Goal: Task Accomplishment & Management: Manage account settings

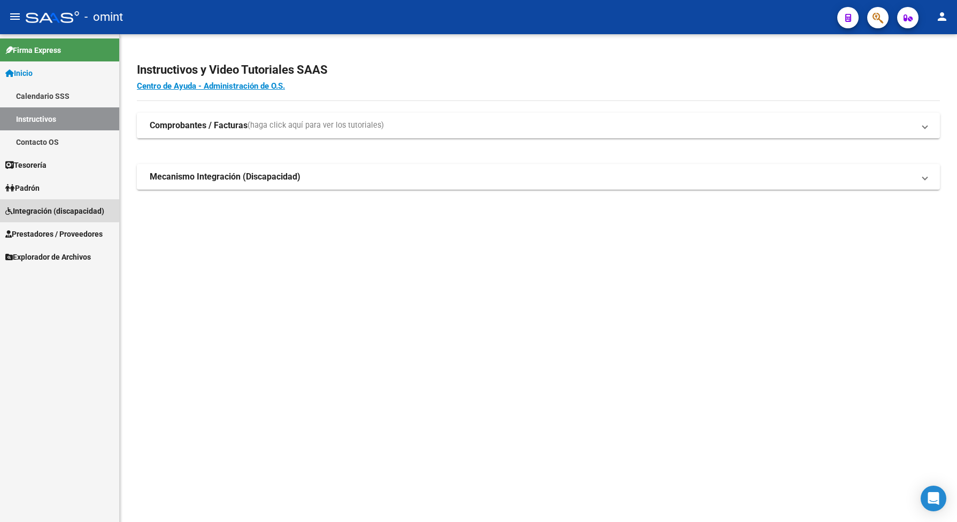
click at [37, 208] on span "Integración (discapacidad)" at bounding box center [54, 211] width 99 height 12
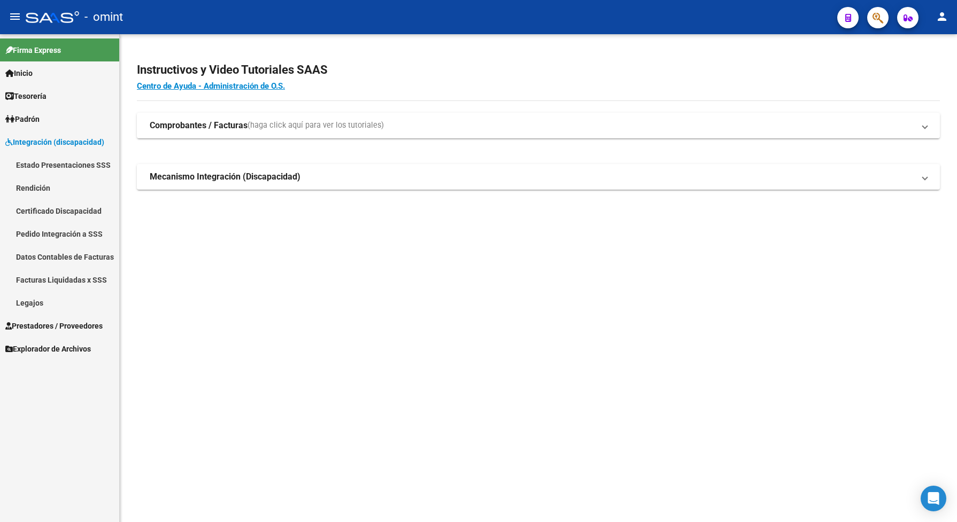
click at [41, 300] on link "Legajos" at bounding box center [59, 302] width 119 height 23
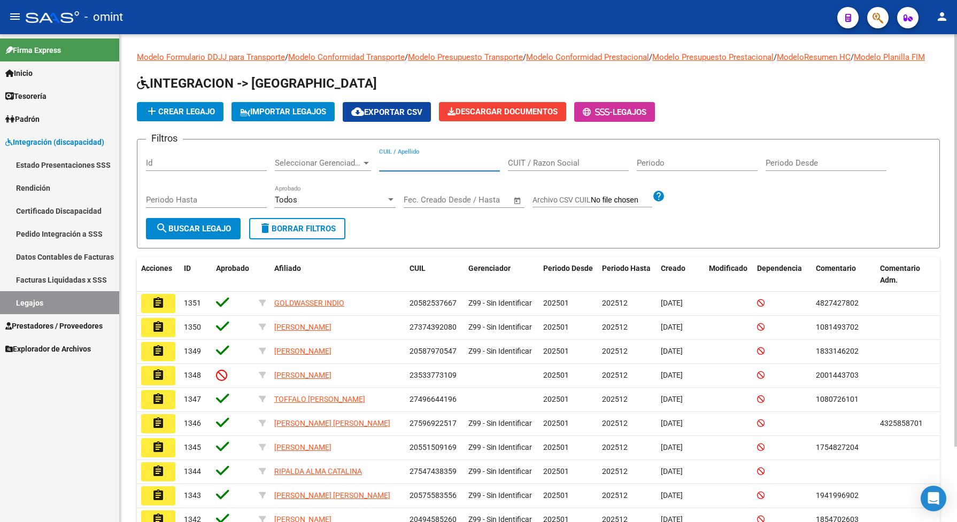
click at [430, 168] on input "CUIL / Apellido" at bounding box center [439, 163] width 121 height 10
type input "salvat"
click at [223, 230] on button "search Buscar Legajo" at bounding box center [193, 228] width 95 height 21
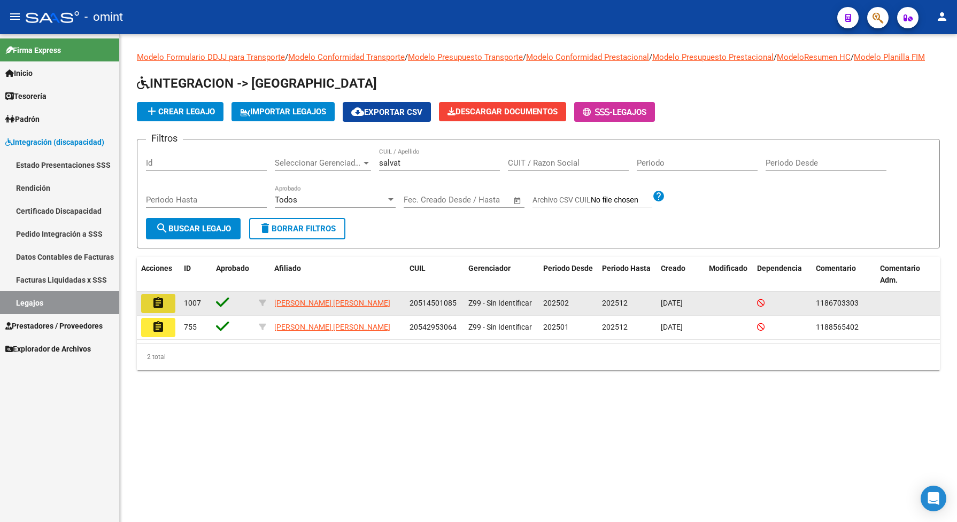
click at [162, 309] on mat-icon "assignment" at bounding box center [158, 303] width 13 height 13
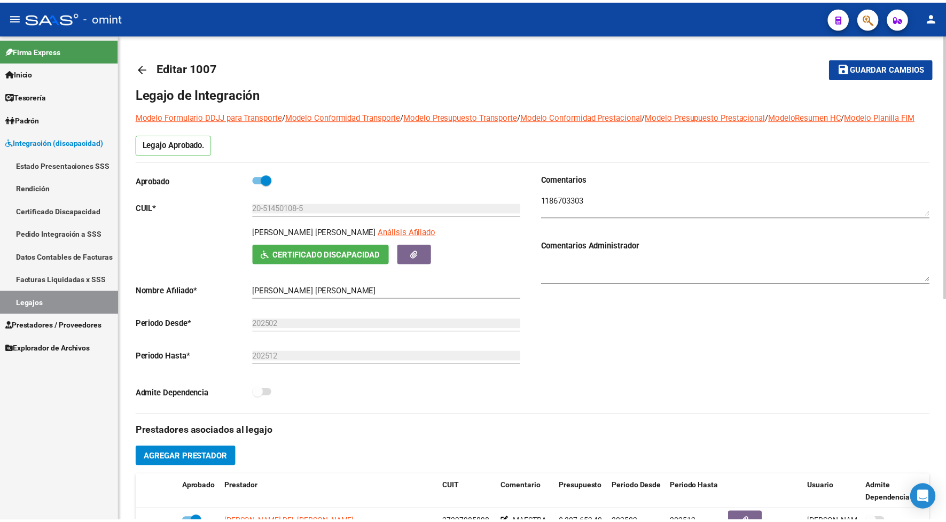
scroll to position [334, 0]
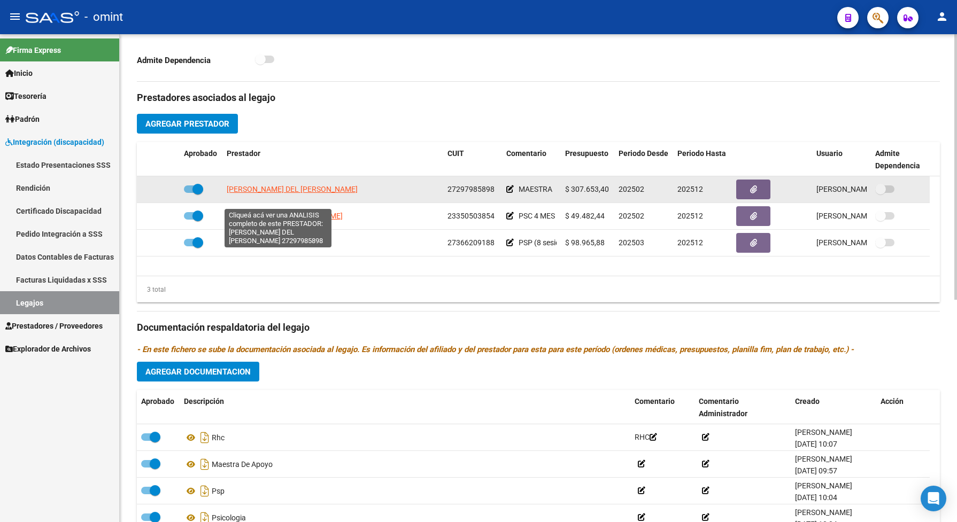
click at [246, 193] on span "[PERSON_NAME] DEL [PERSON_NAME]" at bounding box center [292, 189] width 131 height 9
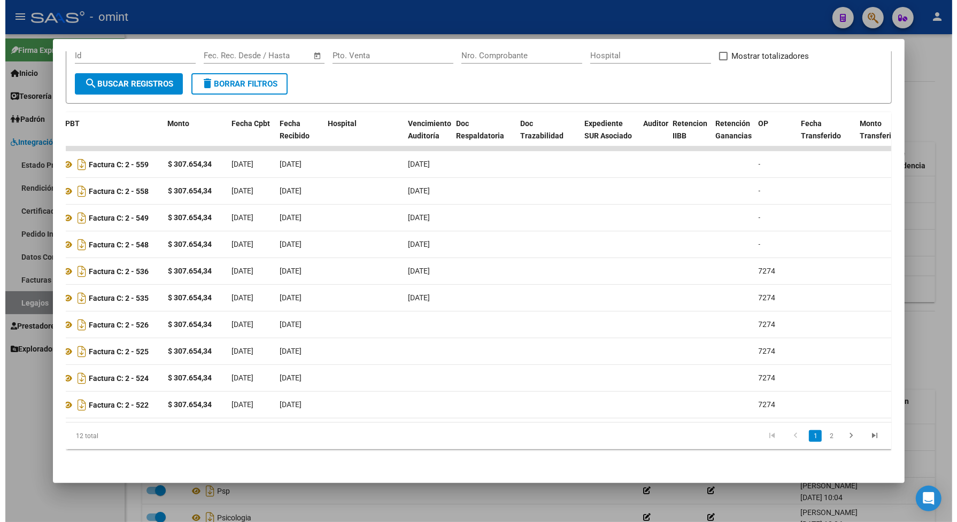
scroll to position [0, 44]
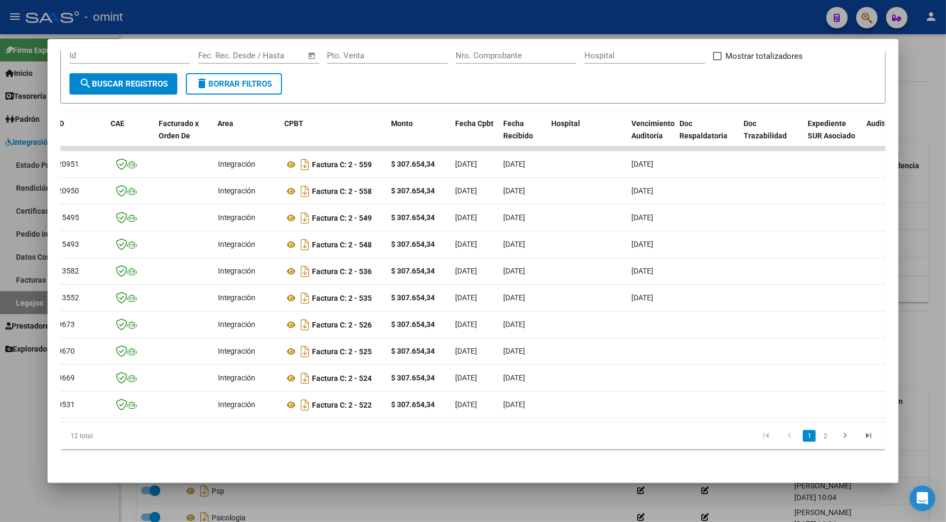
click at [413, 22] on div at bounding box center [473, 261] width 946 height 522
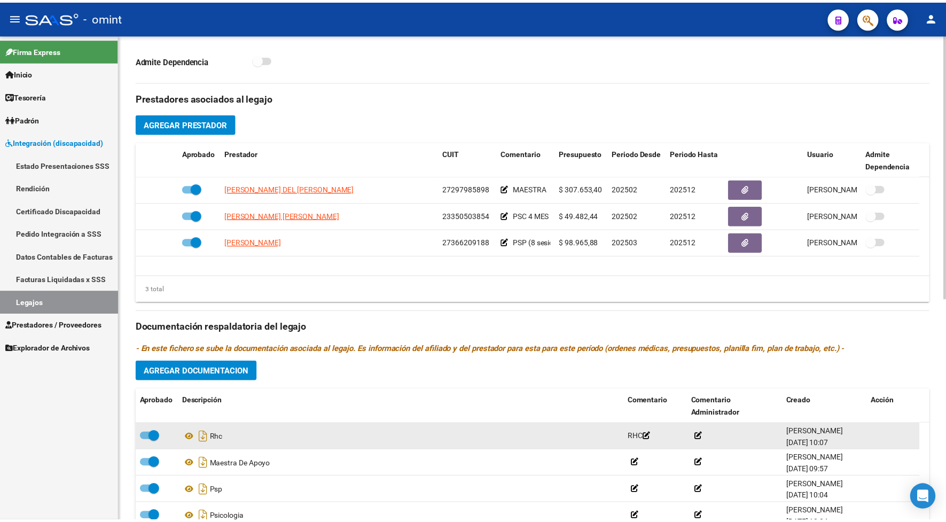
scroll to position [11, 0]
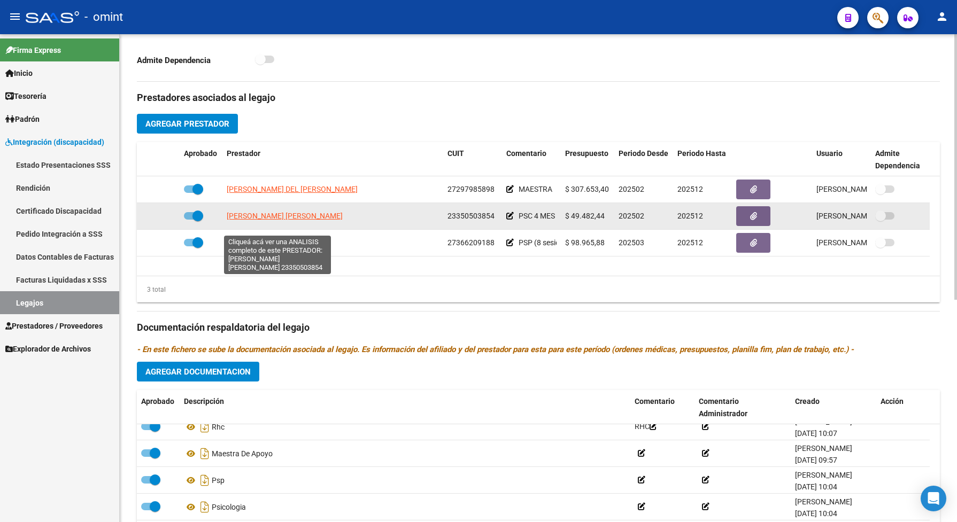
click at [301, 220] on span "[PERSON_NAME] [PERSON_NAME]" at bounding box center [285, 216] width 116 height 9
type textarea "23350503854"
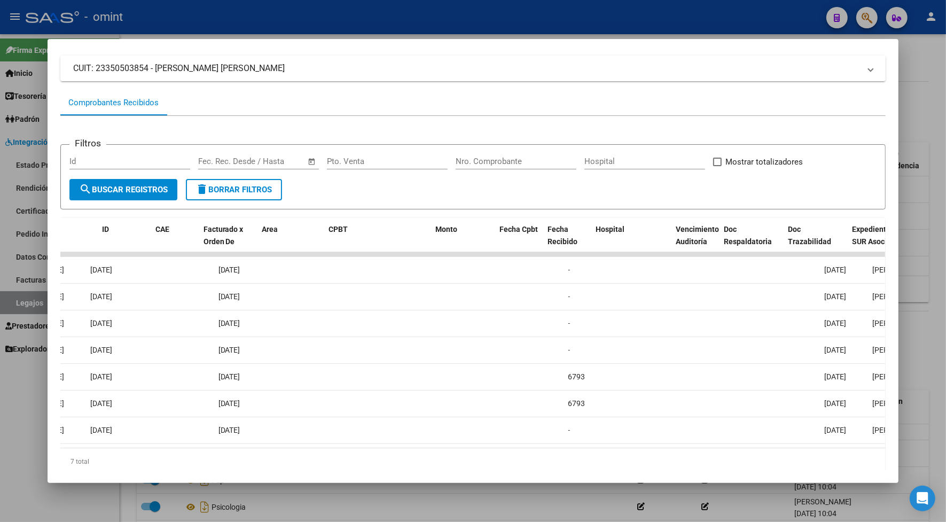
scroll to position [0, 0]
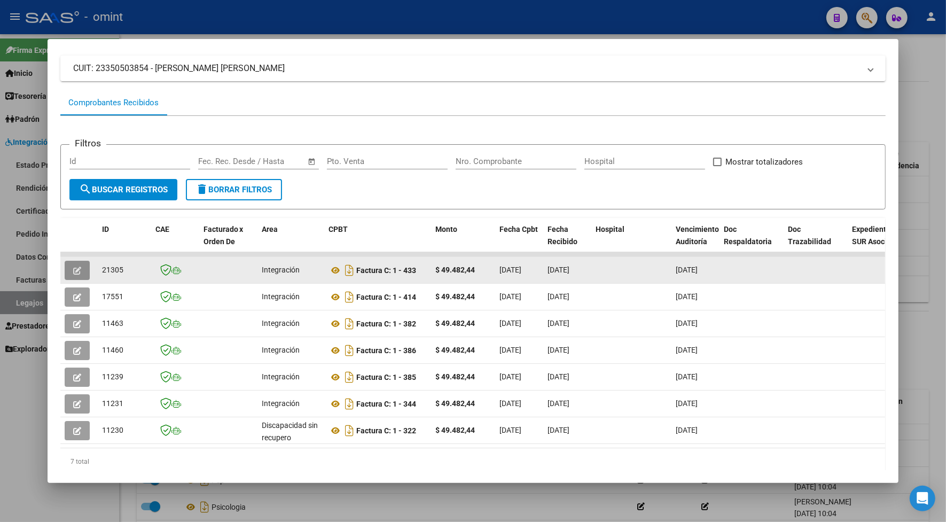
click at [75, 267] on icon "button" at bounding box center [77, 271] width 8 height 8
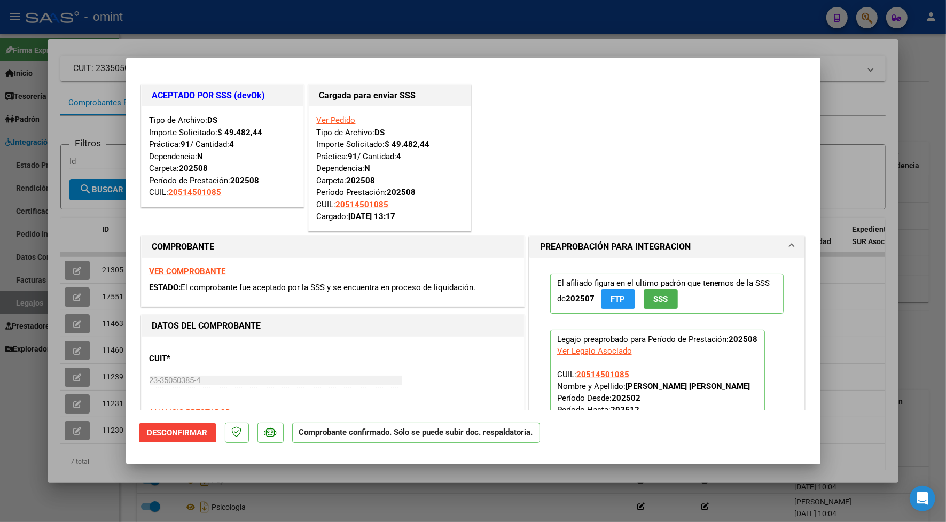
click at [524, 40] on div at bounding box center [473, 261] width 946 height 522
type input "$ 0,00"
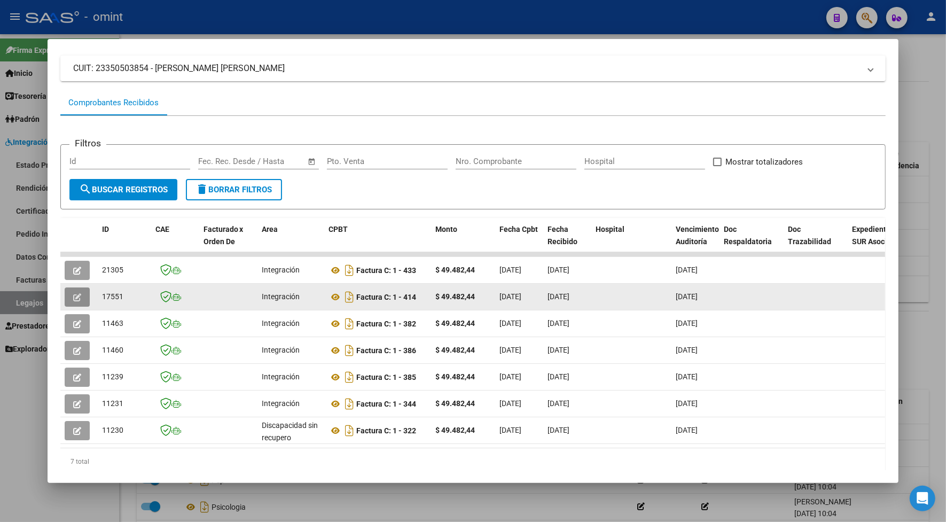
click at [73, 301] on button "button" at bounding box center [77, 296] width 25 height 19
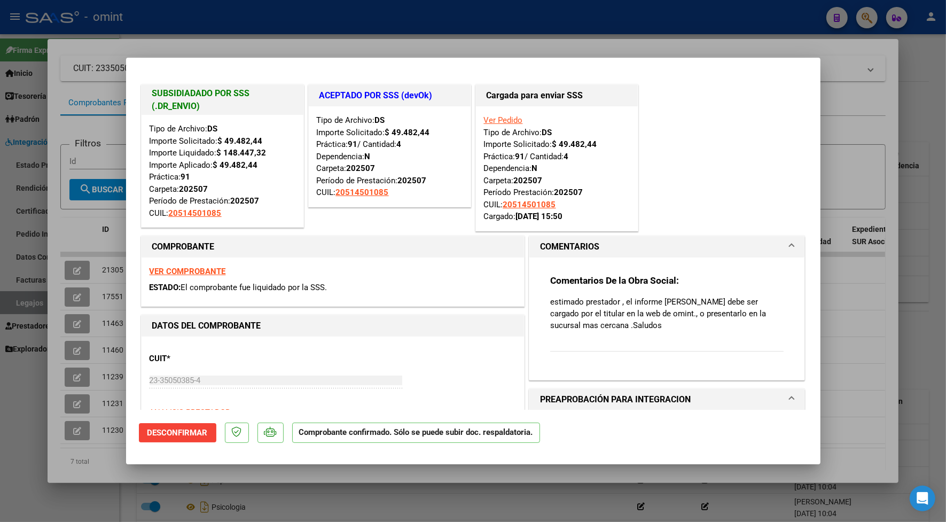
click at [320, 20] on div at bounding box center [473, 261] width 946 height 522
type input "$ 0,00"
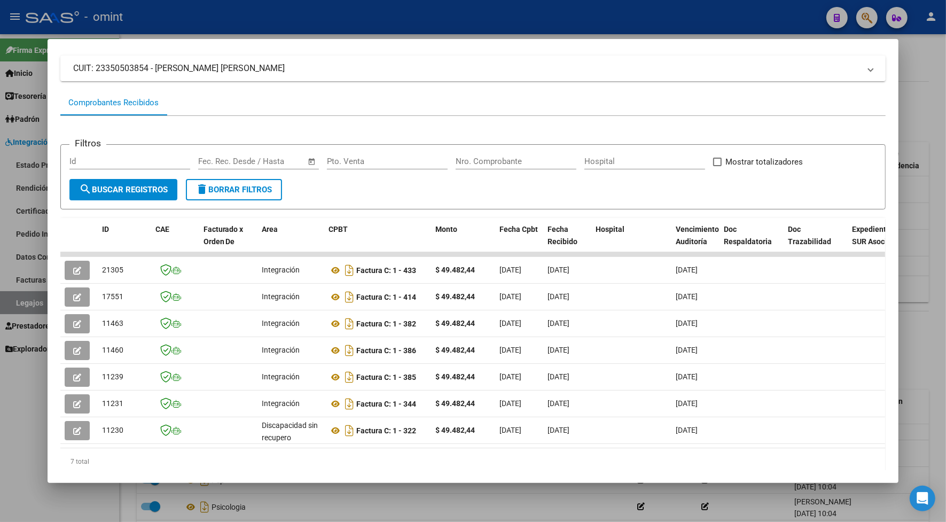
click at [537, 18] on div at bounding box center [473, 261] width 946 height 522
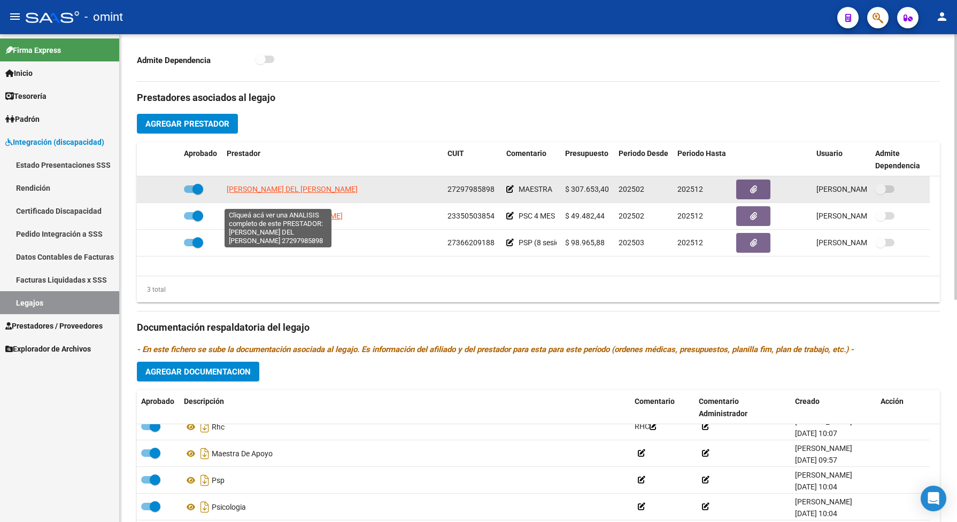
click at [315, 193] on span "BERNARDI MARINA DEL VALLE" at bounding box center [292, 189] width 131 height 9
type textarea "27297985898"
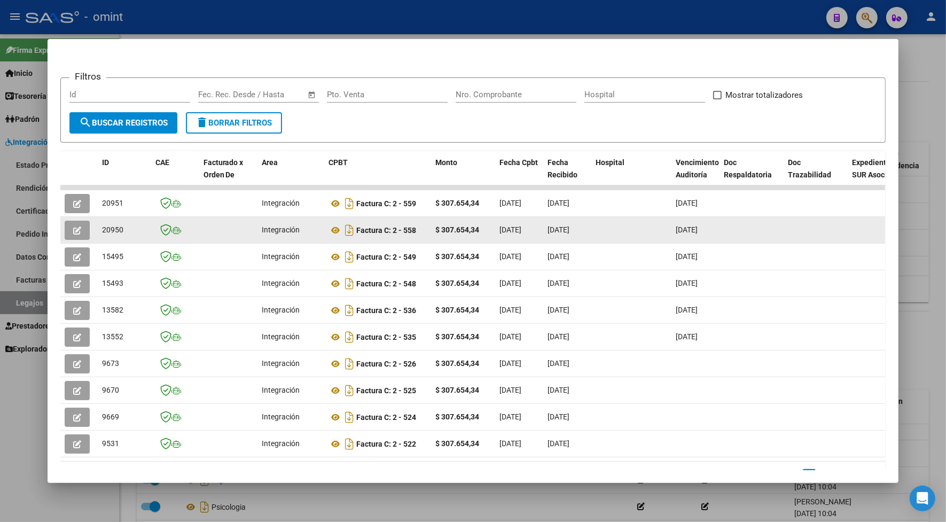
click at [76, 230] on icon "button" at bounding box center [77, 231] width 8 height 8
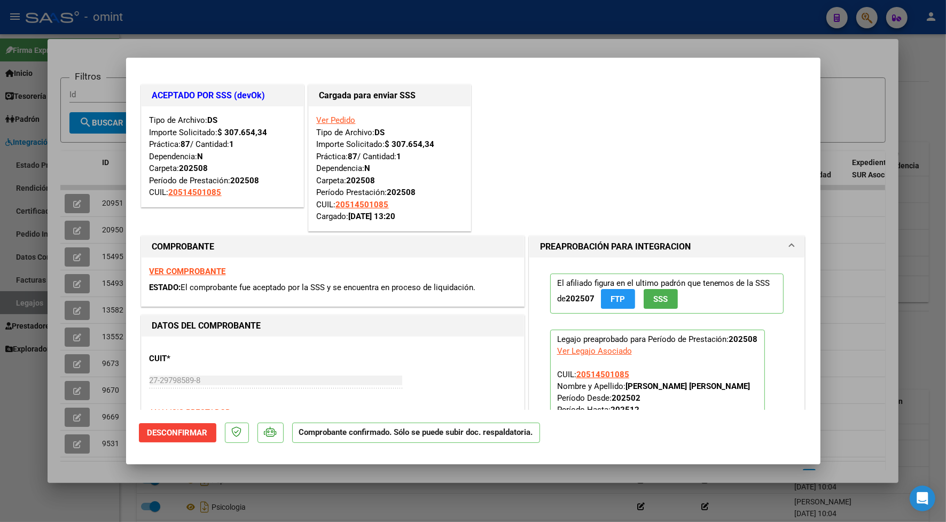
click at [382, 61] on mat-dialog-container "ACEPTADO POR SSS (devOk) Tipo de Archivo: DS Importe Solicitado: $ 307.654,34 P…" at bounding box center [473, 261] width 695 height 407
click at [385, 49] on div at bounding box center [473, 261] width 946 height 522
type input "$ 0,00"
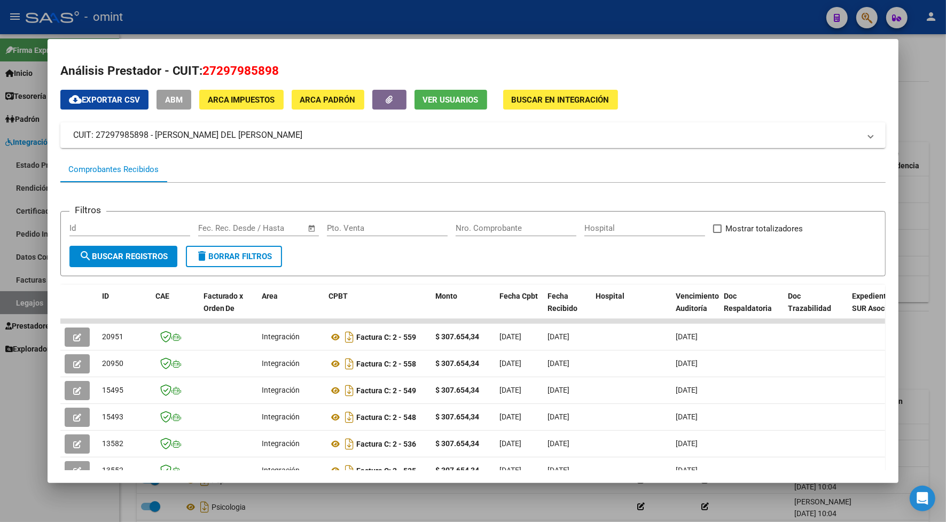
drag, startPoint x: 282, startPoint y: 71, endPoint x: 200, endPoint y: 61, distance: 82.3
click at [200, 62] on h2 "Análisis Prestador - CUIT: 27297985898" at bounding box center [473, 71] width 826 height 18
drag, startPoint x: 200, startPoint y: 61, endPoint x: 329, endPoint y: 7, distance: 139.8
click at [329, 4] on div at bounding box center [473, 261] width 946 height 522
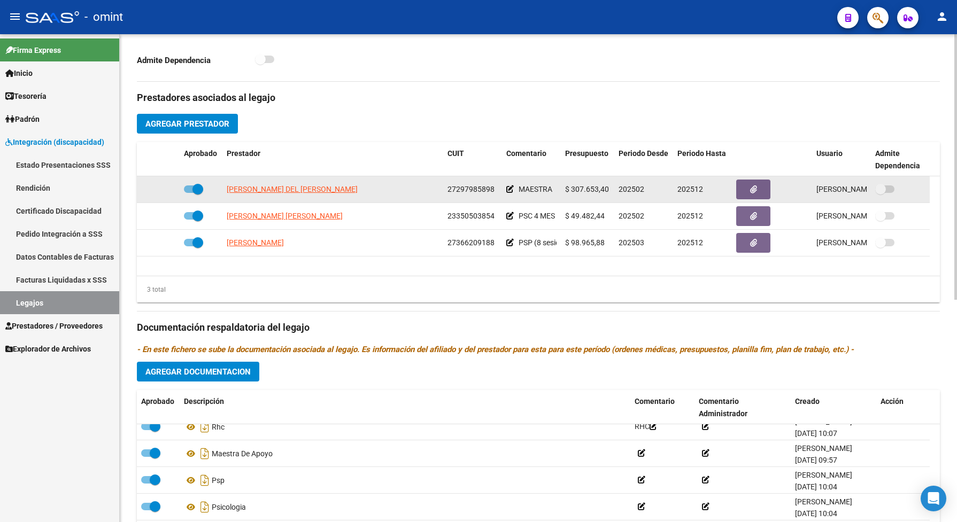
drag, startPoint x: 493, startPoint y: 198, endPoint x: 445, endPoint y: 193, distance: 48.3
click at [445, 193] on datatable-body-cell "27297985898" at bounding box center [472, 189] width 59 height 26
drag, startPoint x: 445, startPoint y: 193, endPoint x: 455, endPoint y: 201, distance: 12.6
copy span "27297985898"
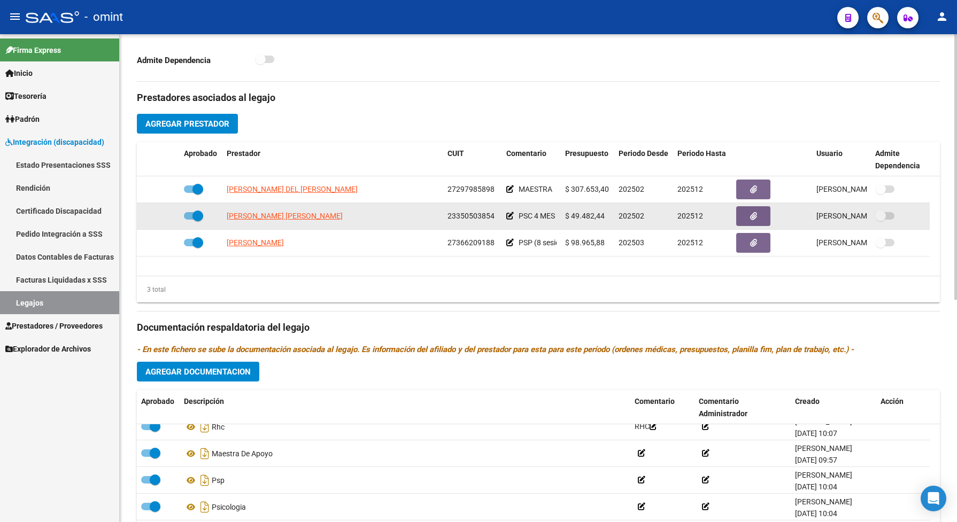
scroll to position [67, 0]
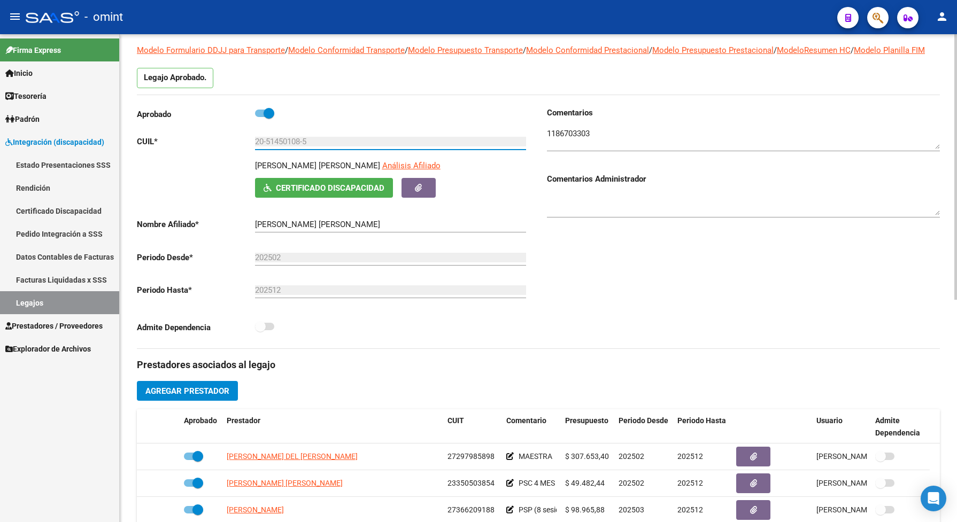
drag, startPoint x: 314, startPoint y: 154, endPoint x: 238, endPoint y: 150, distance: 75.4
click at [238, 146] on app-form-text-field "CUIL * 20-51450108-5 Ingresar CUIL" at bounding box center [331, 142] width 389 height 10
drag, startPoint x: 238, startPoint y: 150, endPoint x: 261, endPoint y: 151, distance: 22.5
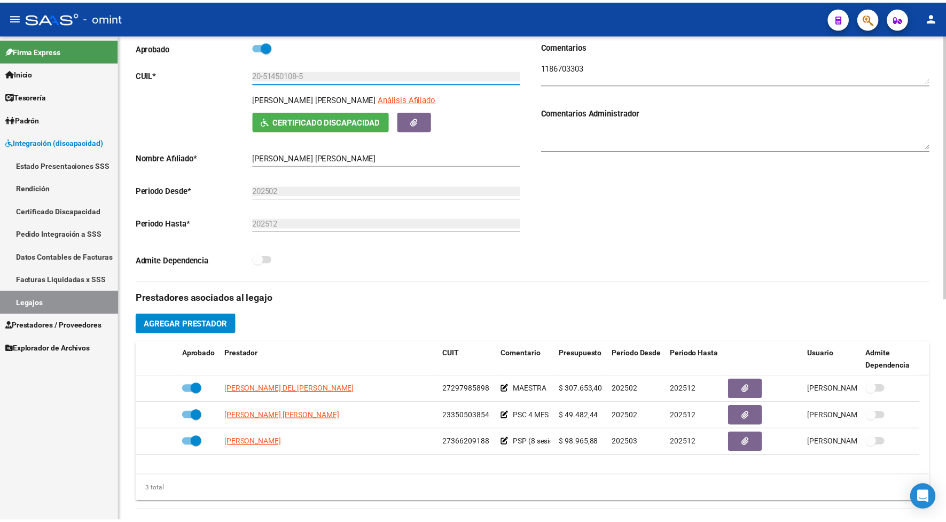
scroll to position [200, 0]
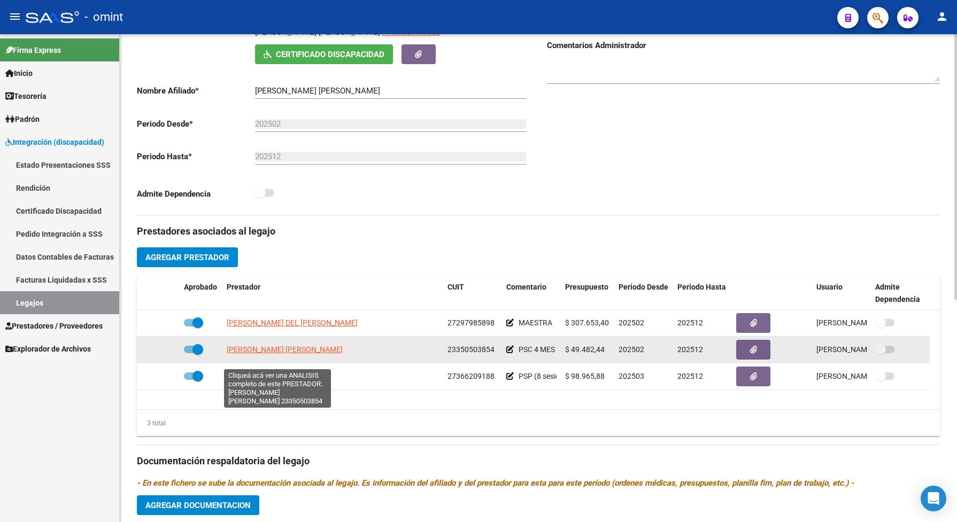
click at [316, 354] on span "MASSELLO DAYANA SOLEDAD" at bounding box center [285, 349] width 116 height 9
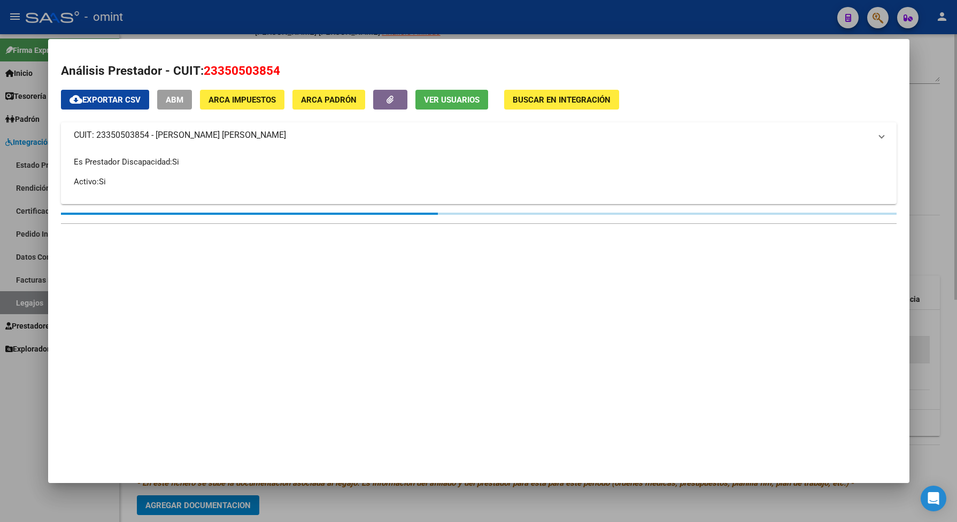
type textarea "23350503854"
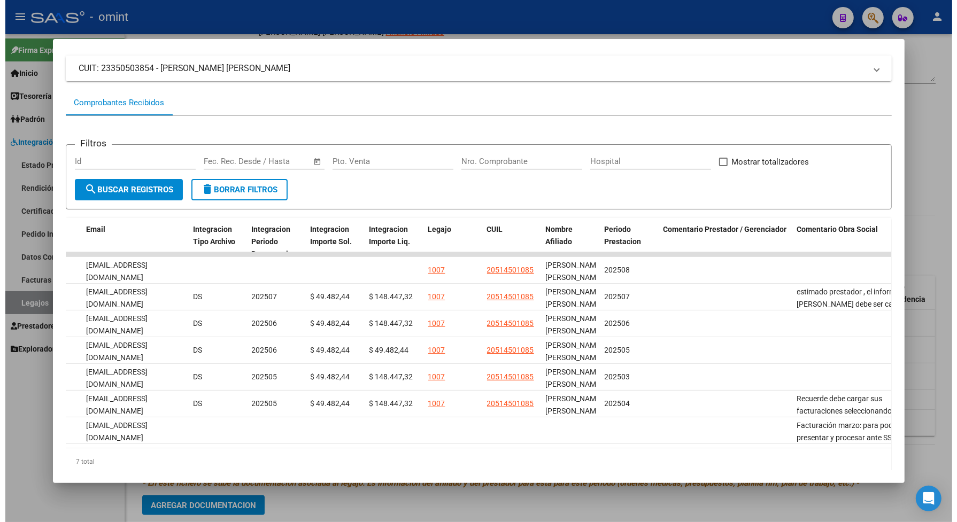
scroll to position [0, 1367]
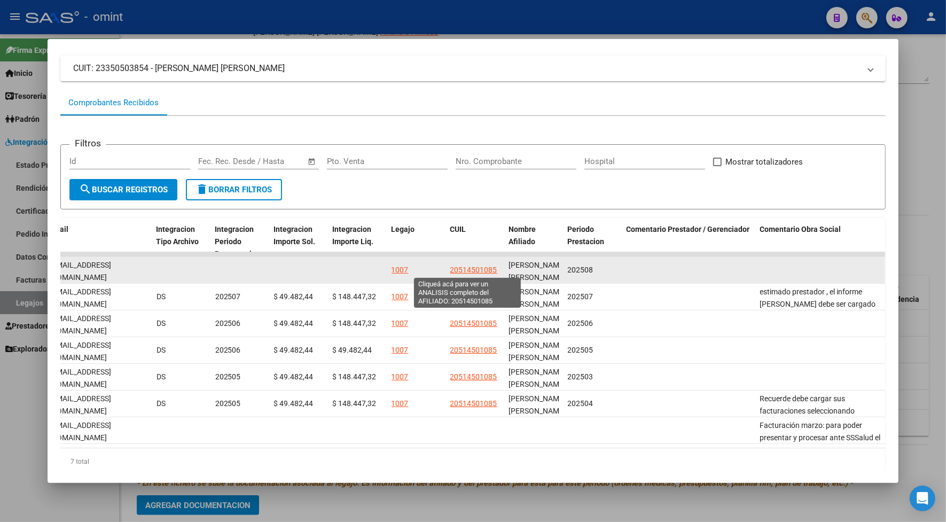
drag, startPoint x: 491, startPoint y: 270, endPoint x: 446, endPoint y: 266, distance: 44.5
click at [450, 266] on div "20514501085" at bounding box center [475, 270] width 50 height 12
copy span "20514501085"
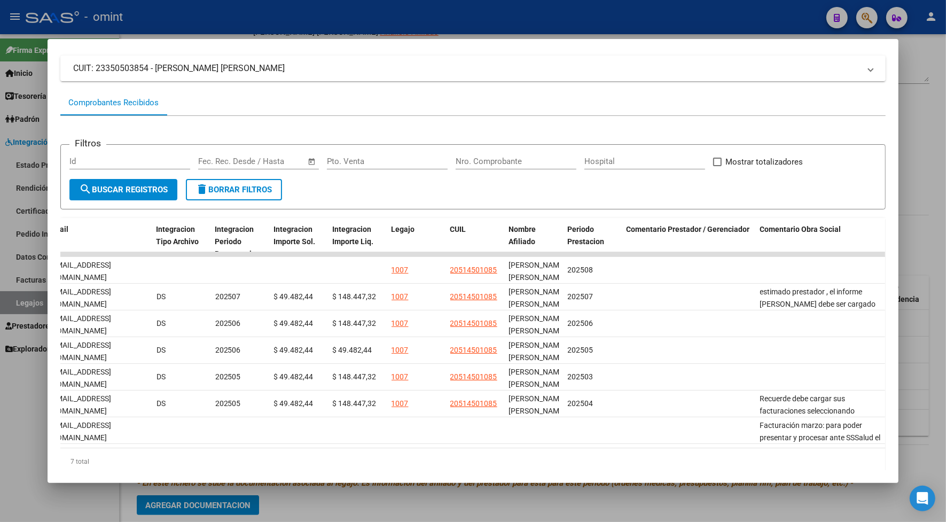
click at [513, 18] on div at bounding box center [473, 261] width 946 height 522
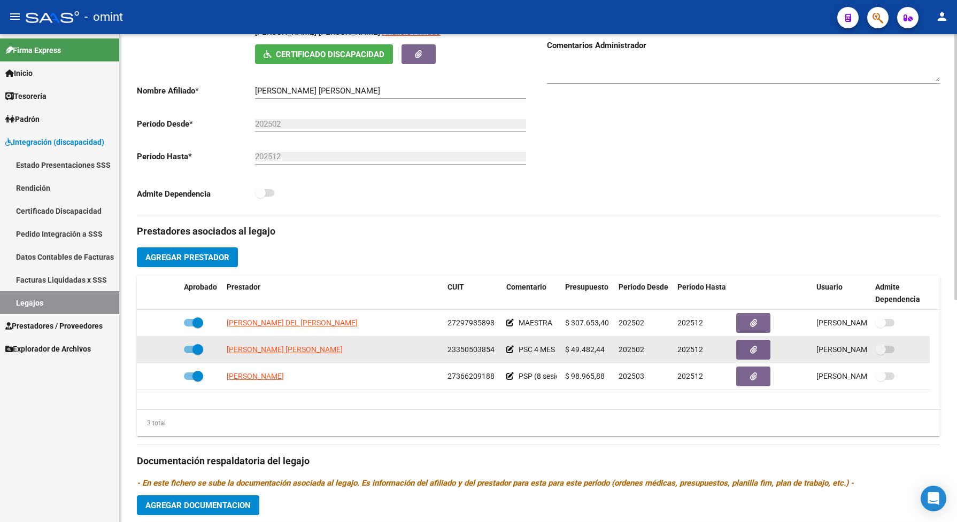
drag, startPoint x: 490, startPoint y: 361, endPoint x: 445, endPoint y: 356, distance: 45.7
click at [445, 356] on datatable-body-cell "23350503854" at bounding box center [472, 350] width 59 height 26
drag, startPoint x: 445, startPoint y: 356, endPoint x: 456, endPoint y: 361, distance: 12.0
copy span "23350503854"
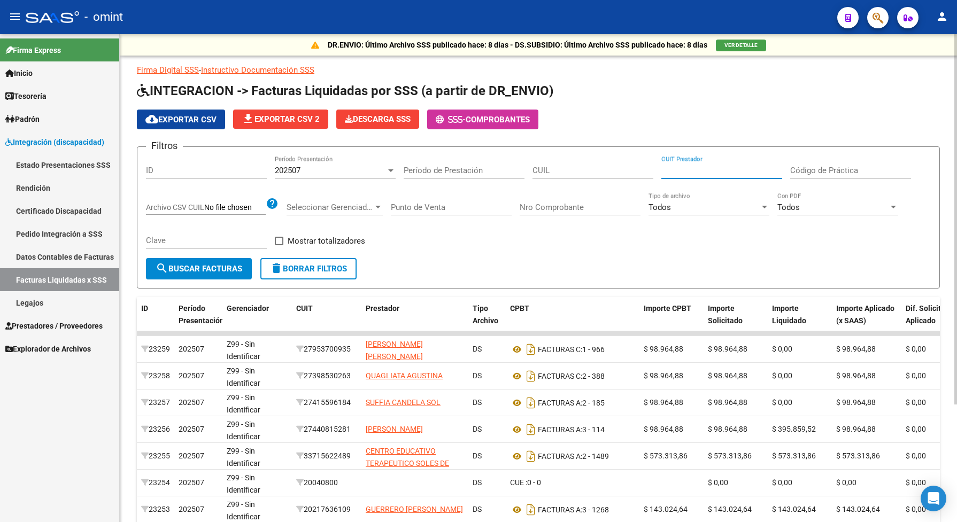
click at [723, 167] on input "CUIT Prestador" at bounding box center [721, 171] width 121 height 10
paste input "27-29798589-8"
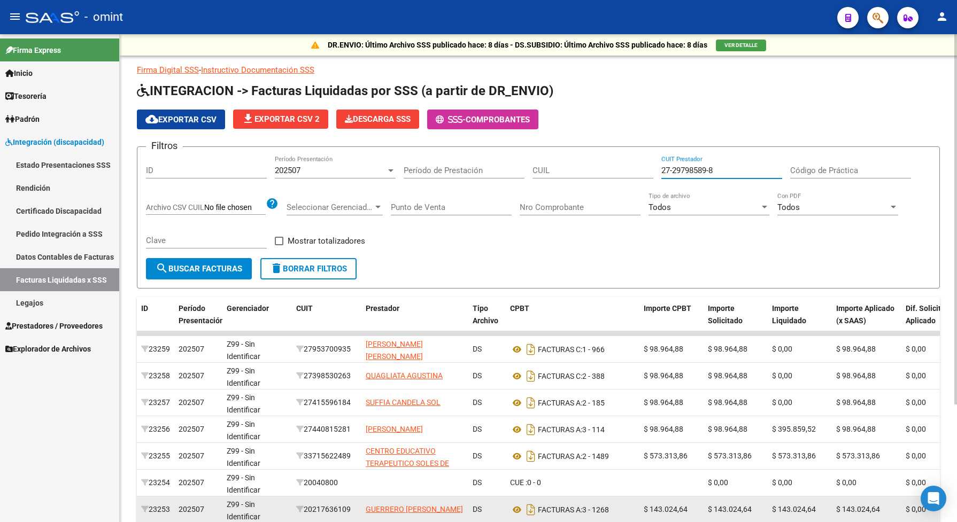
type input "27-29798589-8"
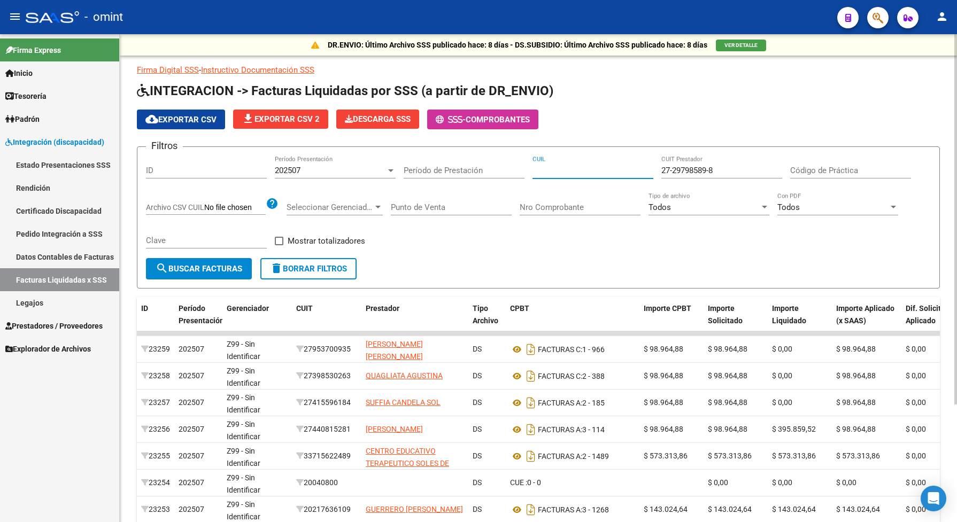
click at [605, 166] on input "CUIL" at bounding box center [592, 171] width 121 height 10
paste input "20-51450108-5"
type input "20-51450108-5"
click at [180, 264] on span "search Buscar Facturas" at bounding box center [199, 269] width 87 height 10
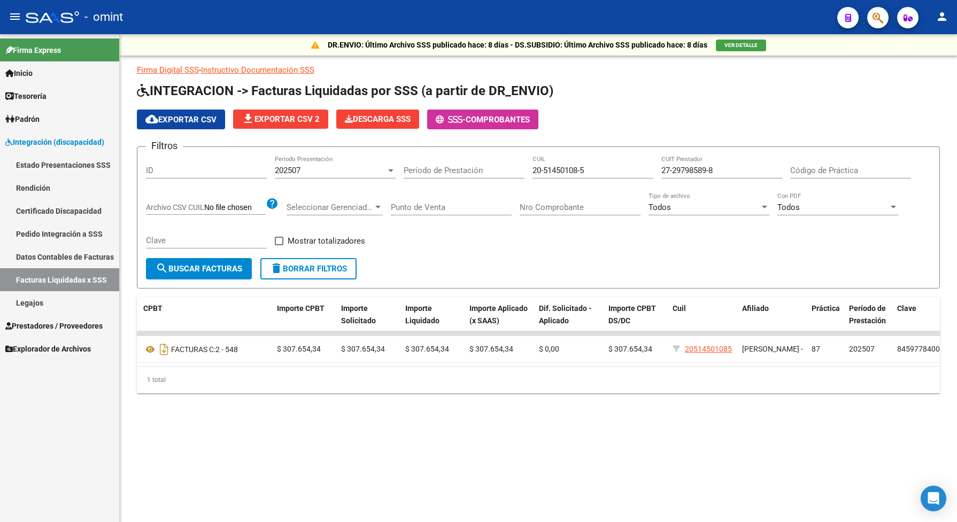
scroll to position [0, 399]
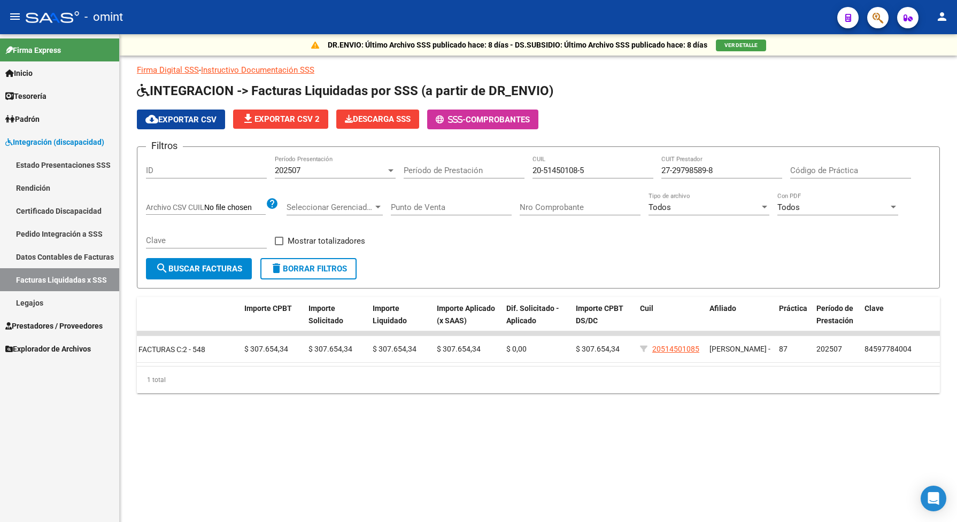
drag, startPoint x: 904, startPoint y: 362, endPoint x: 838, endPoint y: 370, distance: 66.7
click at [838, 366] on datatable-body "20440 202507 Z99 - Sin Identificar 27297985898 BERNARDI MARINA DEL VALLE DS FAC…" at bounding box center [538, 348] width 803 height 35
click at [294, 169] on span "202507" at bounding box center [288, 171] width 26 height 10
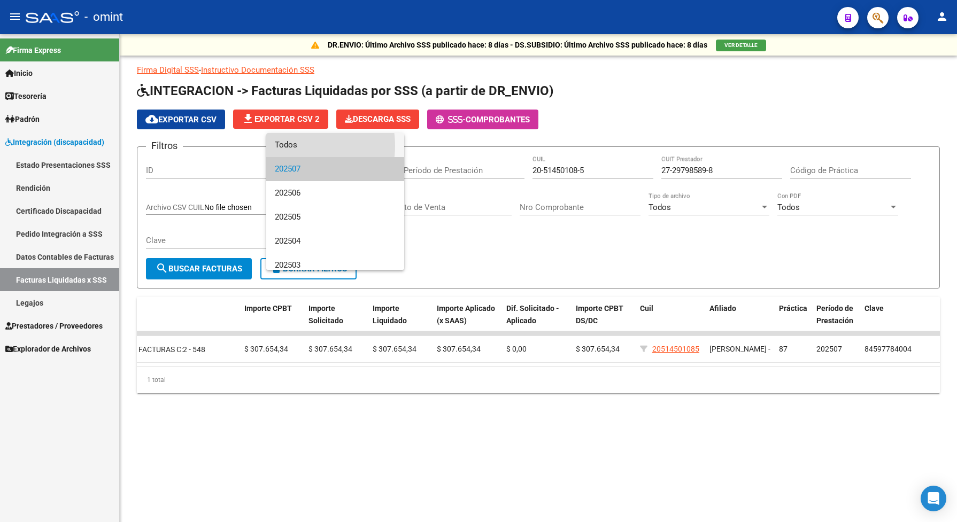
click at [292, 146] on span "Todos" at bounding box center [335, 145] width 121 height 24
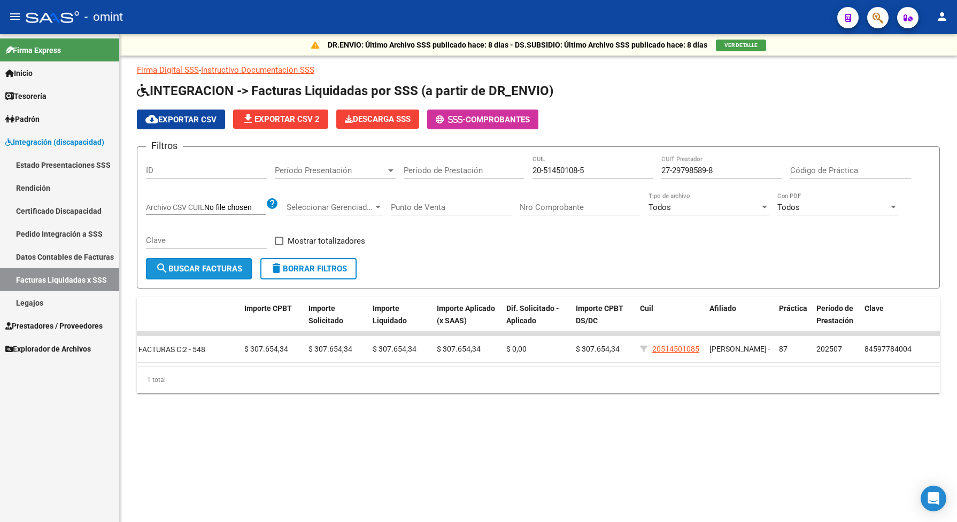
click at [207, 264] on span "search Buscar Facturas" at bounding box center [199, 269] width 87 height 10
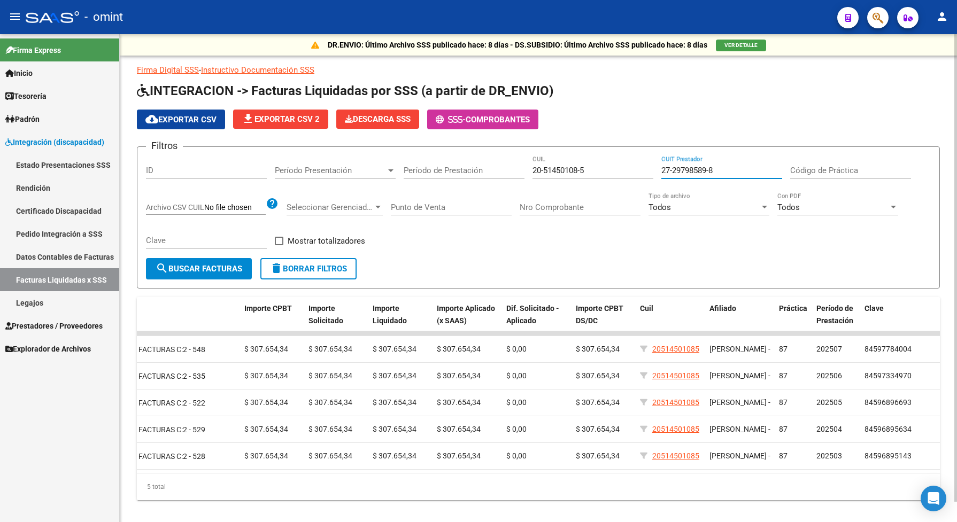
drag, startPoint x: 721, startPoint y: 165, endPoint x: 660, endPoint y: 166, distance: 60.9
click at [661, 166] on input "27-29798589-8" at bounding box center [721, 171] width 121 height 10
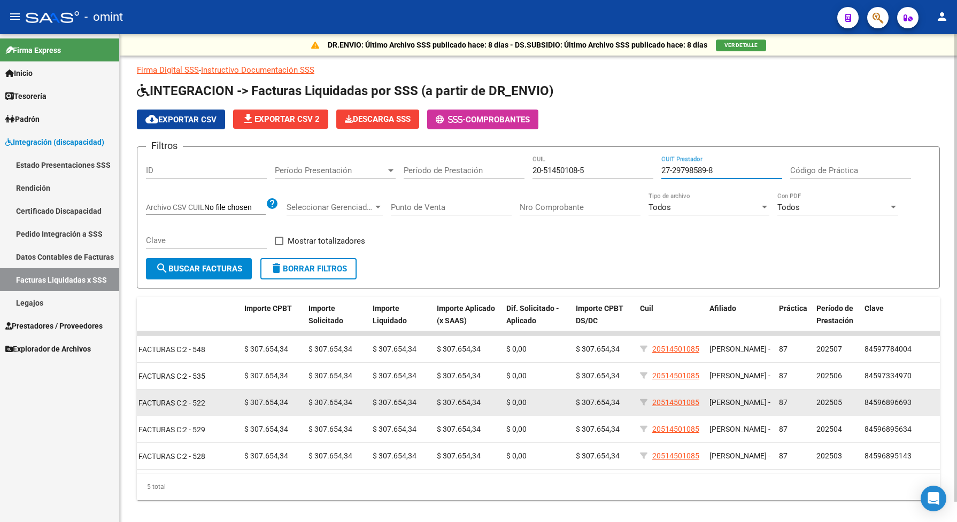
scroll to position [20, 0]
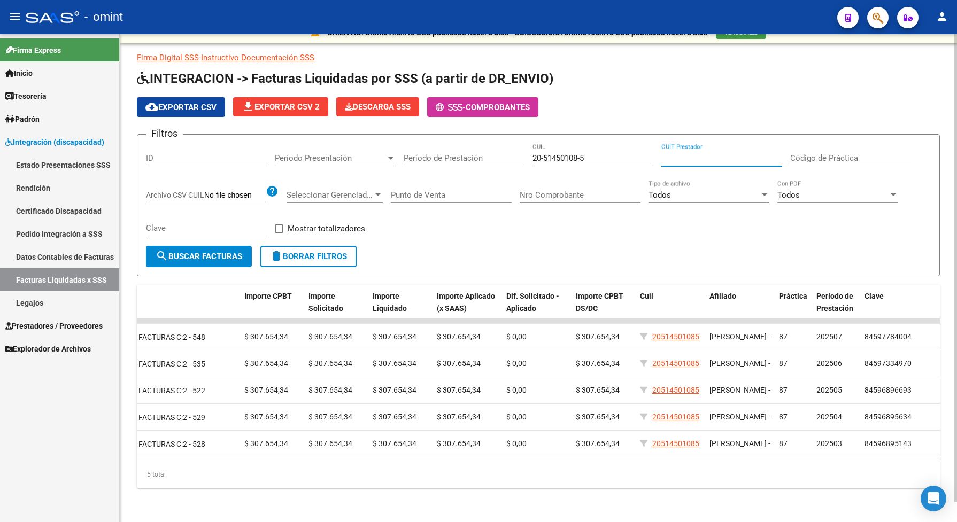
click at [712, 153] on input "CUIT Prestador" at bounding box center [721, 158] width 121 height 10
paste input "20-51450108-5"
type input "20-51450108-5"
click at [191, 252] on span "search Buscar Facturas" at bounding box center [199, 257] width 87 height 10
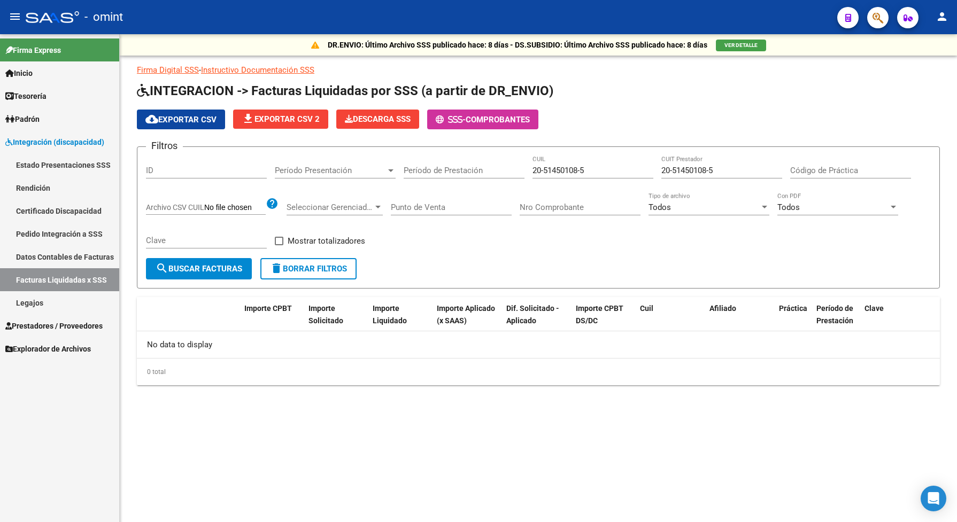
scroll to position [0, 0]
click at [340, 174] on div "Período Presentación Período Presentación" at bounding box center [335, 167] width 121 height 23
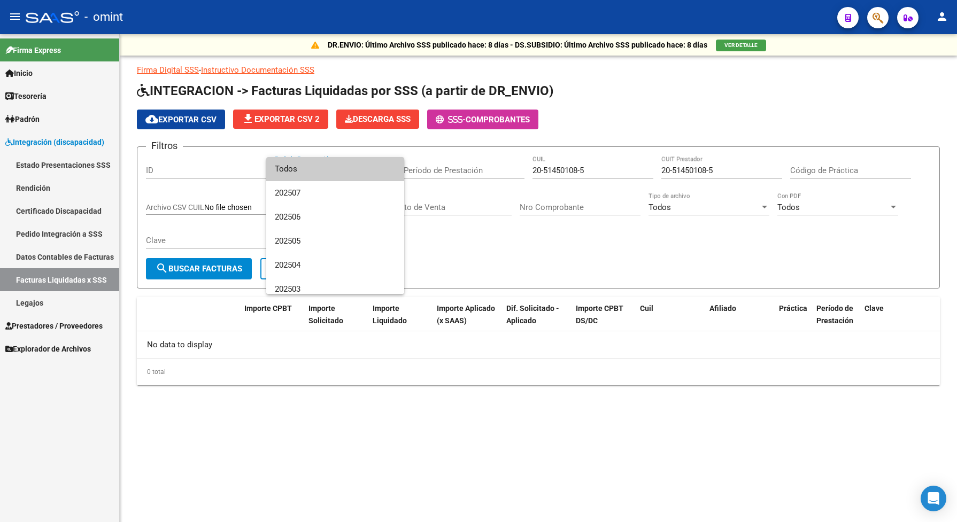
click at [340, 174] on span "Todos" at bounding box center [335, 169] width 121 height 24
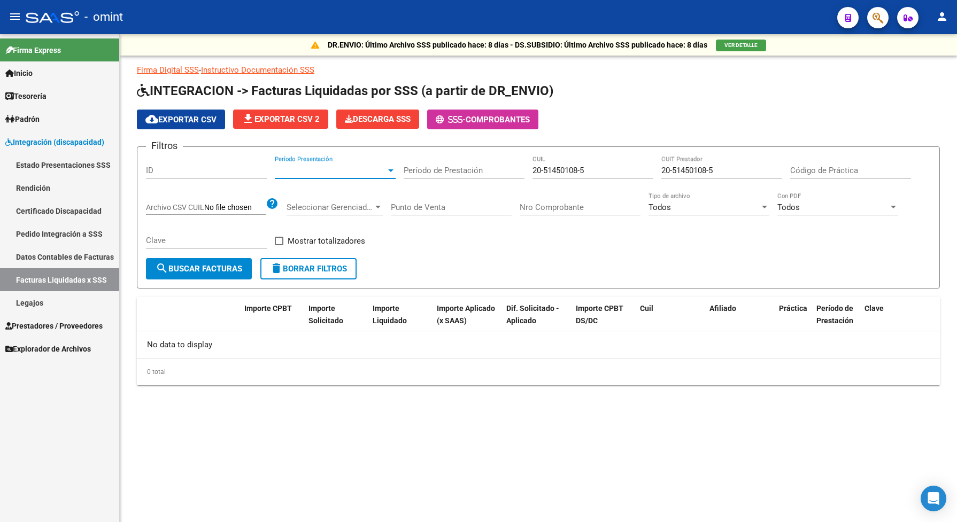
click at [214, 266] on span "search Buscar Facturas" at bounding box center [199, 269] width 87 height 10
drag, startPoint x: 720, startPoint y: 166, endPoint x: 663, endPoint y: 169, distance: 57.2
click at [663, 169] on input "20-51450108-5" at bounding box center [721, 171] width 121 height 10
click at [677, 167] on input "CUIT Prestador" at bounding box center [721, 171] width 121 height 10
paste input "23-35050385-4"
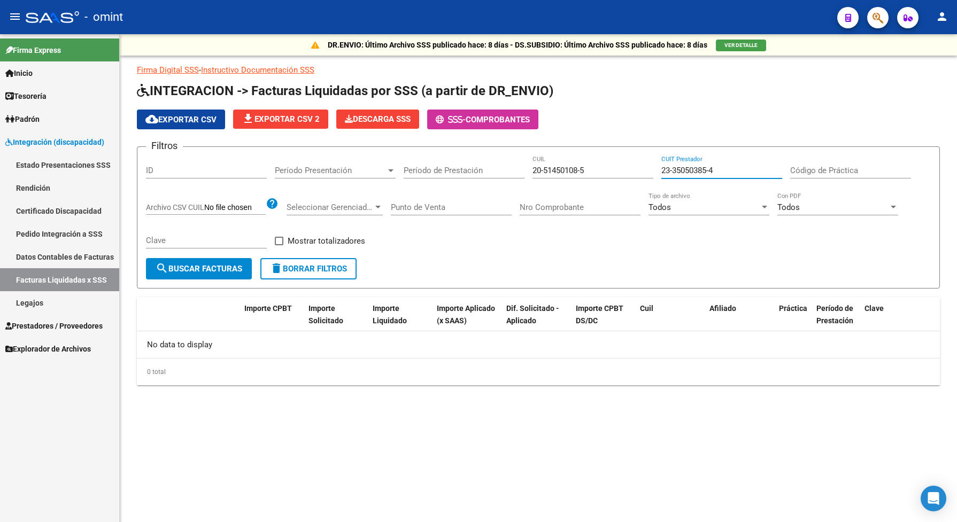
type input "23-35050385-4"
click at [208, 259] on button "search Buscar Facturas" at bounding box center [199, 268] width 106 height 21
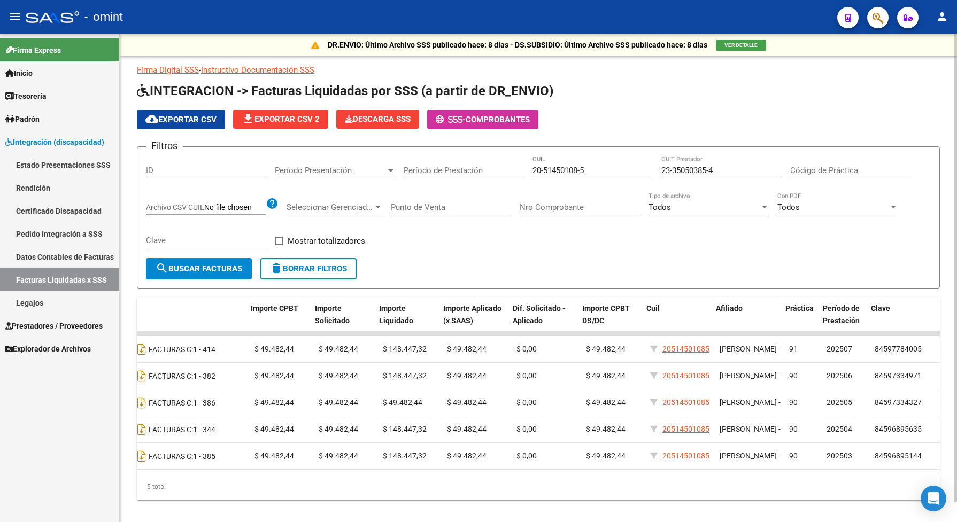
scroll to position [0, 399]
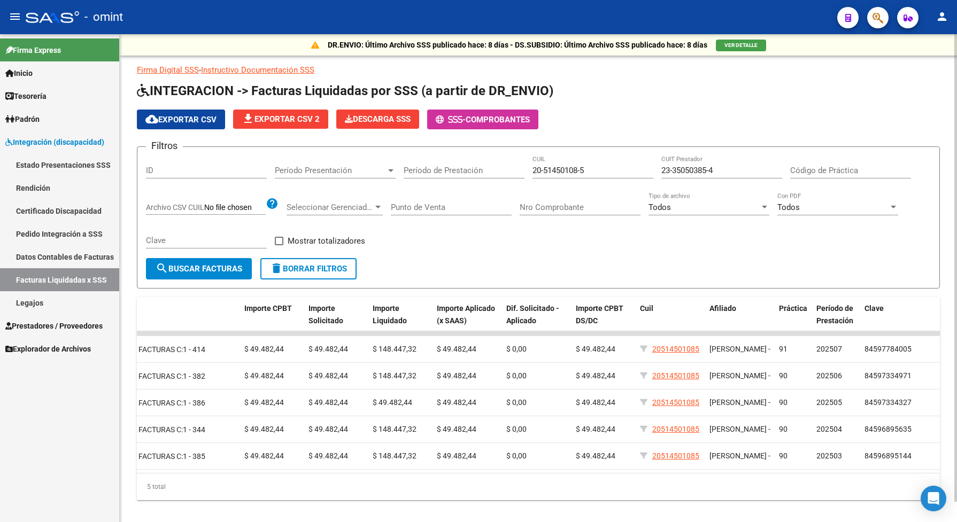
drag, startPoint x: 721, startPoint y: 164, endPoint x: 664, endPoint y: 167, distance: 57.8
click at [664, 167] on div "23-35050385-4 CUIT Prestador" at bounding box center [721, 167] width 121 height 23
drag, startPoint x: 722, startPoint y: 166, endPoint x: 656, endPoint y: 168, distance: 66.3
click at [656, 168] on div "Filtros ID Período Presentación Período Presentación Período de Prestación 20-5…" at bounding box center [538, 207] width 784 height 103
click at [644, 265] on form "Filtros ID Período Presentación Período Presentación Período de Prestación 20-5…" at bounding box center [538, 217] width 803 height 142
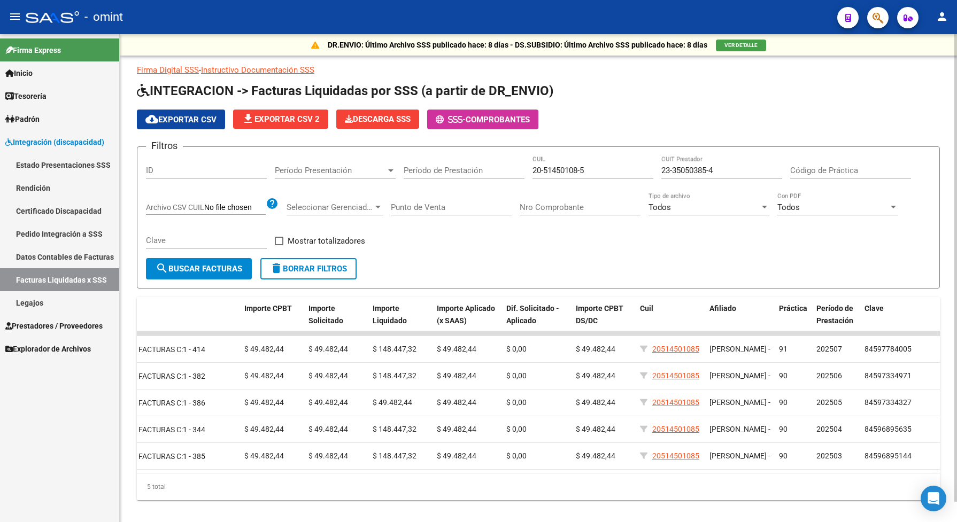
click at [645, 265] on form "Filtros ID Período Presentación Período Presentación Período de Prestación 20-5…" at bounding box center [538, 217] width 803 height 142
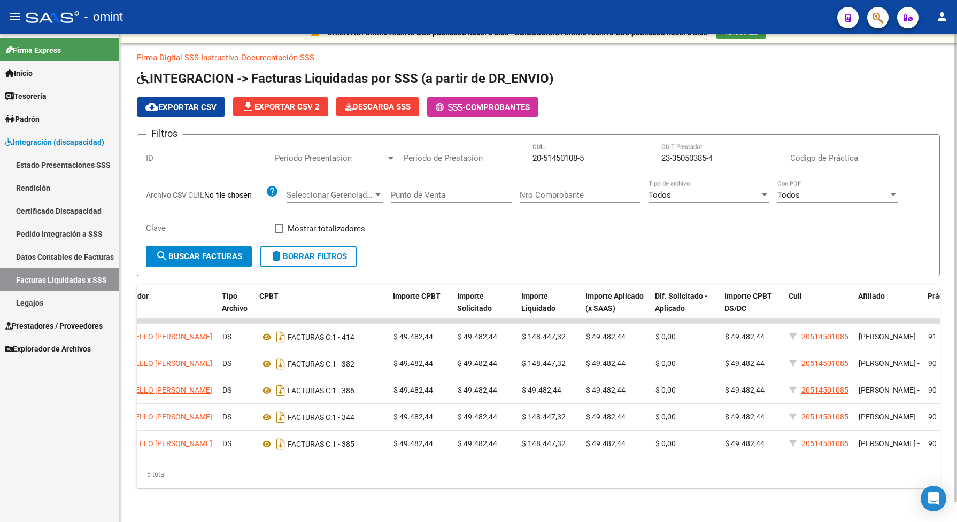
scroll to position [0, 0]
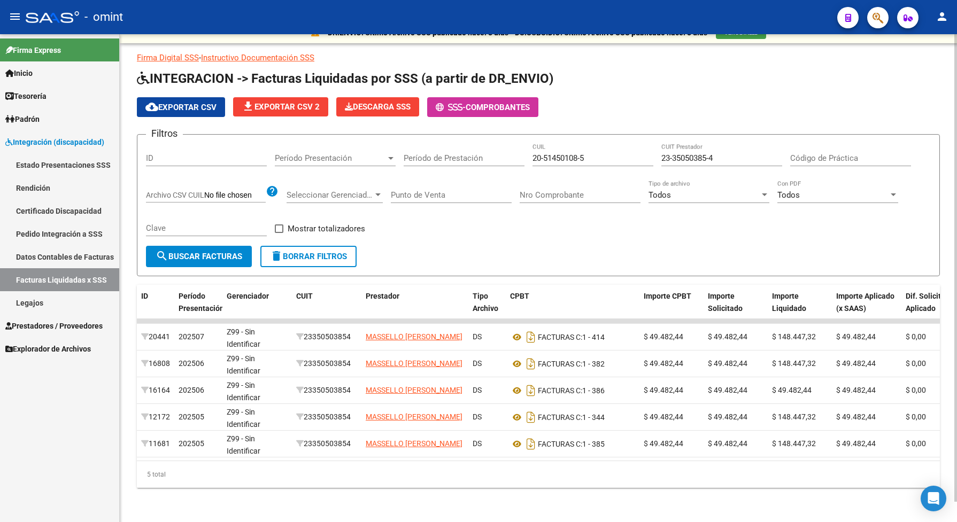
click at [656, 231] on div "Filtros ID Período Presentación Período Presentación Período de Prestación 20-5…" at bounding box center [538, 194] width 784 height 103
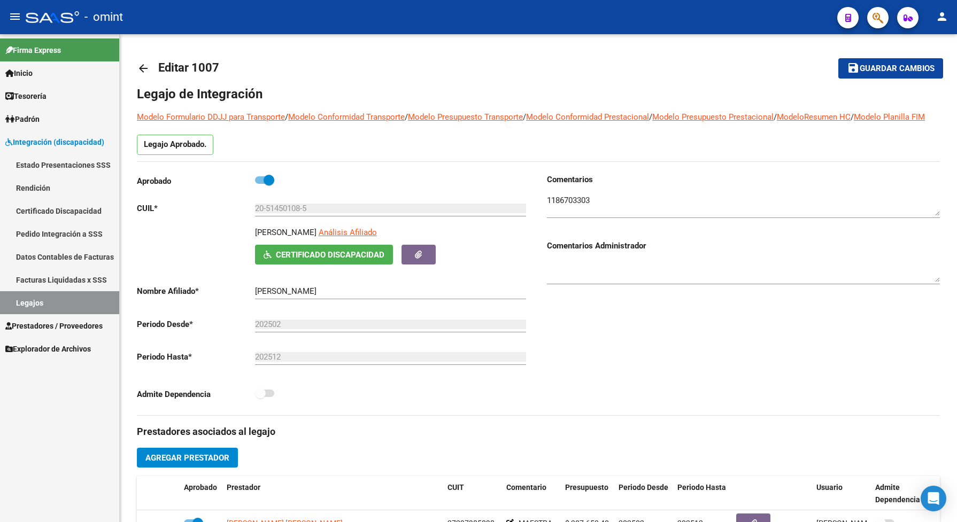
click at [68, 305] on link "Legajos" at bounding box center [59, 302] width 119 height 23
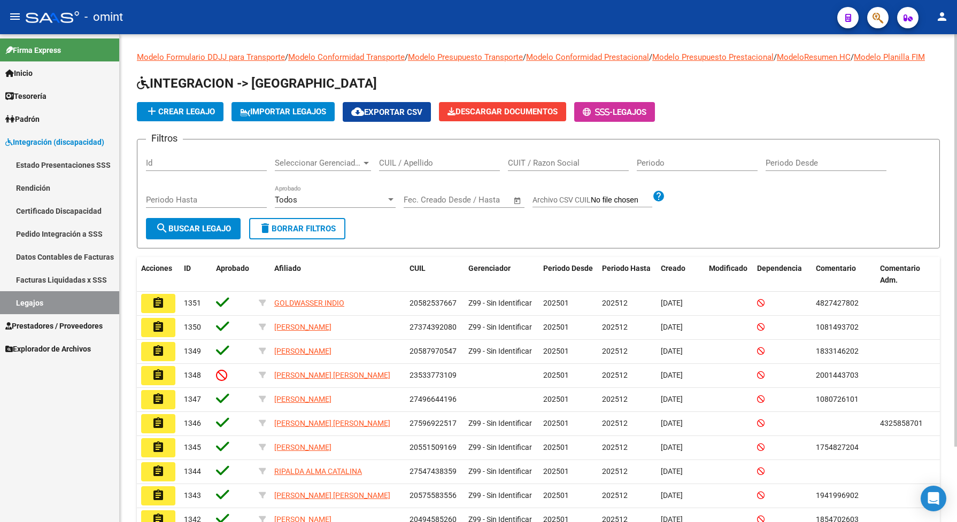
click at [526, 168] on input "CUIT / Razon Social" at bounding box center [568, 163] width 121 height 10
type input "ricott"
click at [204, 234] on span "search Buscar Legajo" at bounding box center [193, 229] width 75 height 10
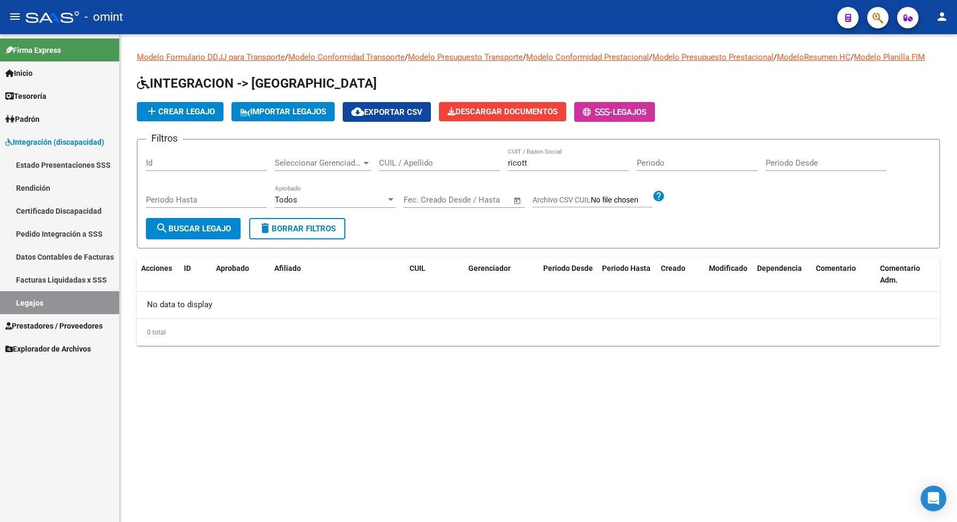
click at [11, 305] on link "Legajos" at bounding box center [59, 302] width 119 height 23
click at [544, 168] on input "ricott" at bounding box center [568, 163] width 121 height 10
drag, startPoint x: 533, startPoint y: 176, endPoint x: 504, endPoint y: 180, distance: 29.6
click at [504, 180] on div "Filtros Id Seleccionar Gerenciador Seleccionar Gerenciador CUIL / Apellido rico…" at bounding box center [538, 183] width 784 height 70
click at [427, 168] on input "CUIL / Apellido" at bounding box center [439, 163] width 121 height 10
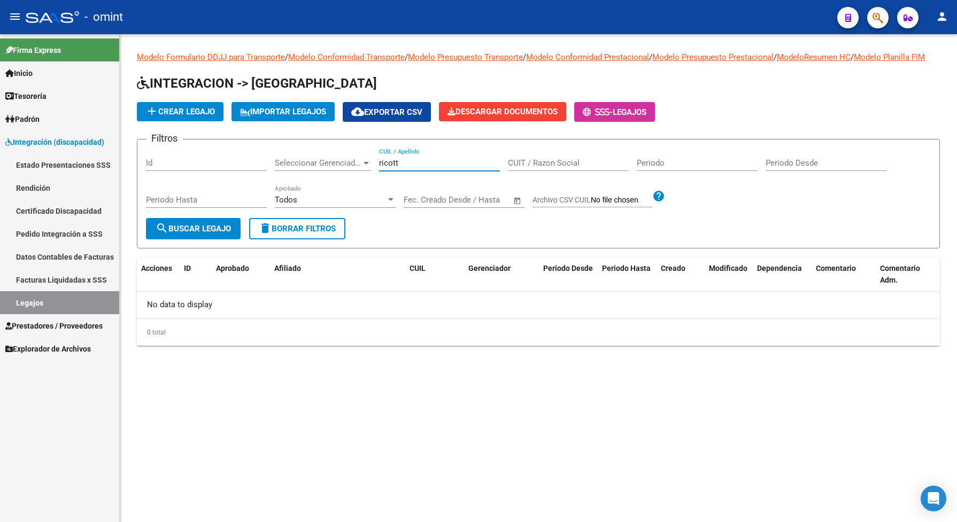
type input "ricott"
click at [204, 234] on span "search Buscar Legajo" at bounding box center [193, 229] width 75 height 10
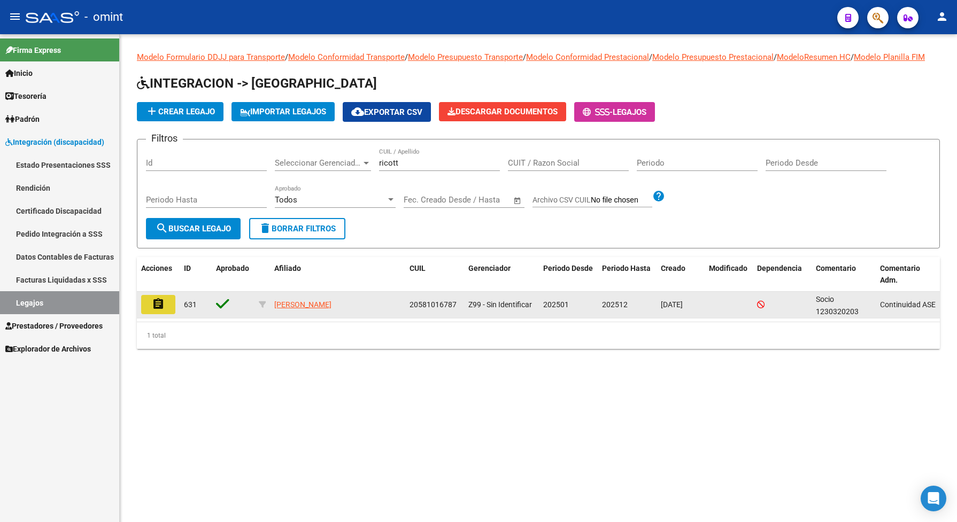
click at [157, 310] on mat-icon "assignment" at bounding box center [158, 304] width 13 height 13
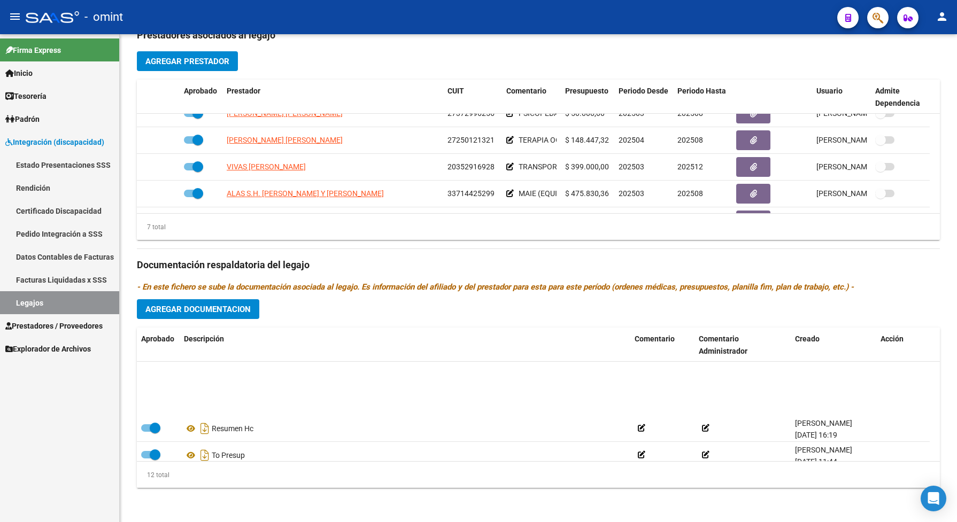
scroll to position [225, 0]
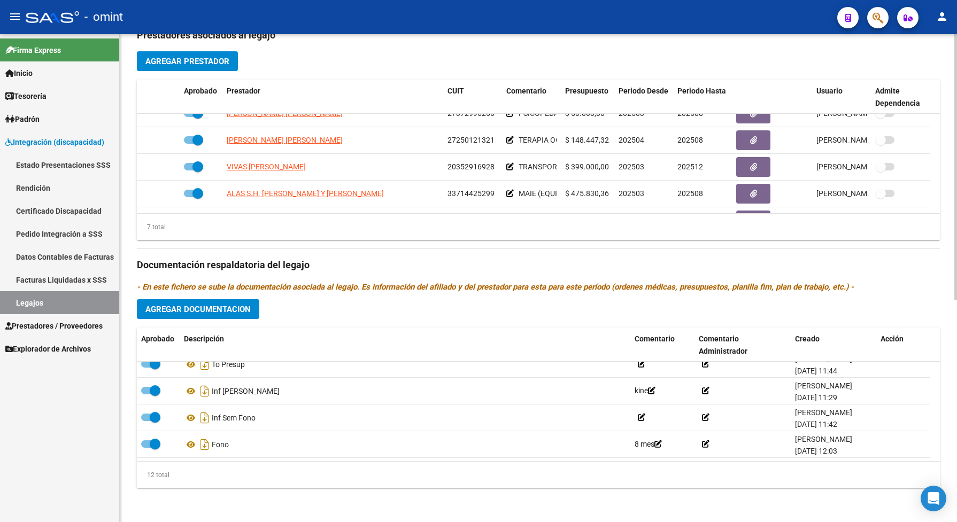
click at [230, 306] on span "Agregar Documentacion" at bounding box center [197, 310] width 105 height 10
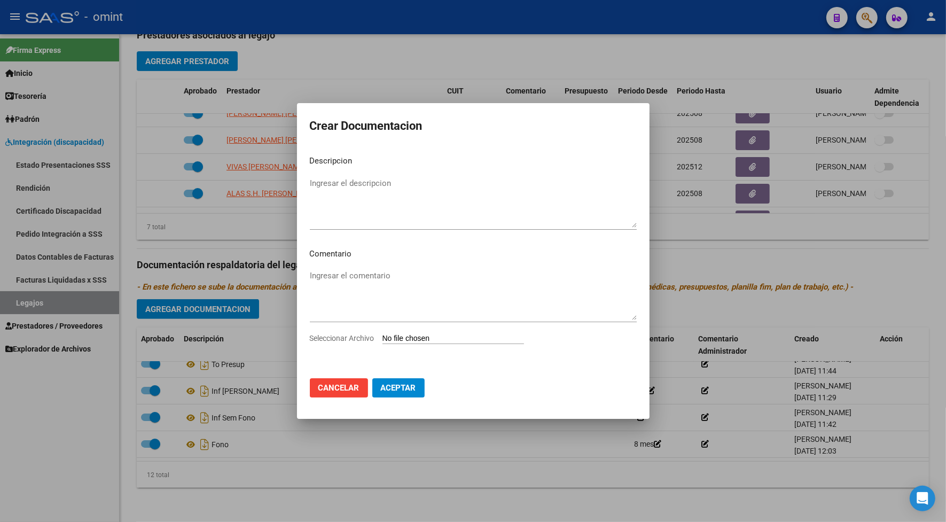
click at [357, 340] on span "Seleccionar Archivo" at bounding box center [342, 338] width 65 height 9
click at [383, 340] on input "Seleccionar Archivo" at bounding box center [454, 339] width 142 height 10
type input "C:\fakepath\1230320203_25081504150_form048.pdf"
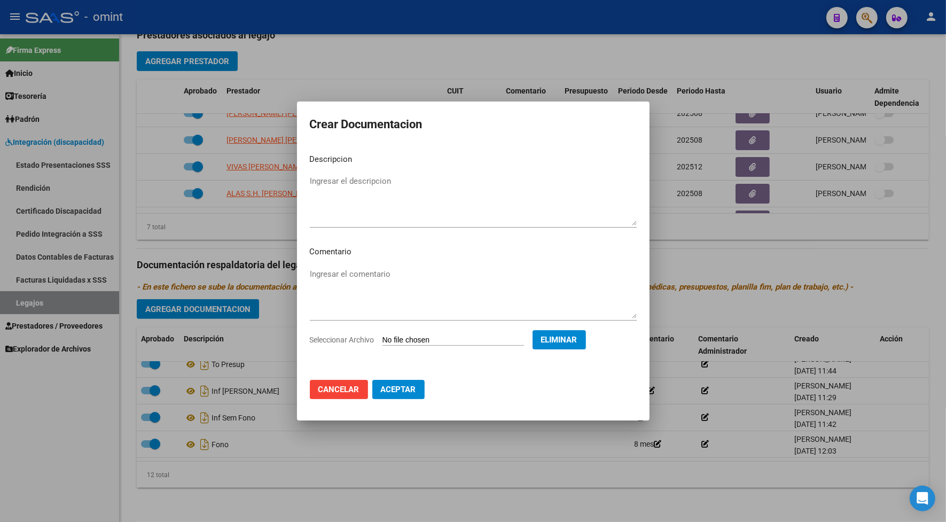
click at [362, 203] on textarea "Ingresar el descripcion" at bounding box center [473, 200] width 327 height 50
type textarea "inf sem psp"
click at [406, 387] on span "Aceptar" at bounding box center [398, 390] width 35 height 10
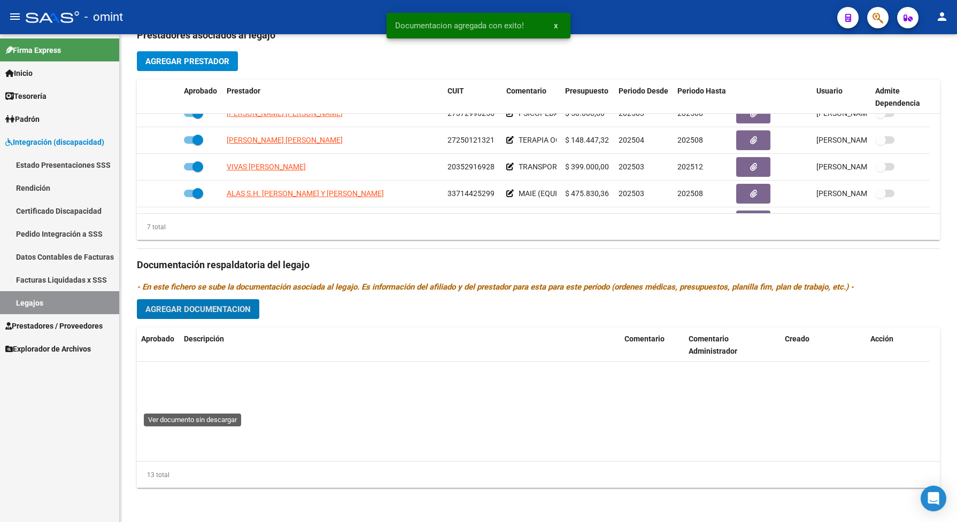
scroll to position [0, 0]
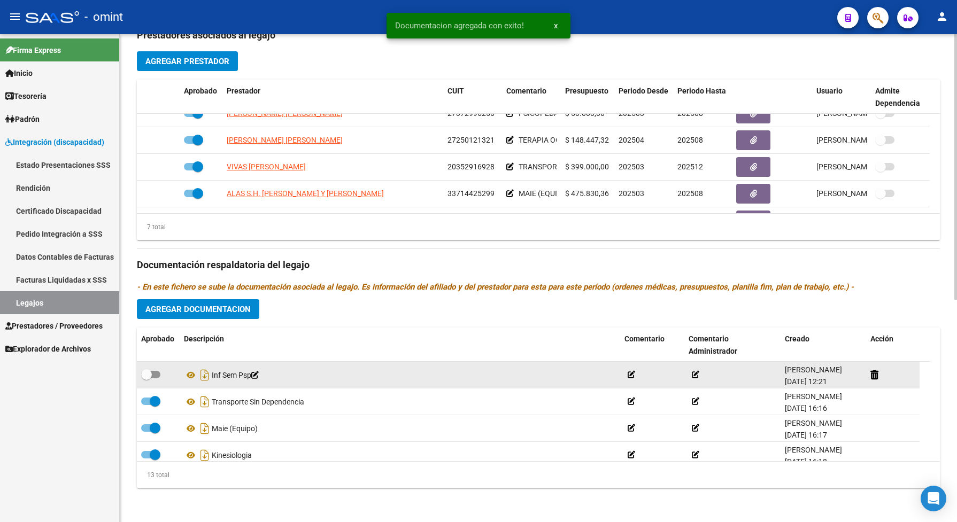
click at [149, 367] on datatable-body-cell at bounding box center [158, 375] width 43 height 26
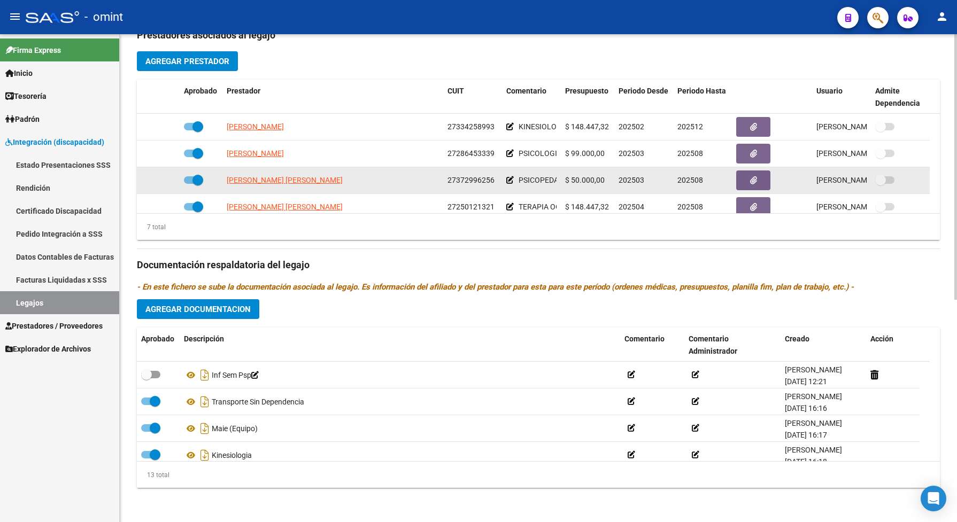
click at [188, 177] on span at bounding box center [193, 179] width 19 height 7
click at [189, 184] on input "checkbox" at bounding box center [189, 184] width 1 height 1
checkbox input "false"
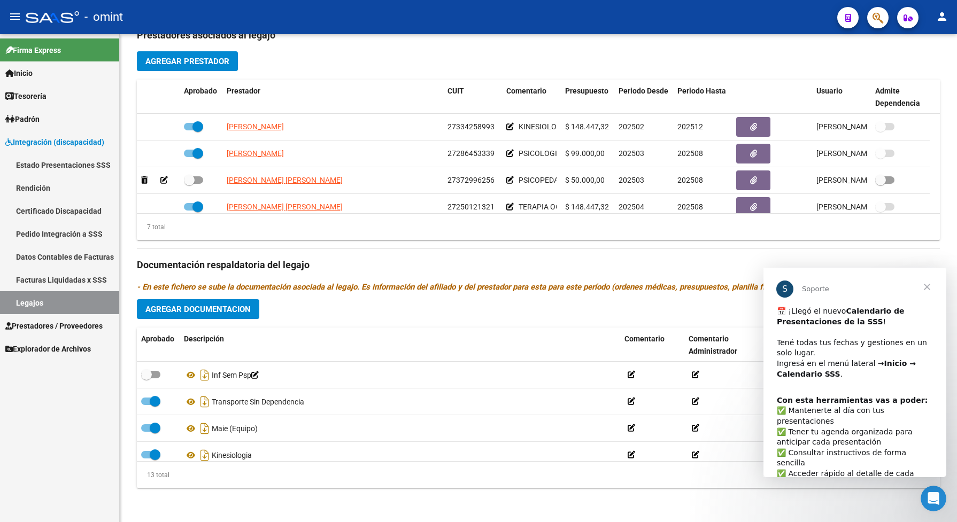
click at [926, 289] on span "Cerrar" at bounding box center [926, 287] width 38 height 38
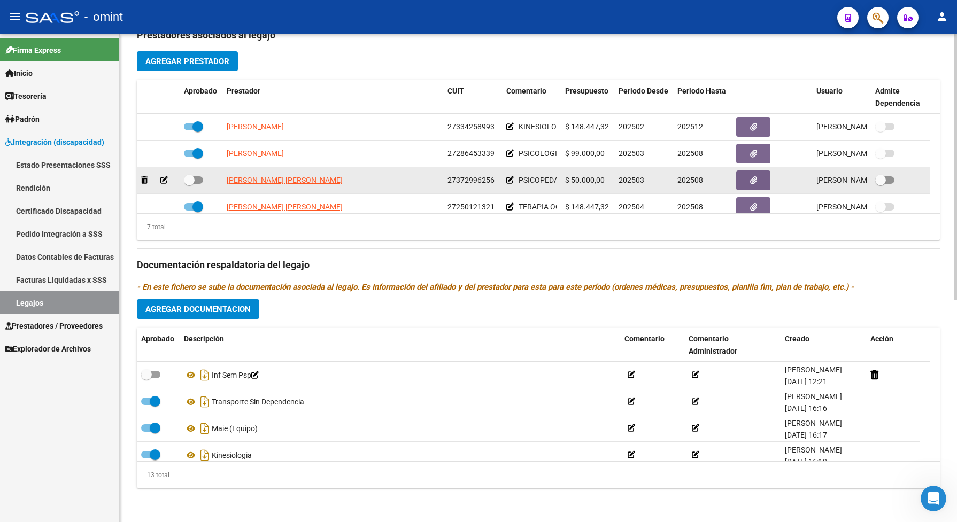
click at [163, 180] on icon at bounding box center [163, 179] width 7 height 7
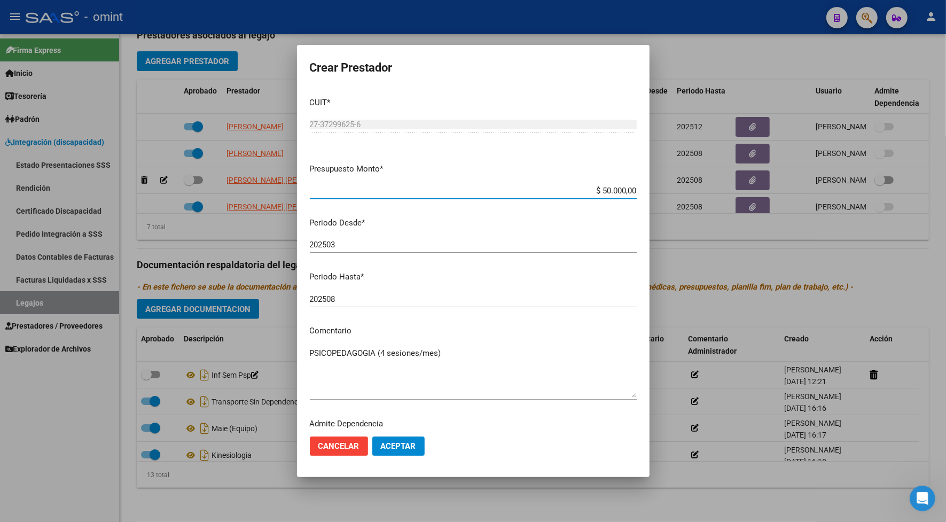
click at [347, 295] on input "202508" at bounding box center [473, 299] width 327 height 10
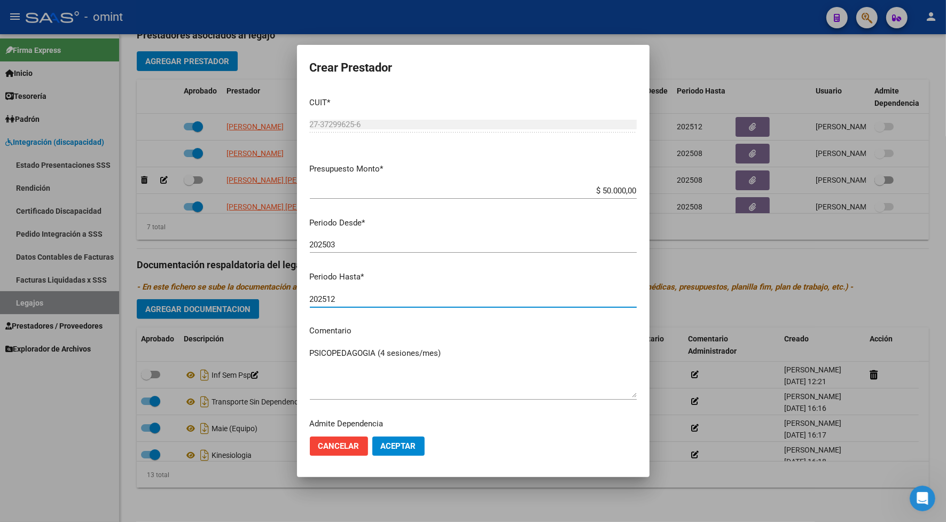
type input "202512"
click at [402, 444] on span "Aceptar" at bounding box center [398, 446] width 35 height 10
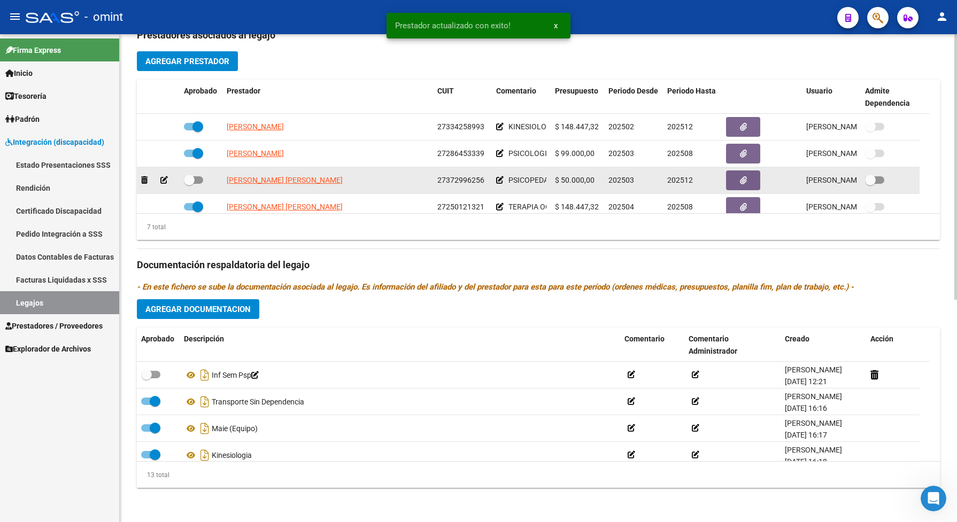
click at [199, 180] on span at bounding box center [193, 179] width 19 height 7
click at [189, 184] on input "checkbox" at bounding box center [189, 184] width 1 height 1
checkbox input "true"
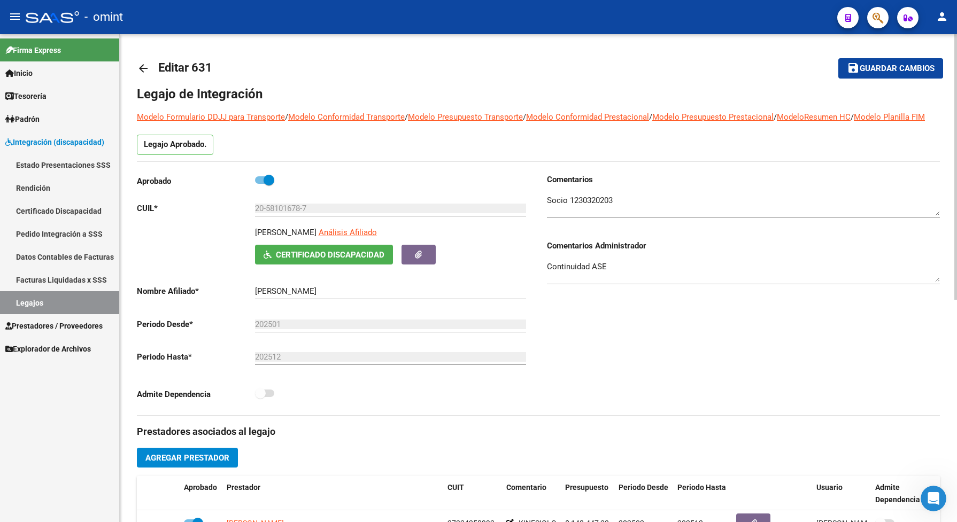
click at [895, 67] on span "Guardar cambios" at bounding box center [896, 69] width 75 height 10
click at [875, 68] on span "Guardar cambios" at bounding box center [896, 69] width 75 height 10
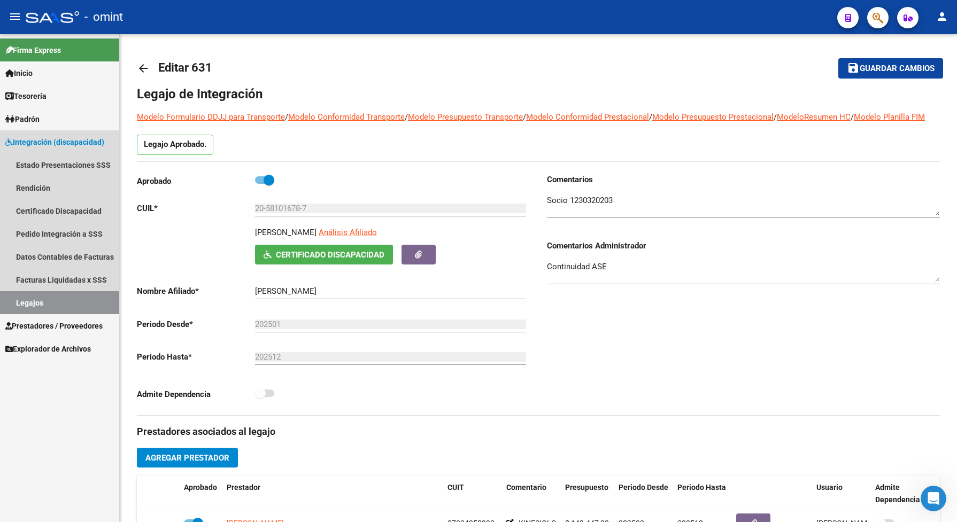
click at [90, 300] on link "Legajos" at bounding box center [59, 302] width 119 height 23
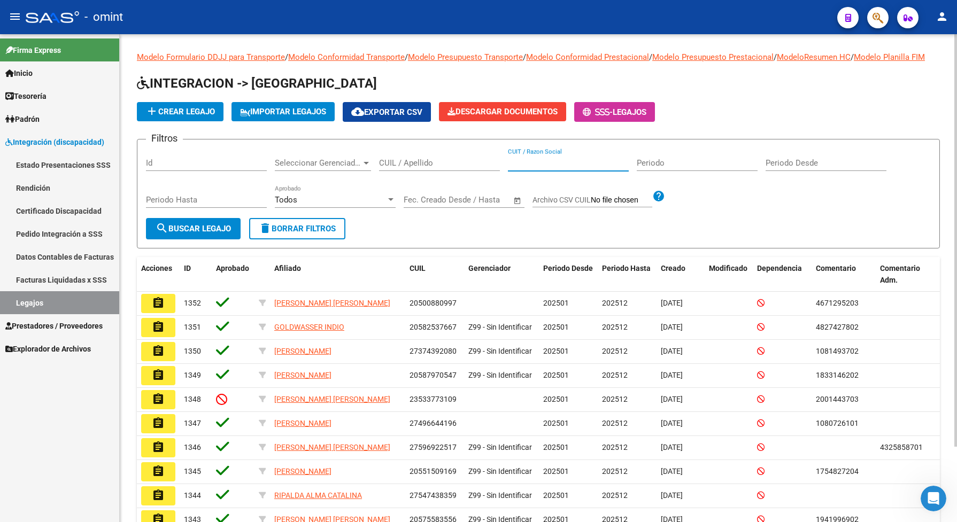
click at [556, 168] on input "CUIT / Razon Social" at bounding box center [568, 163] width 121 height 10
drag, startPoint x: 556, startPoint y: 175, endPoint x: 533, endPoint y: 179, distance: 23.9
click at [533, 171] on div "CUIT / Razon Social" at bounding box center [568, 159] width 121 height 23
click at [409, 168] on input "CUIL / Apellido" at bounding box center [439, 163] width 121 height 10
type input "scia"
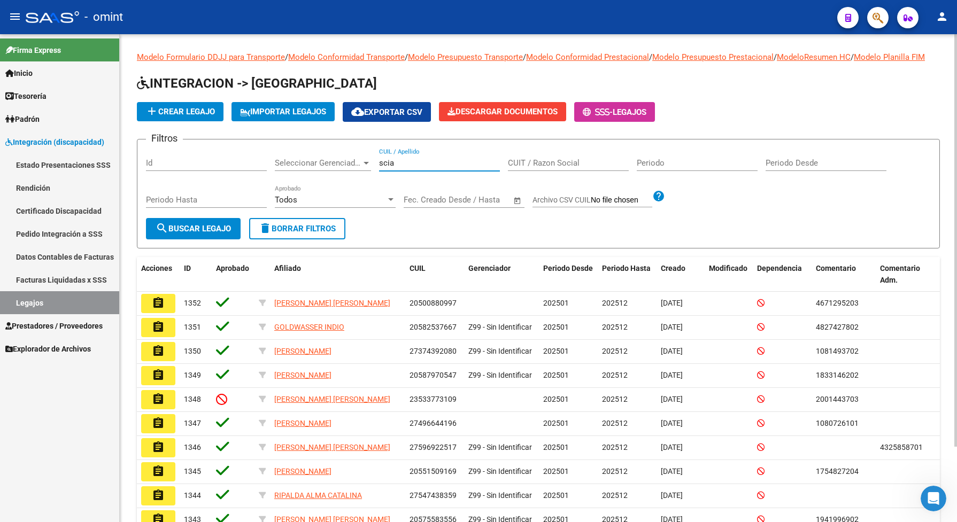
click at [228, 234] on span "search Buscar Legajo" at bounding box center [193, 229] width 75 height 10
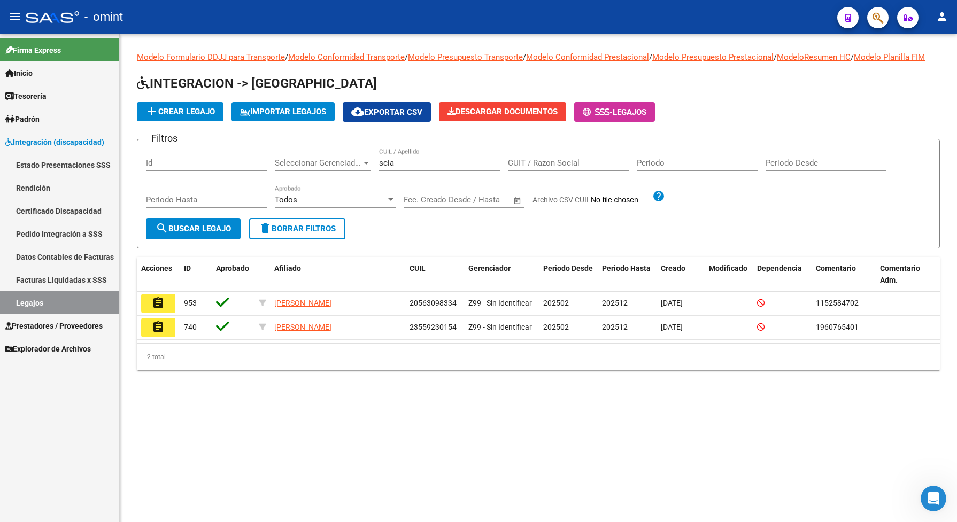
click at [159, 309] on mat-icon "assignment" at bounding box center [158, 303] width 13 height 13
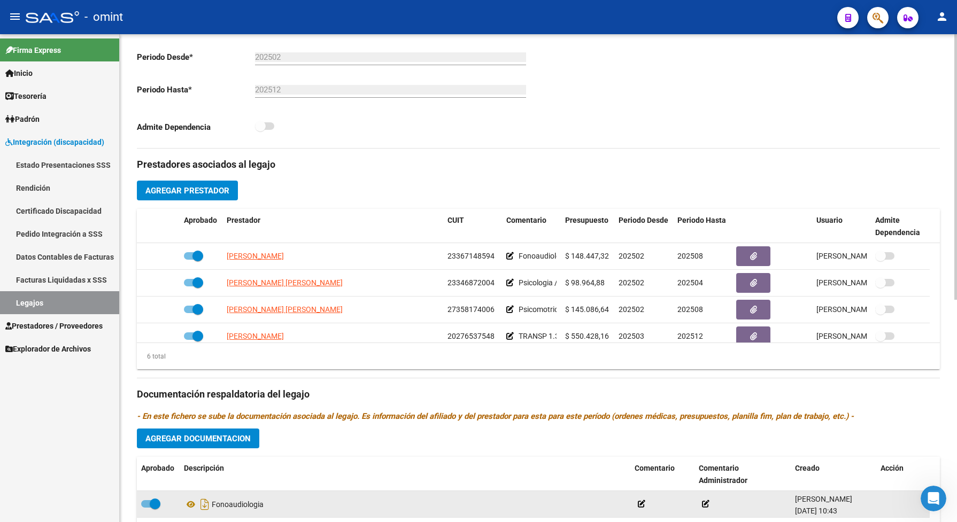
scroll to position [401, 0]
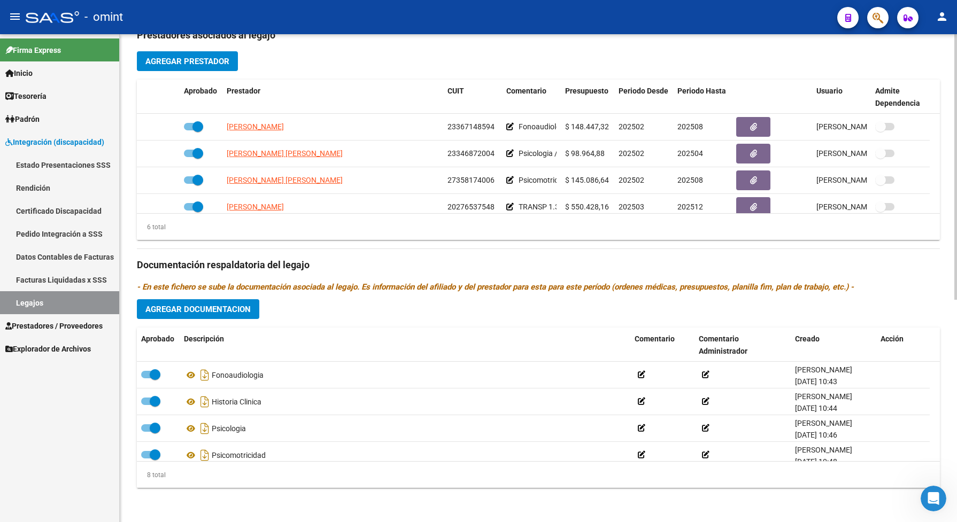
click at [185, 314] on span "Agregar Documentacion" at bounding box center [197, 310] width 105 height 10
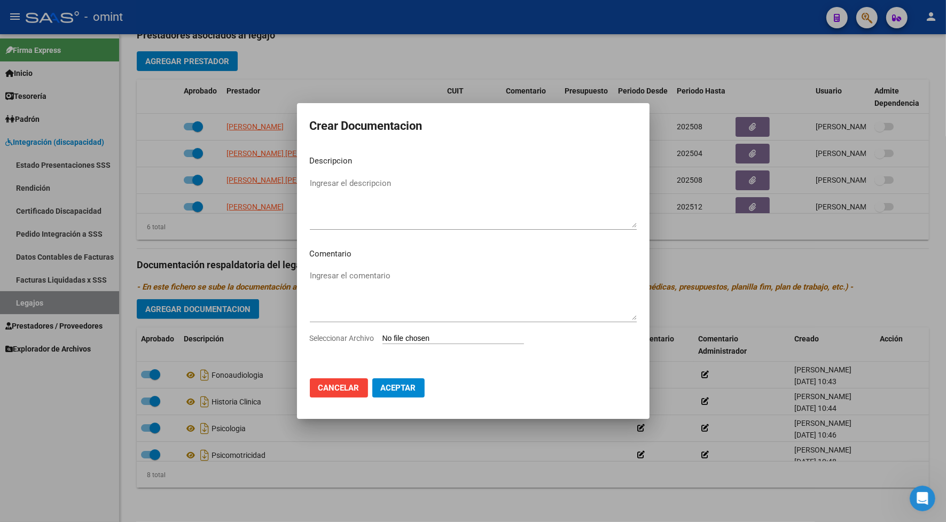
click at [370, 339] on span "Seleccionar Archivo" at bounding box center [342, 338] width 65 height 9
click at [383, 339] on input "Seleccionar Archivo" at bounding box center [454, 339] width 142 height 10
type input "C:\fakepath\INFORME SEMESTRAL.pdf"
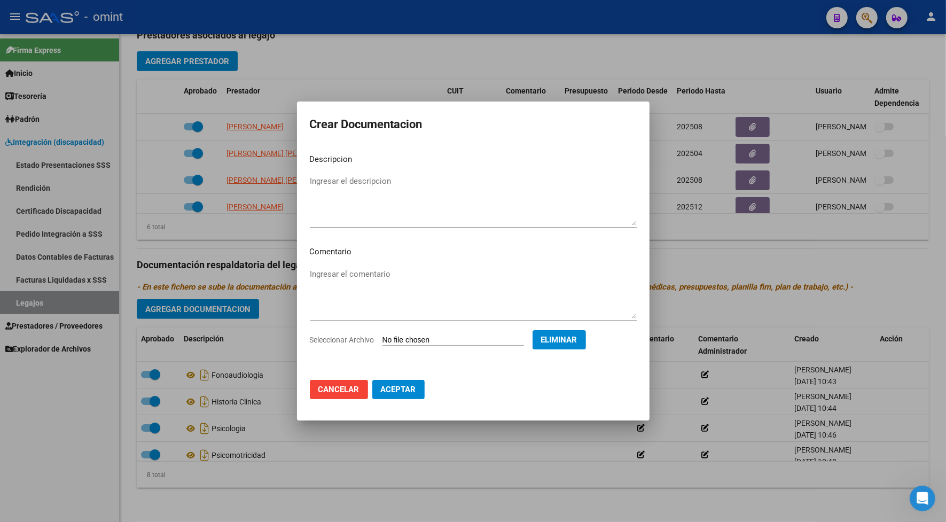
click at [377, 212] on textarea "Ingresar el descripcion" at bounding box center [473, 200] width 327 height 50
type textarea "inf sem fono"
click at [415, 384] on button "Aceptar" at bounding box center [398, 389] width 52 height 19
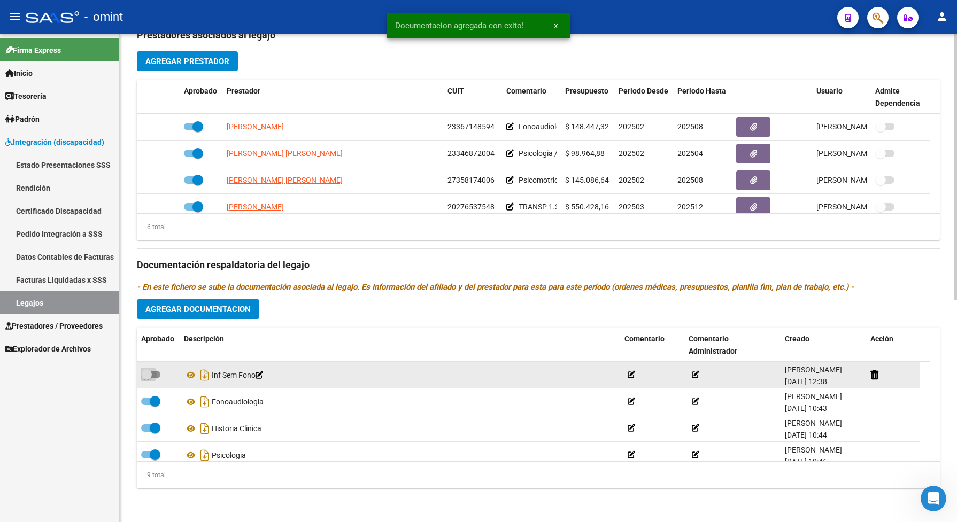
click at [156, 378] on span at bounding box center [150, 374] width 19 height 7
click at [146, 379] on input "checkbox" at bounding box center [146, 378] width 1 height 1
checkbox input "true"
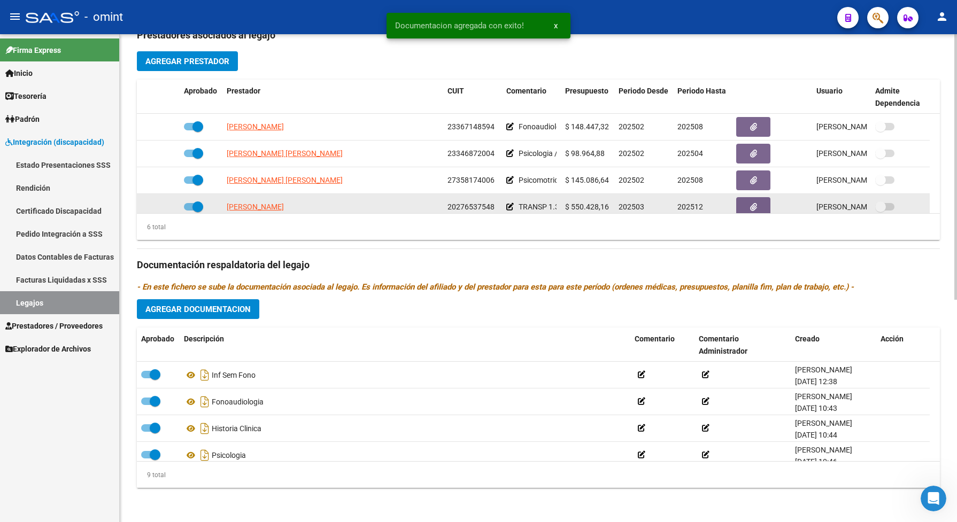
scroll to position [334, 0]
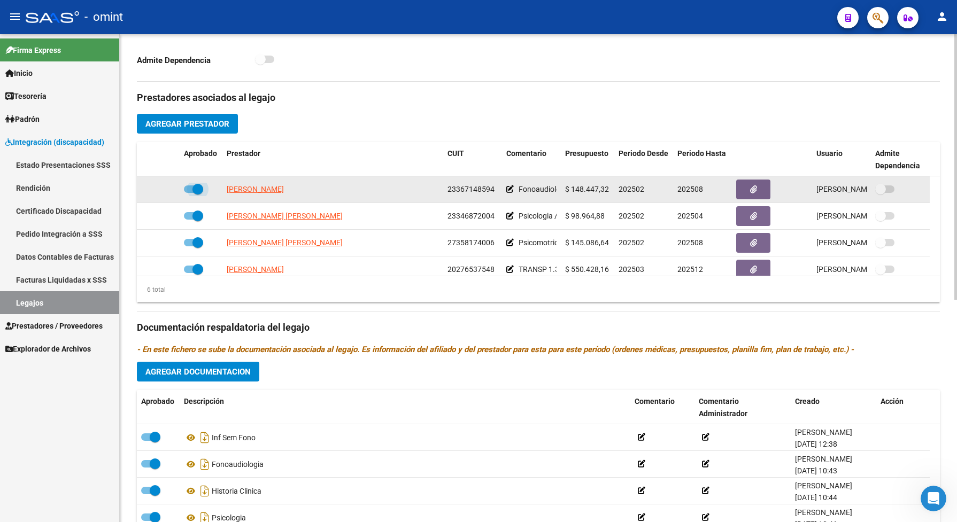
click at [190, 193] on span at bounding box center [193, 188] width 19 height 7
click at [189, 193] on input "checkbox" at bounding box center [189, 193] width 1 height 1
checkbox input "false"
click at [164, 193] on icon at bounding box center [163, 188] width 7 height 7
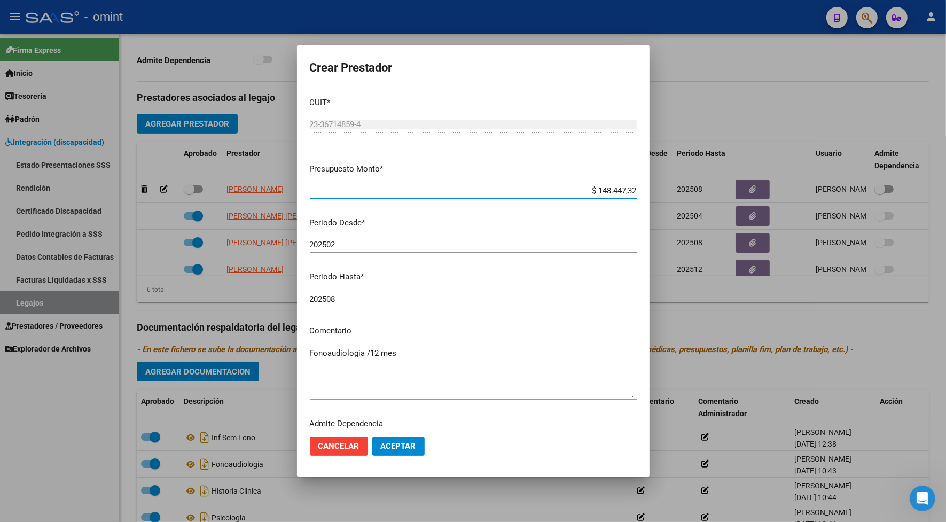
click at [346, 295] on input "202508" at bounding box center [473, 299] width 327 height 10
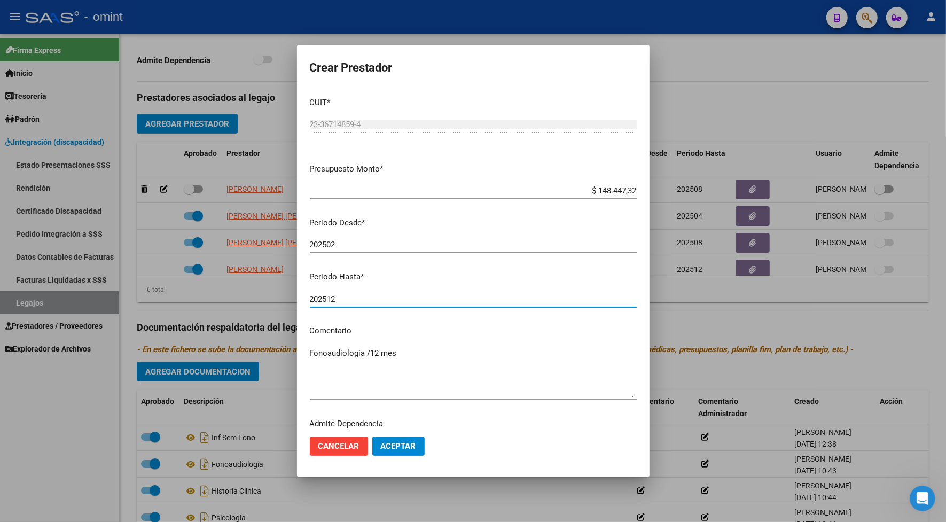
type input "202512"
click at [401, 449] on span "Aceptar" at bounding box center [398, 446] width 35 height 10
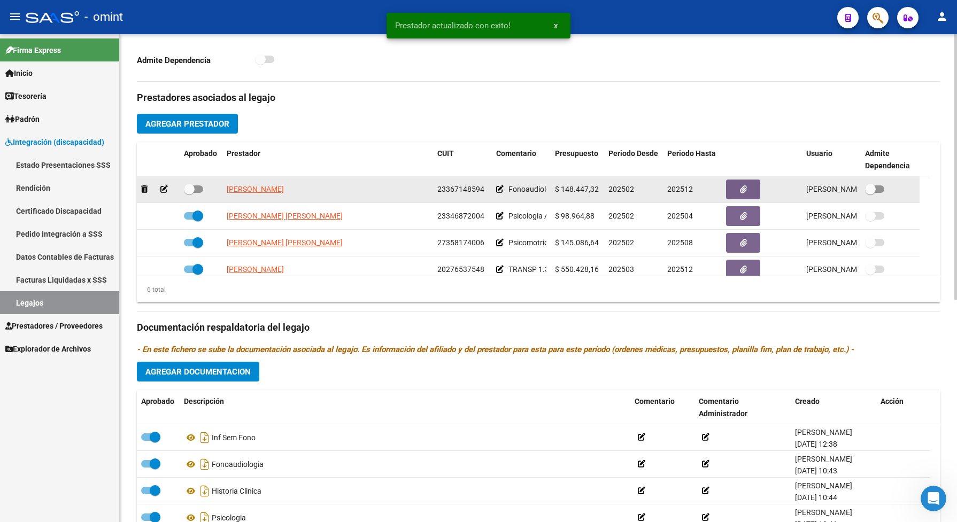
click at [205, 197] on div at bounding box center [201, 190] width 34 height 14
click at [202, 193] on span at bounding box center [193, 188] width 19 height 7
click at [189, 193] on input "checkbox" at bounding box center [189, 193] width 1 height 1
checkbox input "true"
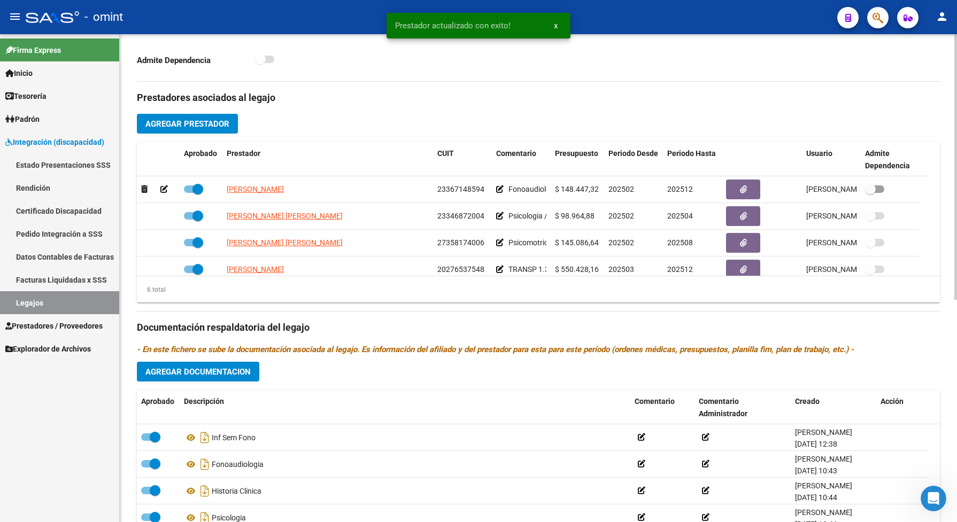
scroll to position [0, 0]
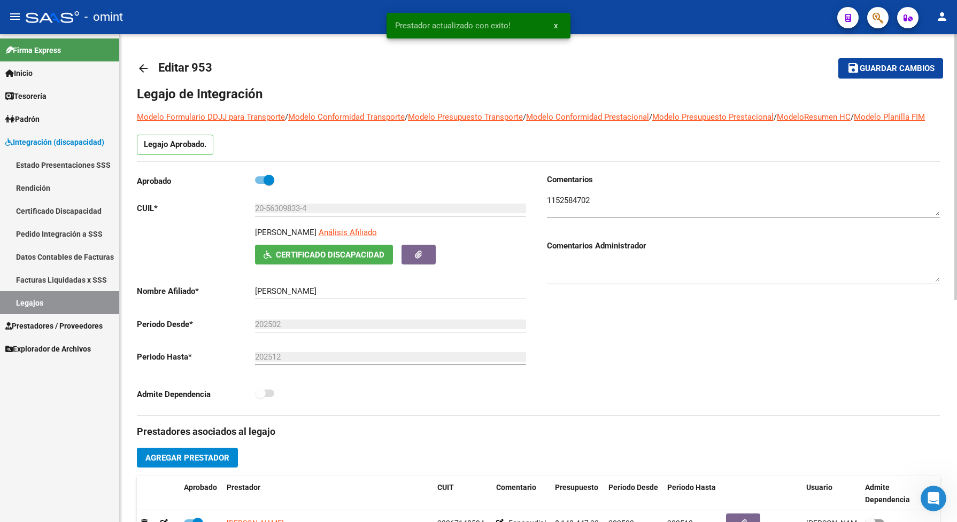
click at [918, 61] on button "save Guardar cambios" at bounding box center [890, 68] width 105 height 20
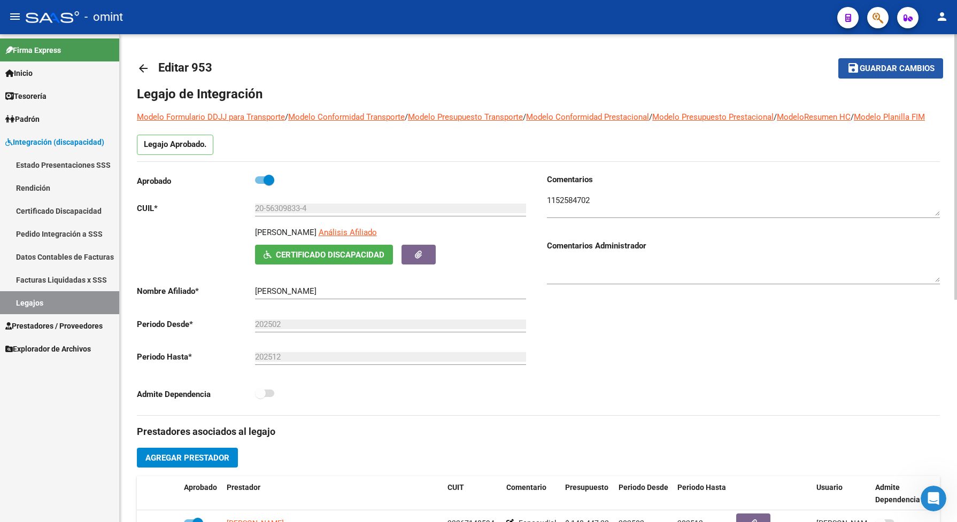
click at [884, 68] on span "Guardar cambios" at bounding box center [896, 69] width 75 height 10
click at [923, 71] on span "Guardar cambios" at bounding box center [896, 69] width 75 height 10
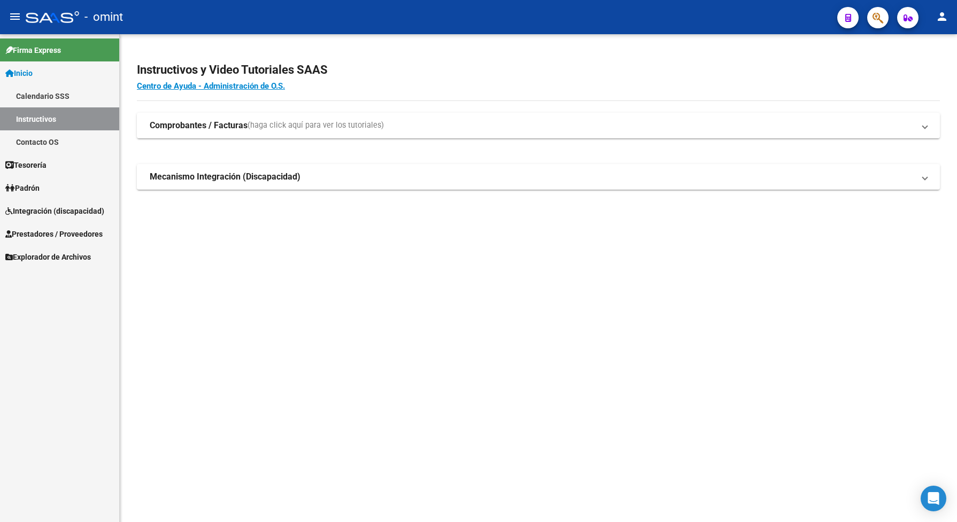
click at [41, 208] on span "Integración (discapacidad)" at bounding box center [54, 211] width 99 height 12
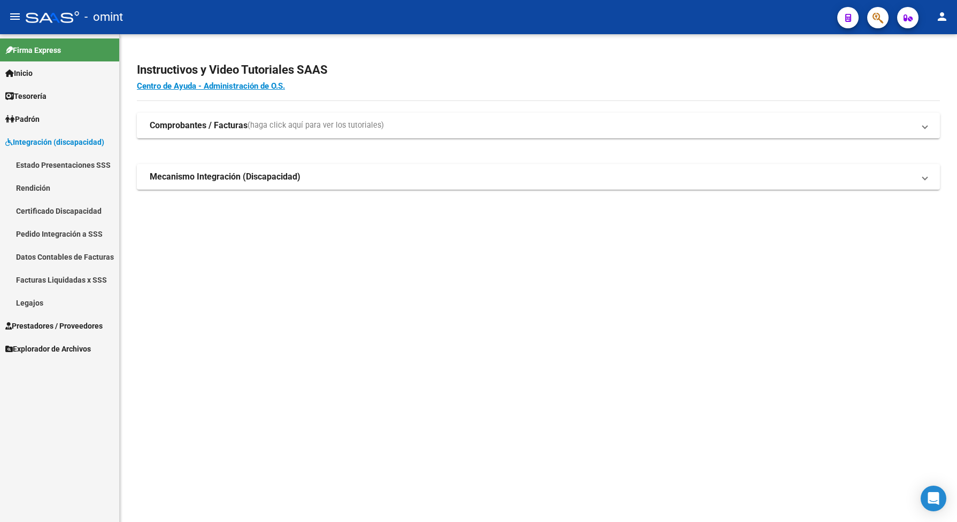
click at [30, 302] on link "Legajos" at bounding box center [59, 302] width 119 height 23
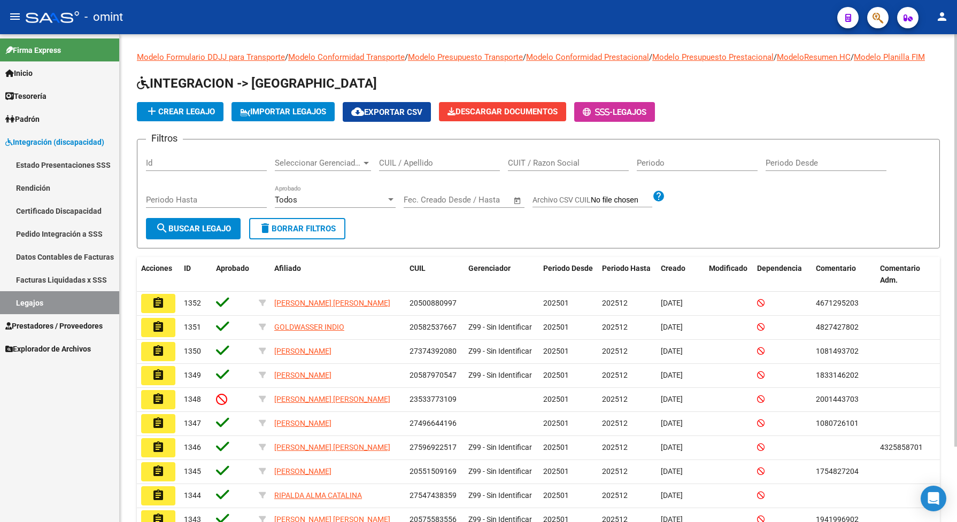
click at [429, 168] on input "CUIL / Apellido" at bounding box center [439, 163] width 121 height 10
paste input "27587733809"
type input "27587733809"
click at [226, 234] on span "search Buscar Legajo" at bounding box center [193, 229] width 75 height 10
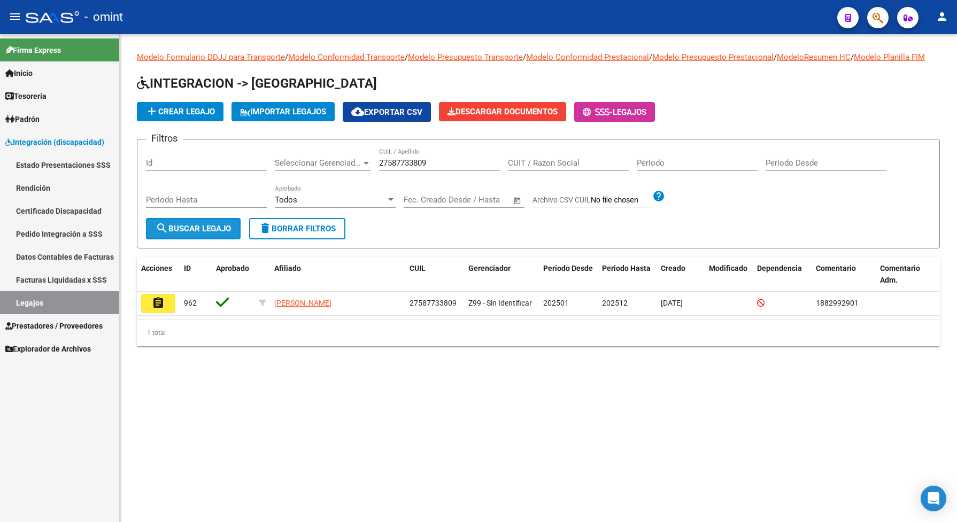
click at [164, 235] on mat-icon "search" at bounding box center [162, 228] width 13 height 13
click at [158, 309] on mat-icon "assignment" at bounding box center [158, 303] width 13 height 13
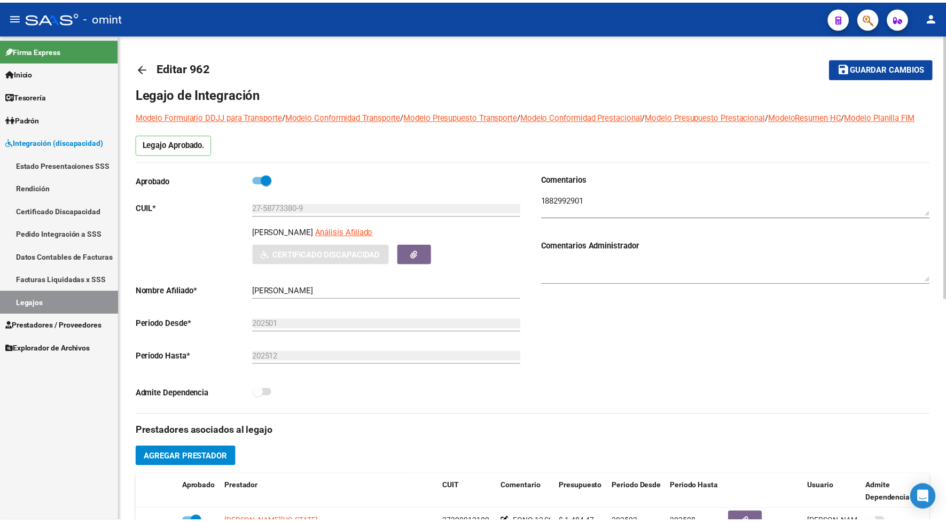
scroll to position [401, 0]
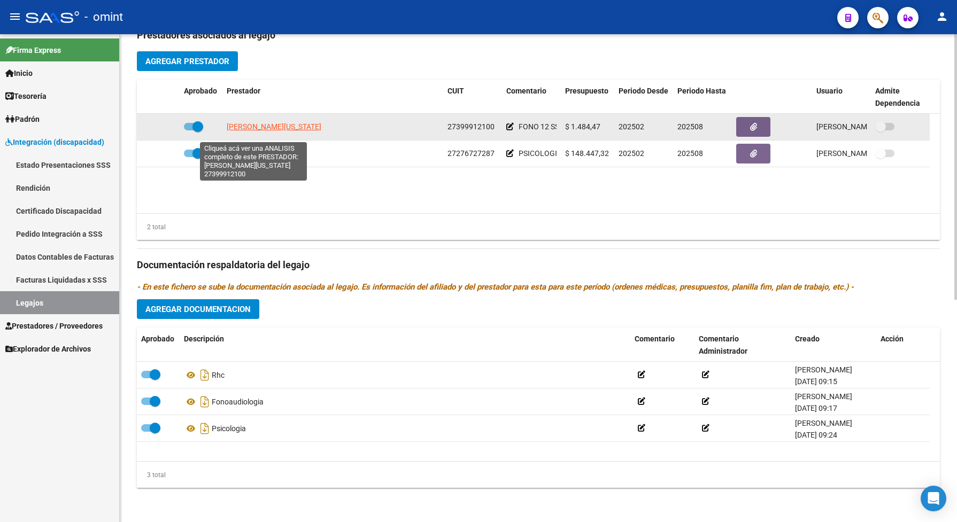
click at [239, 131] on span "BASSI VIRGINIA" at bounding box center [274, 126] width 95 height 9
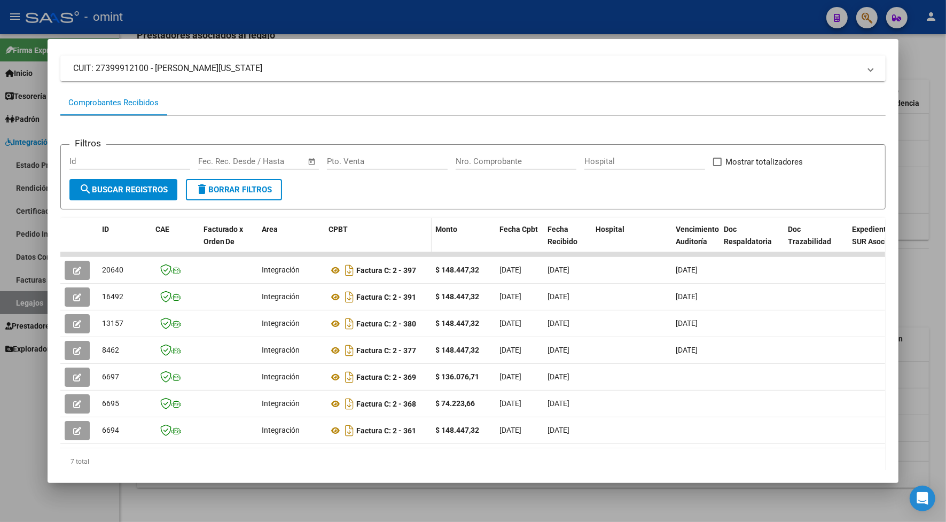
scroll to position [102, 0]
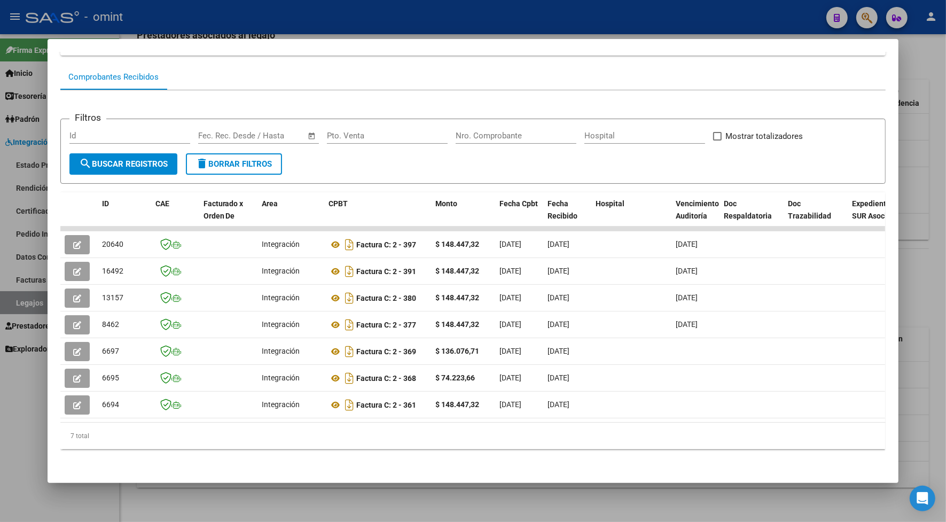
drag, startPoint x: 305, startPoint y: 411, endPoint x: 471, endPoint y: 415, distance: 166.8
click at [471, 415] on datatable-body "20640 Integración Factura C: 2 - 397 $ 148.447,32 05/09/2025 05/09/2025 30/09/2…" at bounding box center [472, 325] width 825 height 196
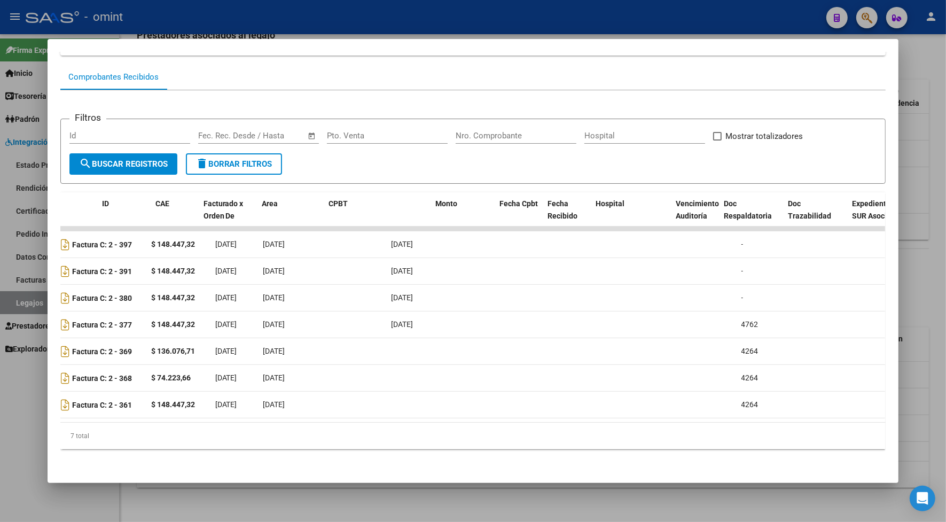
scroll to position [0, 0]
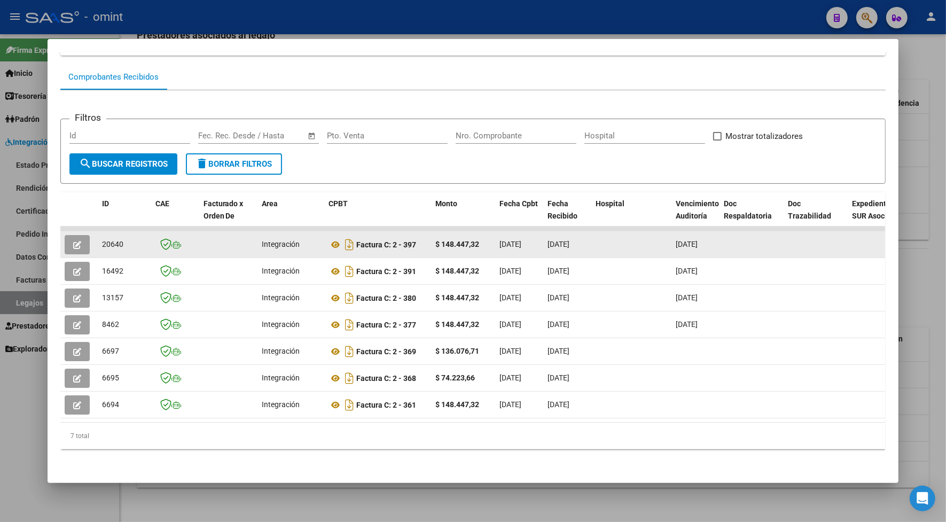
click at [75, 235] on button "button" at bounding box center [77, 244] width 25 height 19
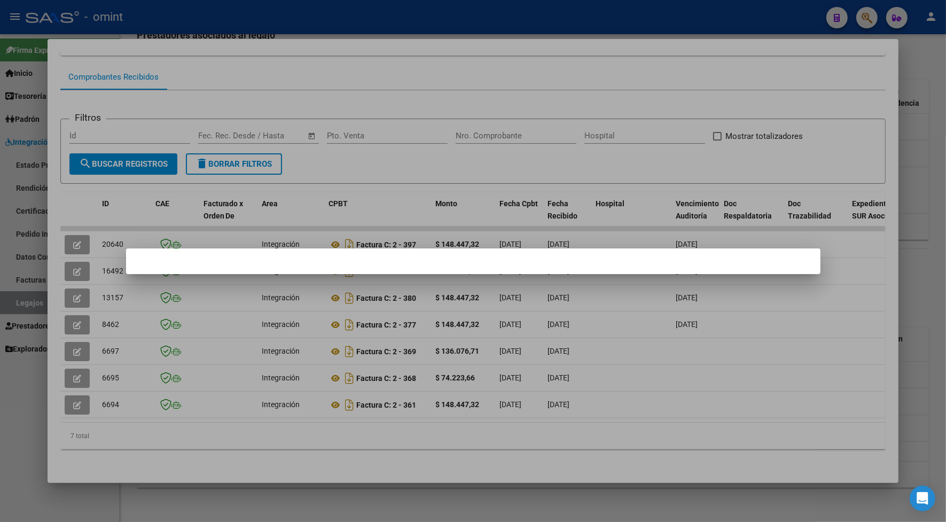
click at [279, 55] on div at bounding box center [473, 261] width 946 height 522
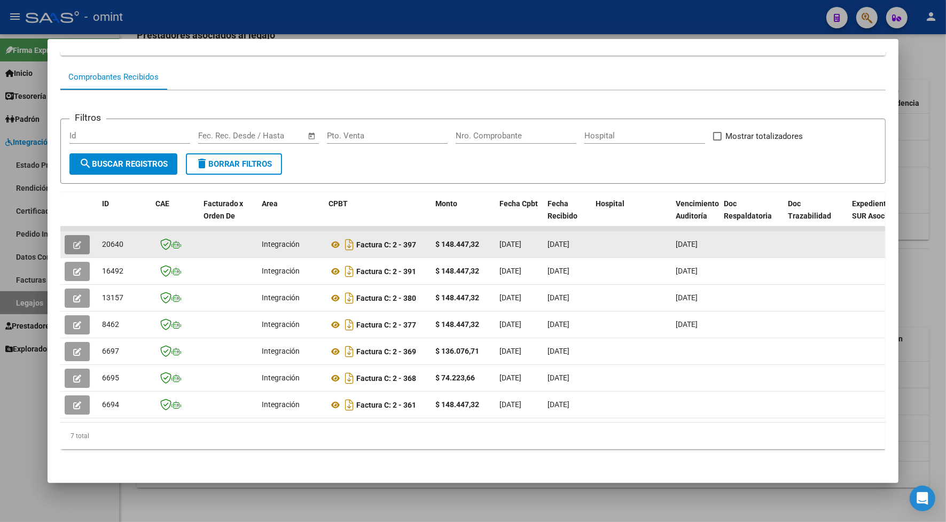
click at [73, 241] on icon "button" at bounding box center [77, 245] width 8 height 8
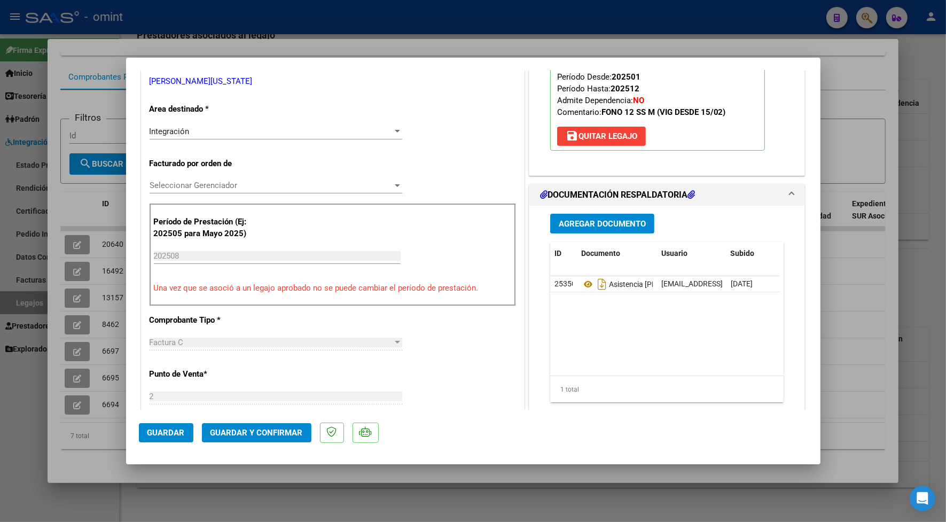
scroll to position [267, 0]
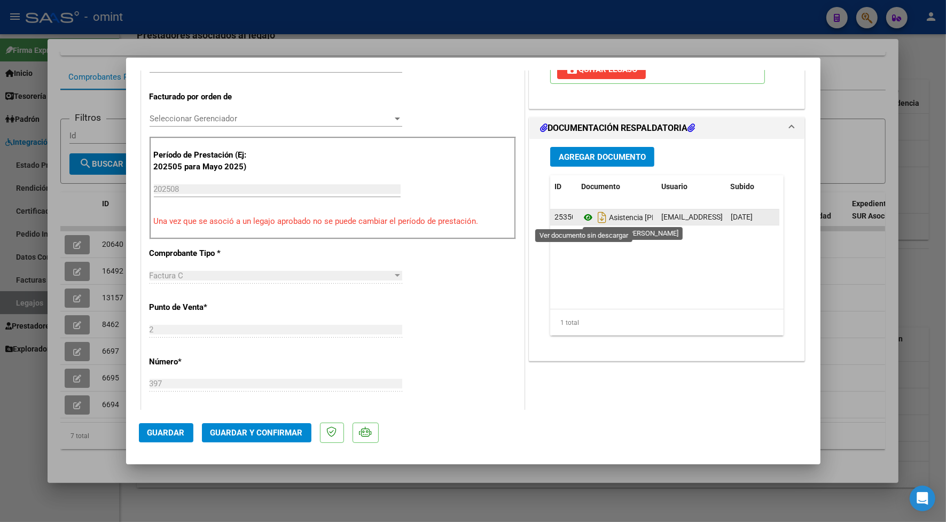
click at [583, 214] on icon at bounding box center [588, 217] width 14 height 13
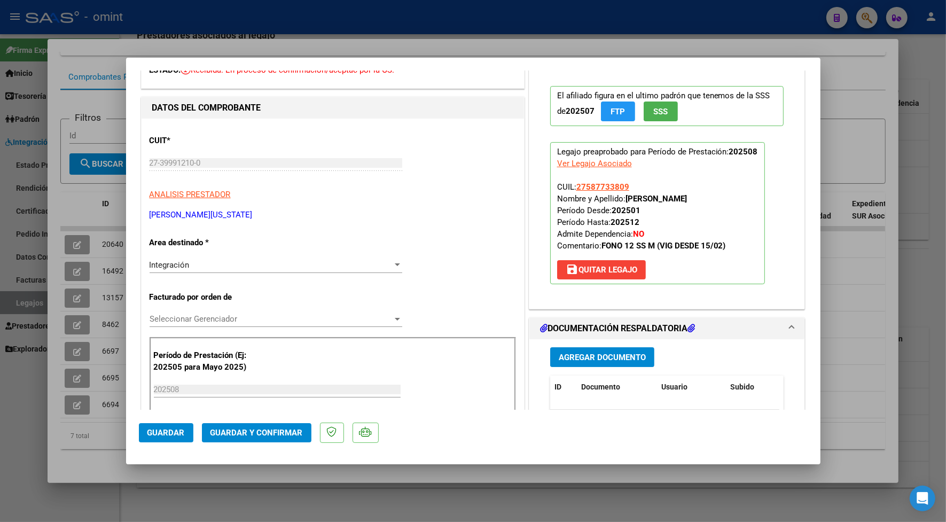
scroll to position [0, 0]
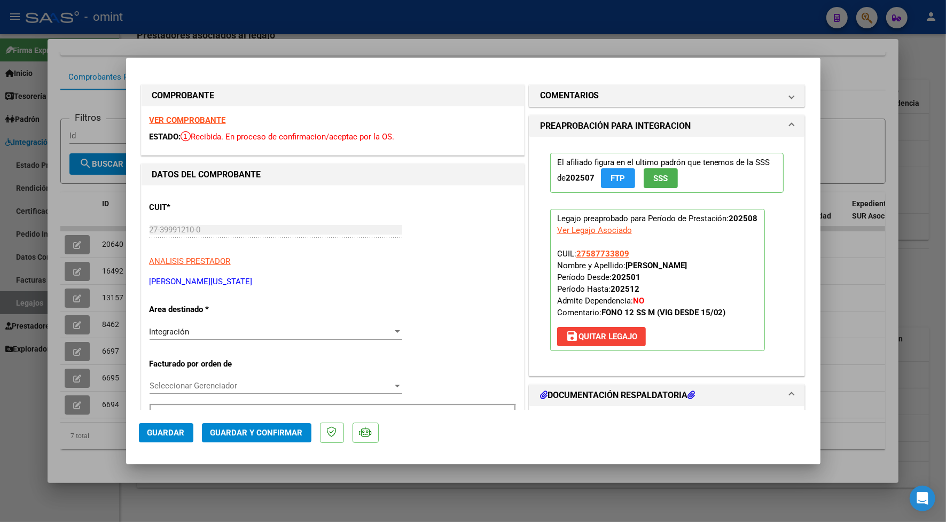
click at [209, 119] on strong "VER COMPROBANTE" at bounding box center [188, 120] width 76 height 10
click at [237, 439] on button "Guardar y Confirmar" at bounding box center [257, 432] width 110 height 19
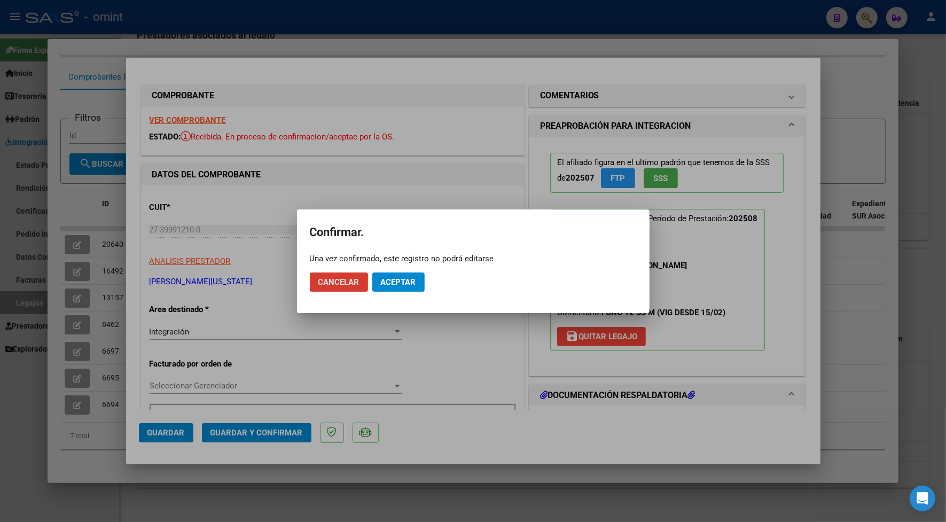
click at [402, 281] on span "Aceptar" at bounding box center [398, 282] width 35 height 10
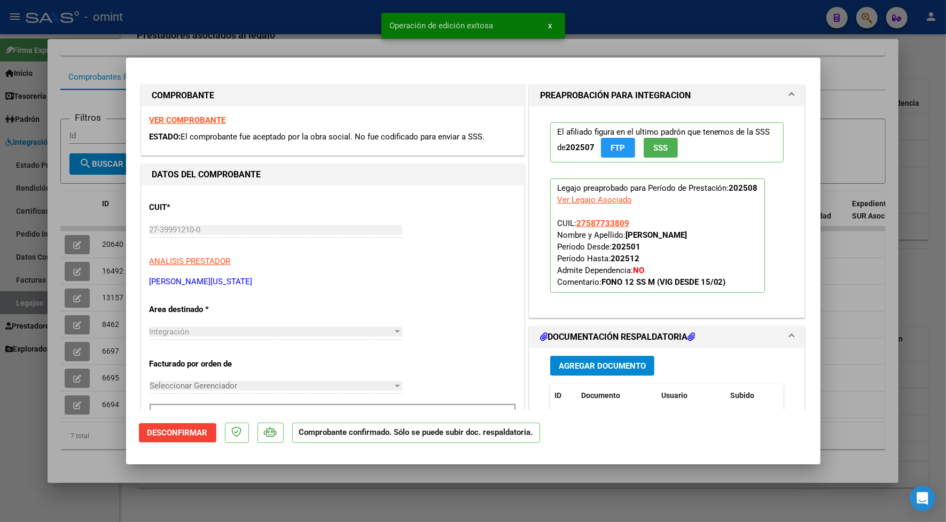
click at [284, 49] on div at bounding box center [473, 261] width 946 height 522
type input "$ 0,00"
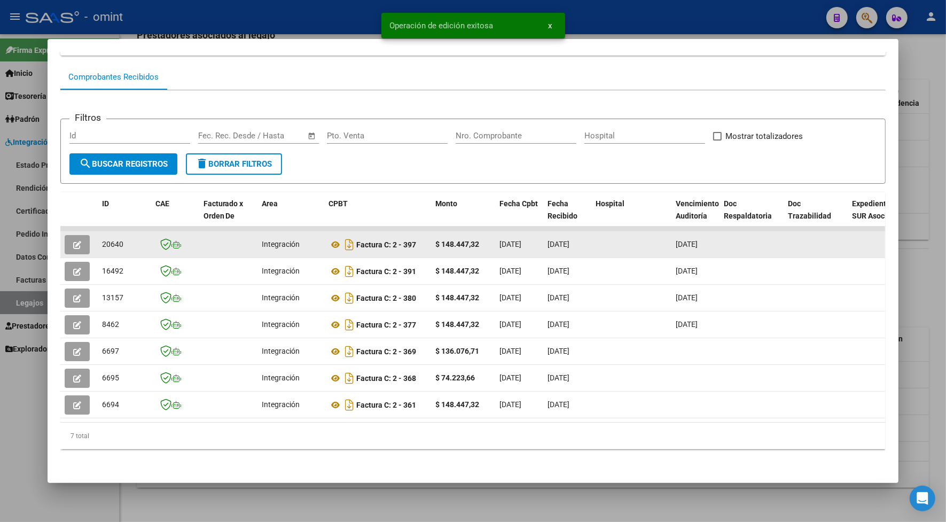
drag, startPoint x: 125, startPoint y: 237, endPoint x: 95, endPoint y: 236, distance: 29.4
click at [98, 236] on datatable-body-cell "20640" at bounding box center [124, 244] width 53 height 26
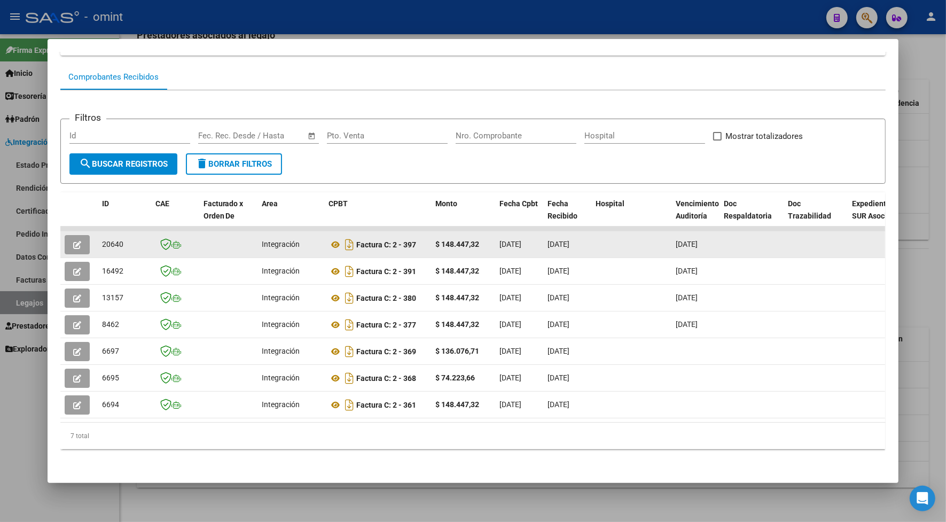
drag, startPoint x: 95, startPoint y: 236, endPoint x: 104, endPoint y: 233, distance: 9.5
copy span "20640"
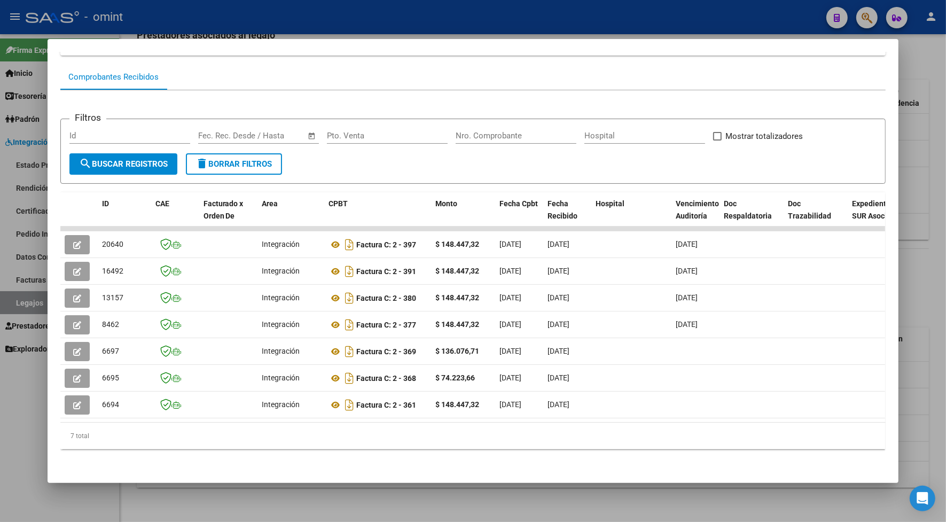
click at [226, 9] on div at bounding box center [473, 261] width 946 height 522
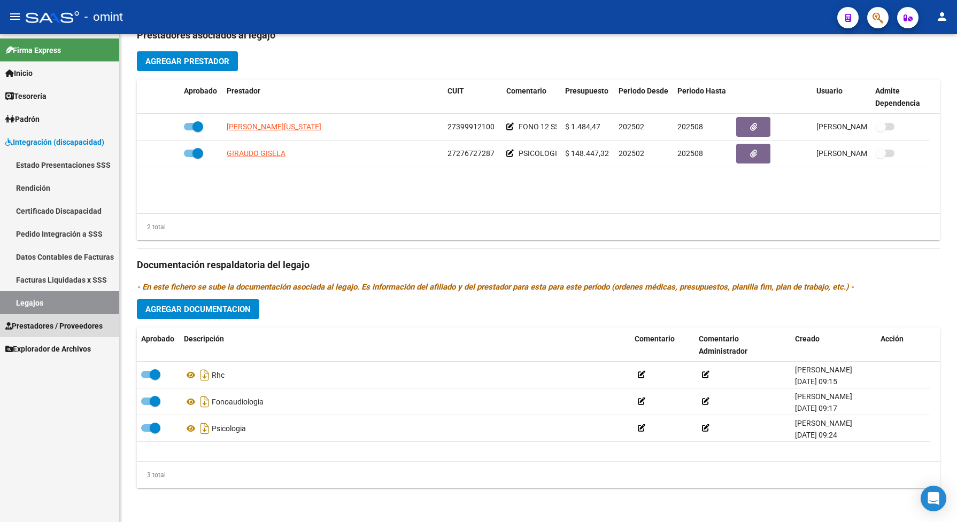
click at [83, 323] on span "Prestadores / Proveedores" at bounding box center [53, 326] width 97 height 12
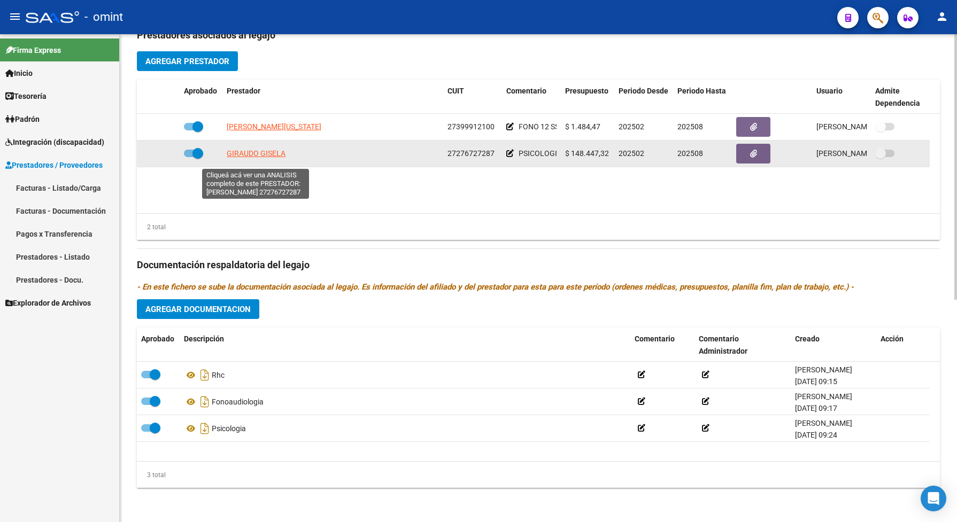
click at [233, 158] on span "GIRAUDO GISELA" at bounding box center [256, 153] width 59 height 9
type textarea "27276727287"
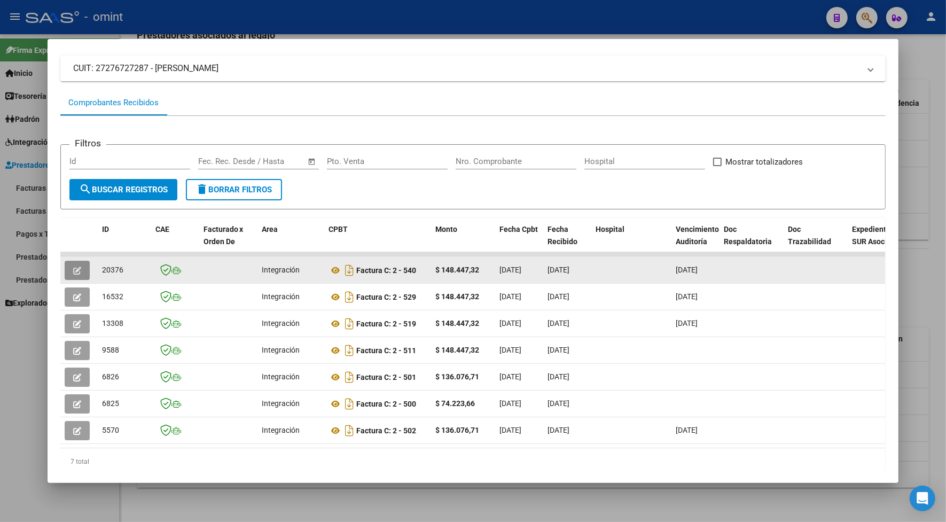
click at [73, 268] on icon "button" at bounding box center [77, 271] width 8 height 8
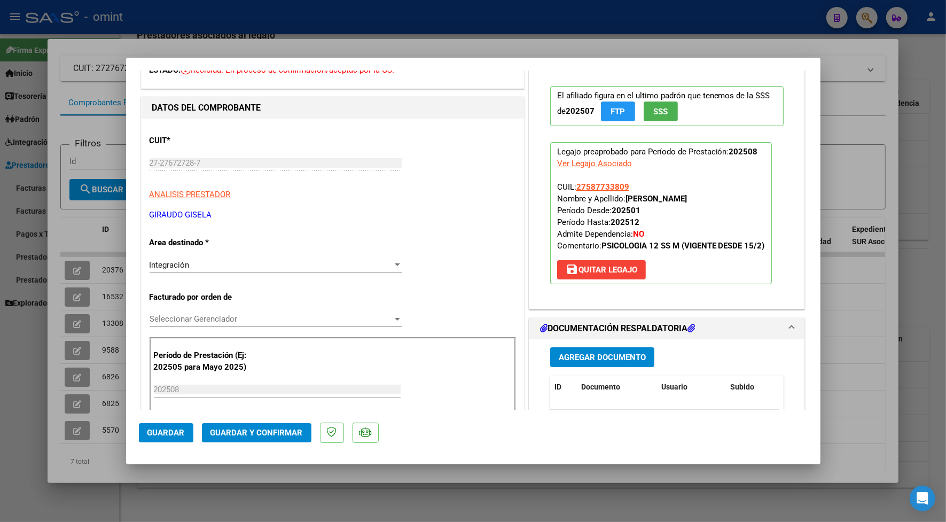
scroll to position [134, 0]
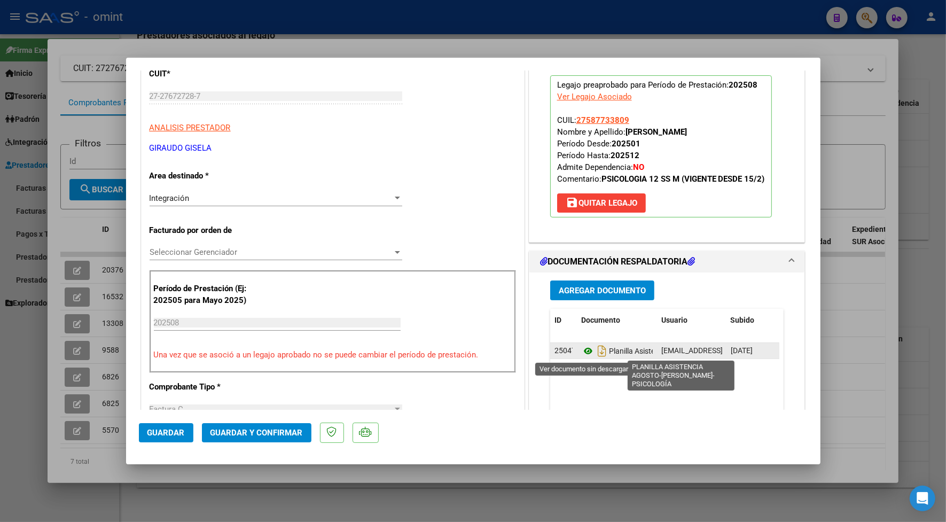
click at [583, 349] on icon at bounding box center [588, 351] width 14 height 13
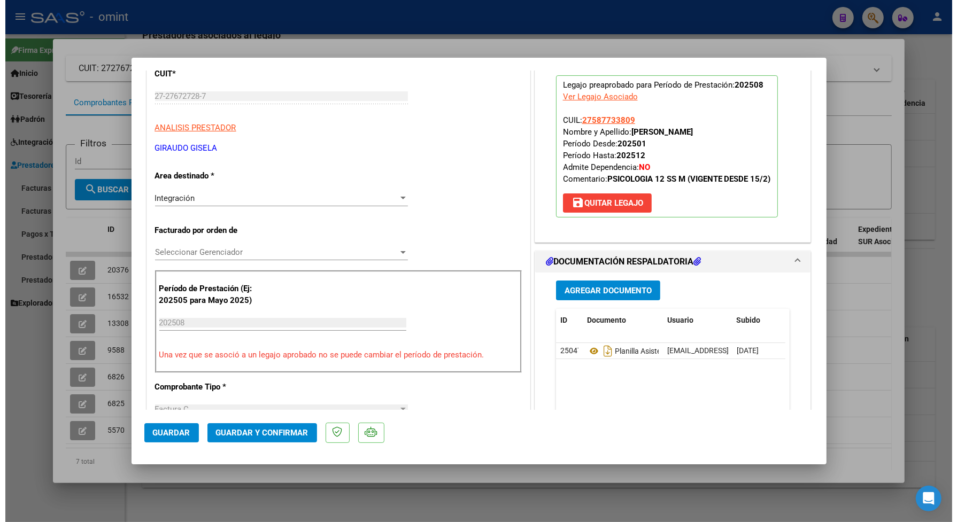
scroll to position [0, 0]
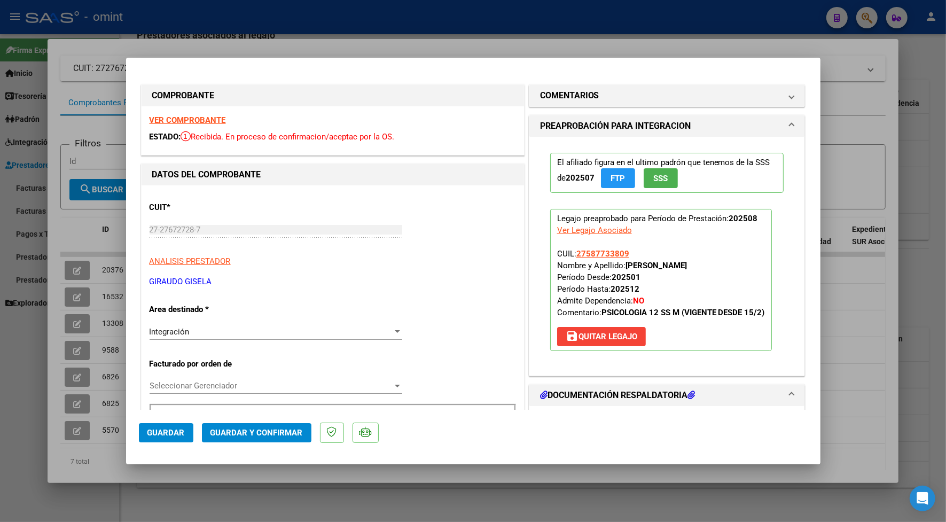
click at [188, 122] on strong "VER COMPROBANTE" at bounding box center [188, 120] width 76 height 10
click at [289, 433] on span "Guardar y Confirmar" at bounding box center [257, 433] width 92 height 10
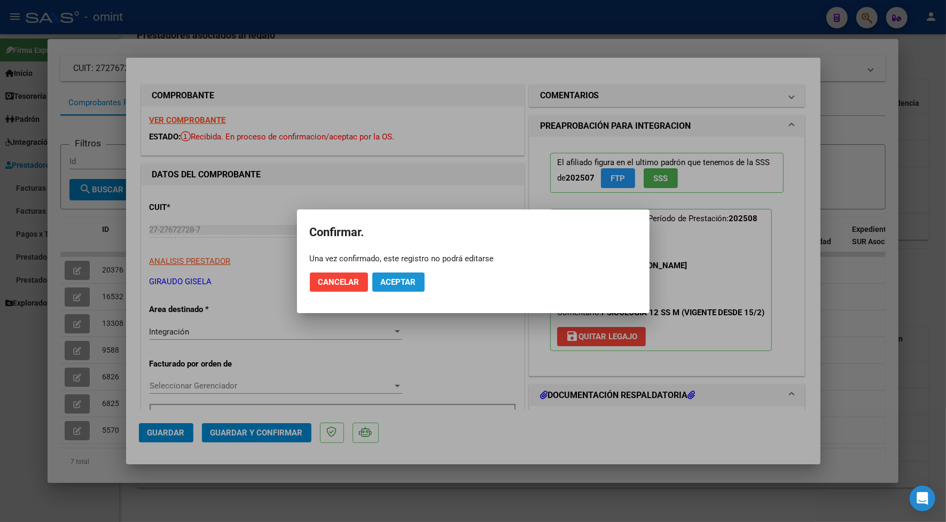
click at [409, 278] on span "Aceptar" at bounding box center [398, 282] width 35 height 10
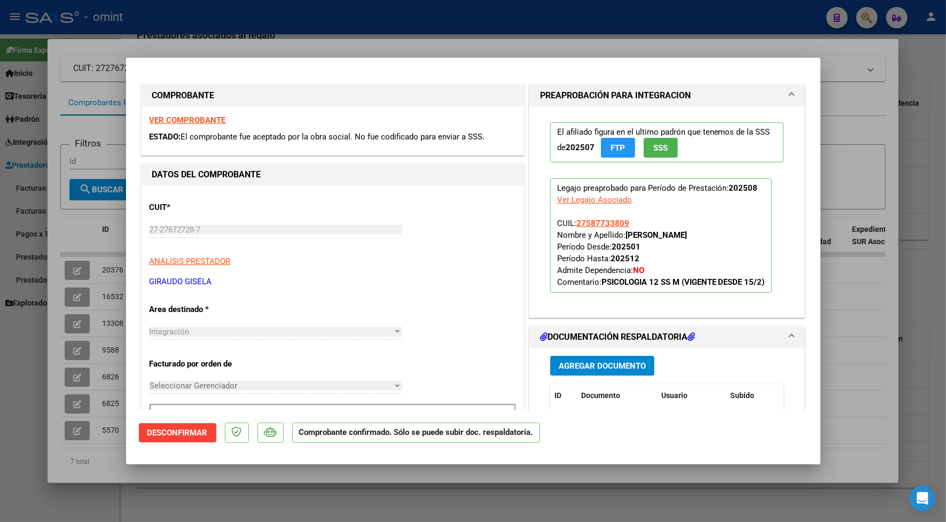
click at [293, 41] on div at bounding box center [473, 261] width 946 height 522
type input "$ 0,00"
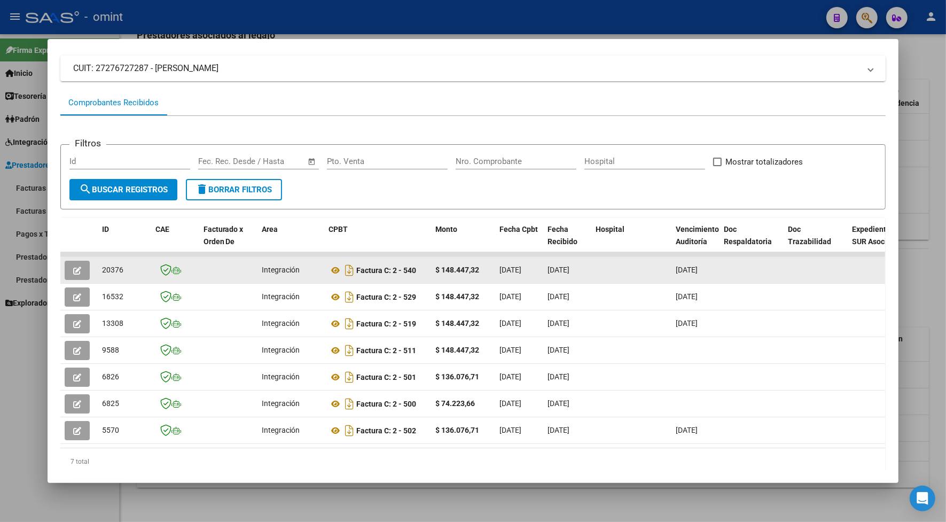
drag, startPoint x: 121, startPoint y: 271, endPoint x: 97, endPoint y: 265, distance: 24.2
click at [102, 265] on div "20376" at bounding box center [124, 270] width 45 height 12
drag, startPoint x: 97, startPoint y: 265, endPoint x: 103, endPoint y: 270, distance: 7.6
copy span "20376"
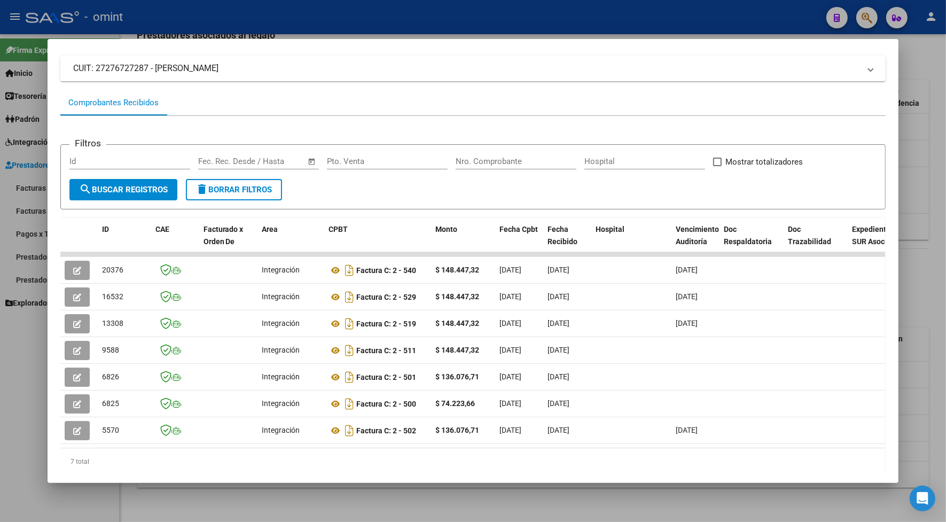
click at [667, 6] on div at bounding box center [473, 261] width 946 height 522
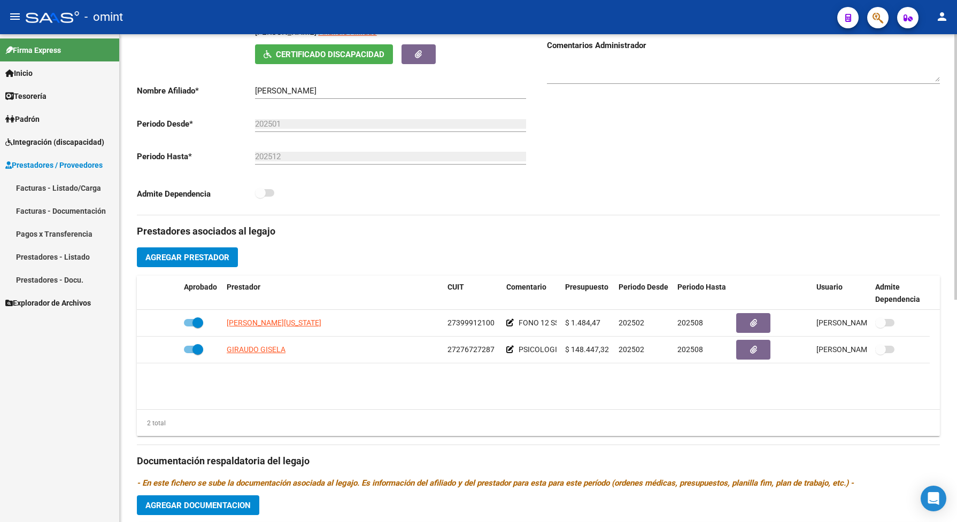
scroll to position [334, 0]
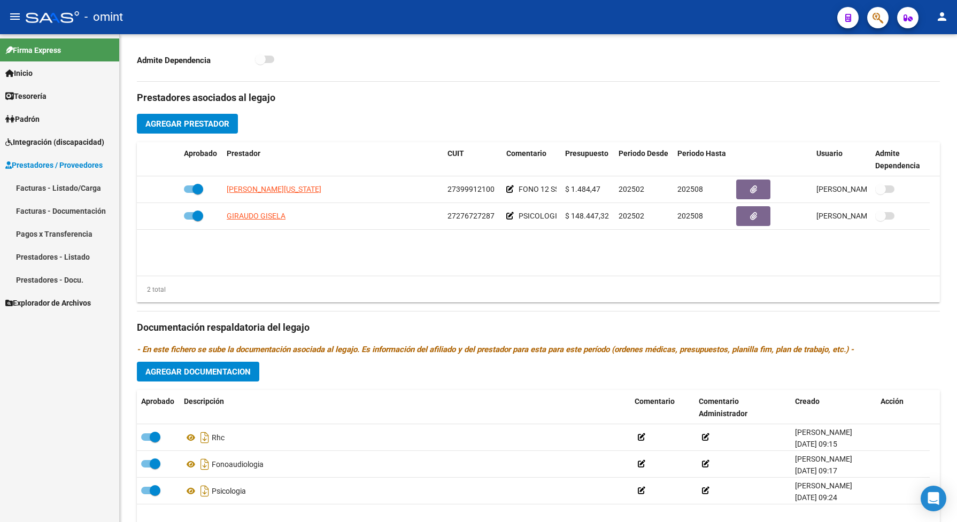
click at [19, 141] on span "Integración (discapacidad)" at bounding box center [54, 142] width 99 height 12
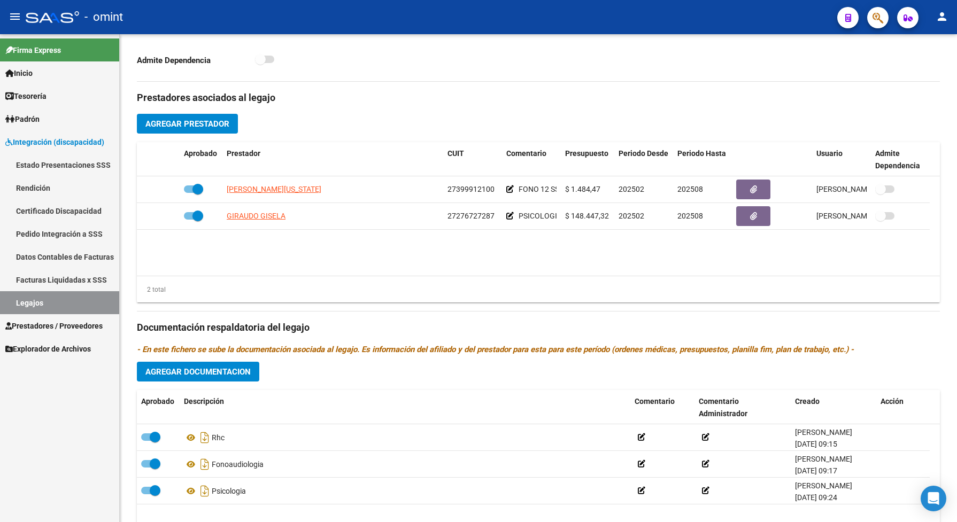
click at [38, 298] on link "Legajos" at bounding box center [59, 302] width 119 height 23
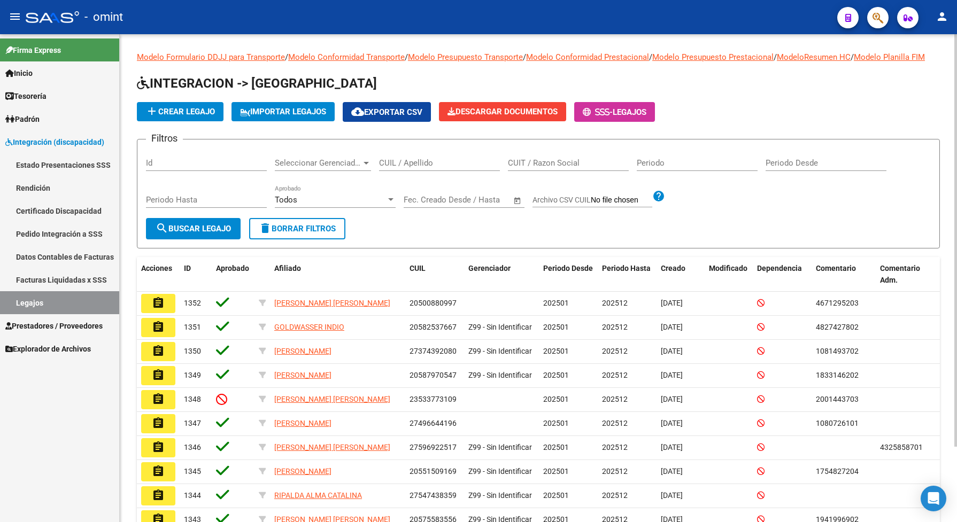
click at [402, 168] on input "CUIL / Apellido" at bounding box center [439, 163] width 121 height 10
paste input "20565367057"
type input "20565367057"
click at [229, 234] on span "search Buscar Legajo" at bounding box center [193, 229] width 75 height 10
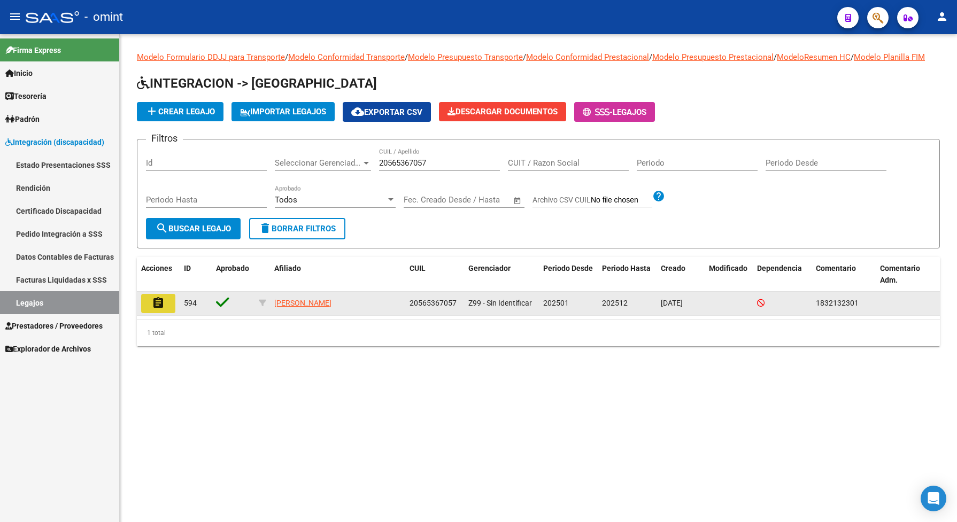
click at [152, 309] on mat-icon "assignment" at bounding box center [158, 303] width 13 height 13
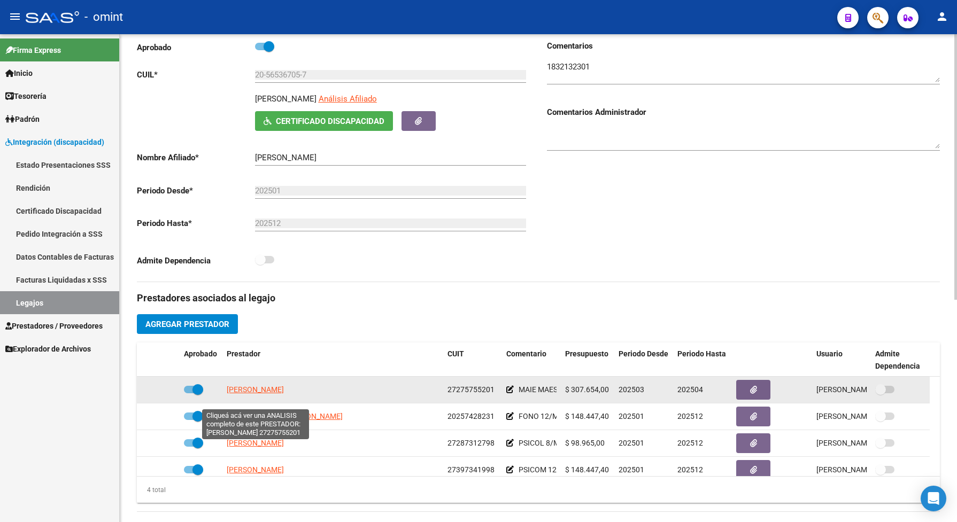
click at [279, 394] on span "VARGAS LILIANA" at bounding box center [255, 389] width 57 height 9
type textarea "27275755201"
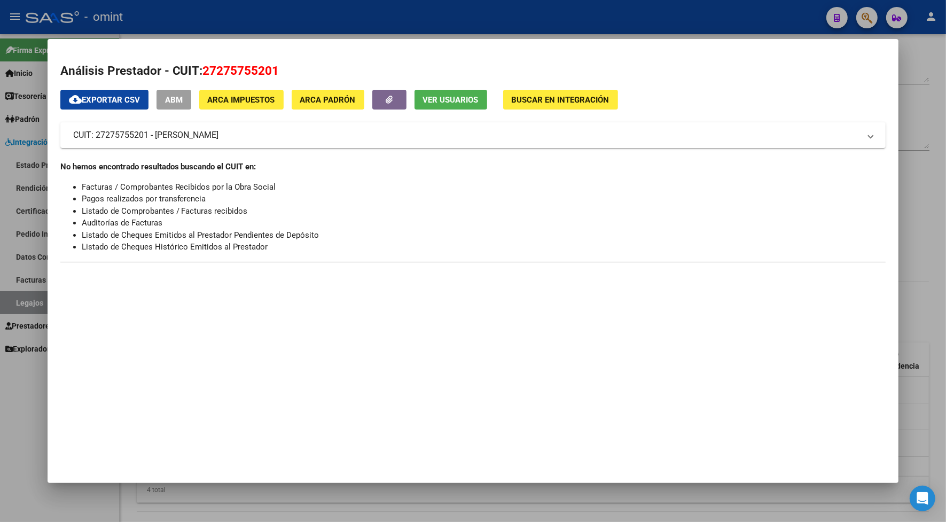
click at [286, 17] on div at bounding box center [473, 261] width 946 height 522
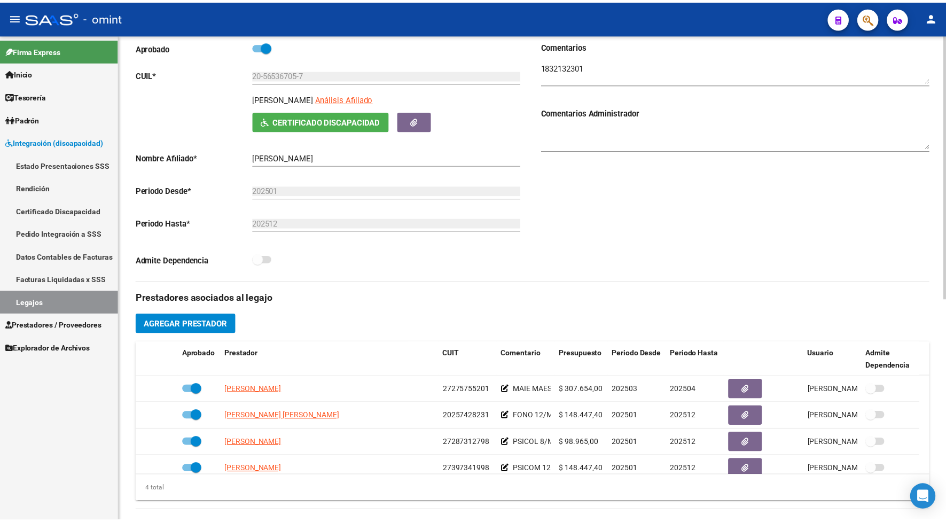
scroll to position [200, 0]
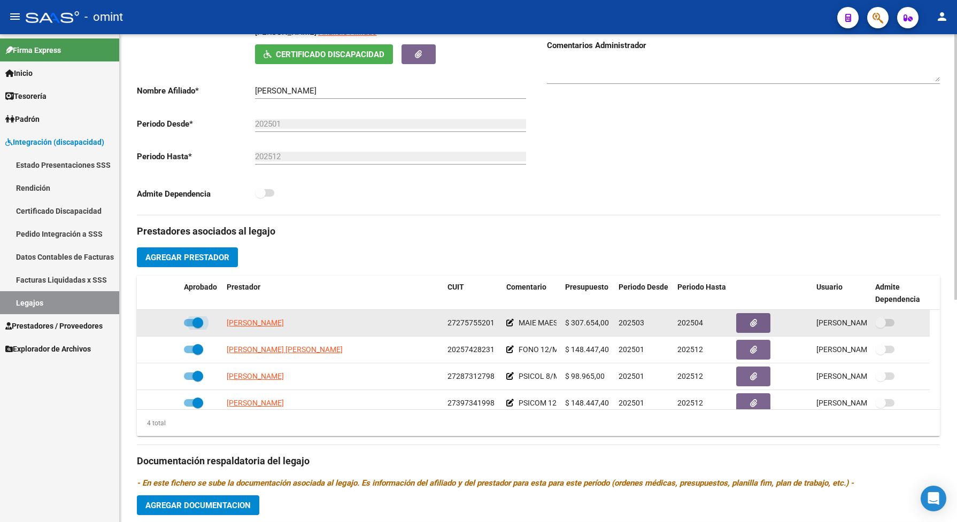
click at [188, 327] on span at bounding box center [193, 322] width 19 height 7
click at [189, 327] on input "checkbox" at bounding box center [189, 327] width 1 height 1
checkbox input "false"
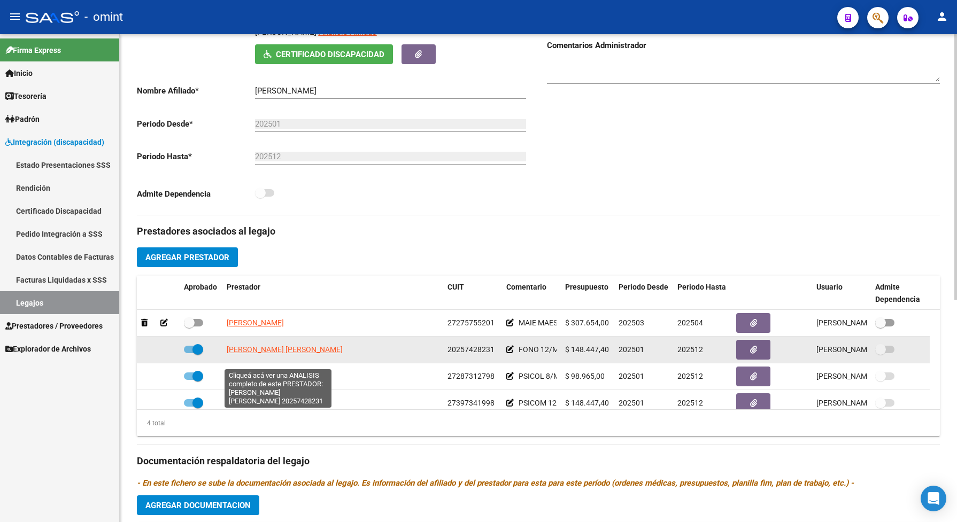
click at [244, 354] on span "RIOS MARIA CECILIA PATRICIA" at bounding box center [285, 349] width 116 height 9
type textarea "20257428231"
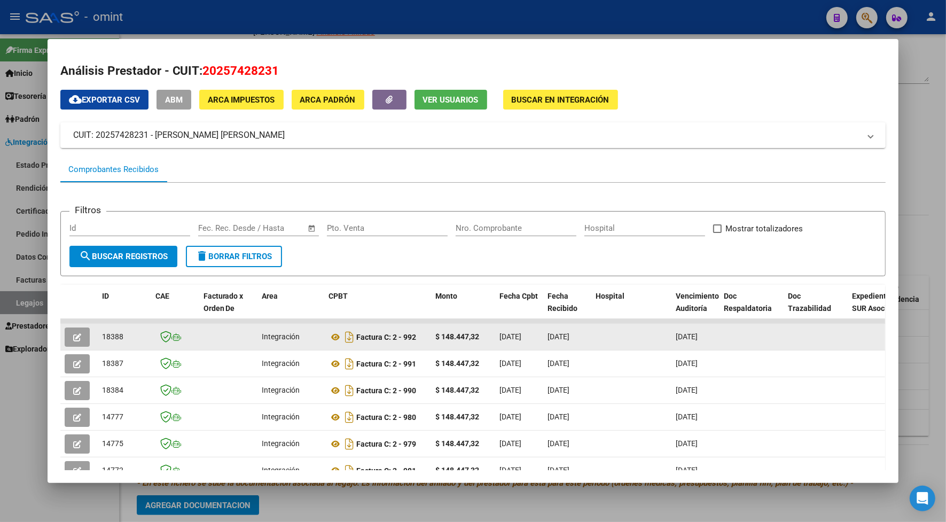
click at [67, 335] on button "button" at bounding box center [77, 337] width 25 height 19
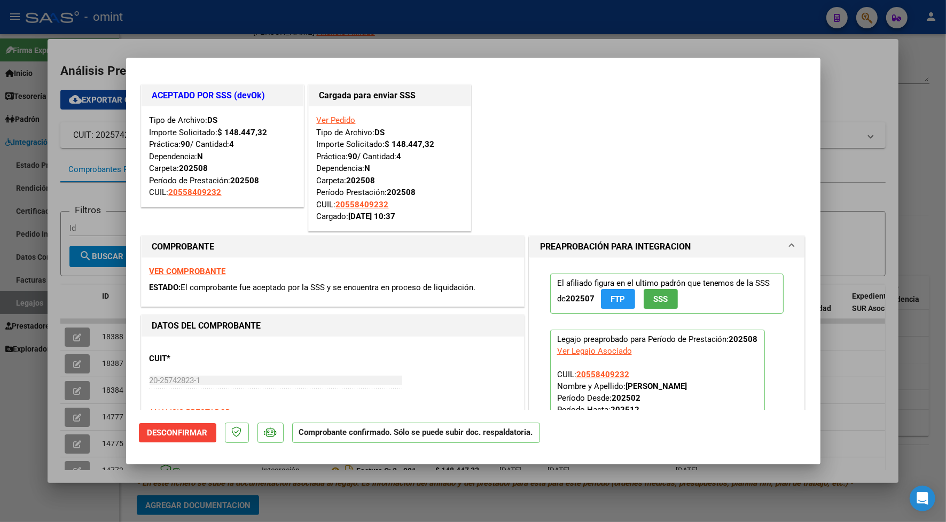
click at [439, 20] on div at bounding box center [473, 261] width 946 height 522
type input "$ 0,00"
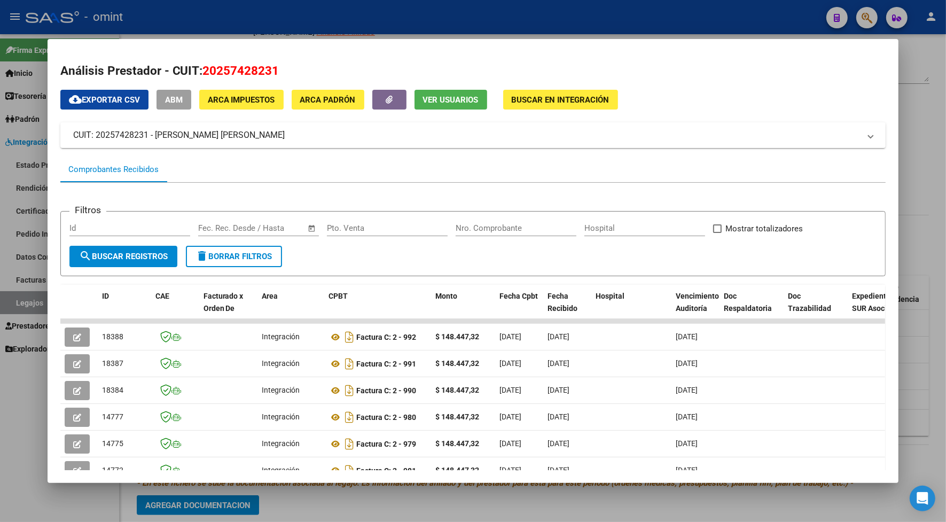
click at [710, 20] on div at bounding box center [473, 261] width 946 height 522
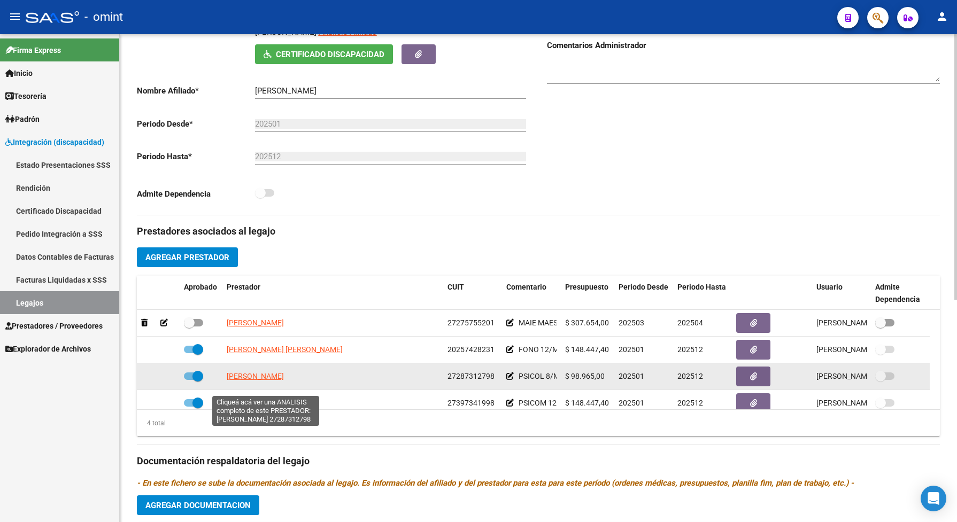
click at [284, 380] on span "REY DEBORA ELISABET" at bounding box center [255, 376] width 57 height 9
type textarea "27287312798"
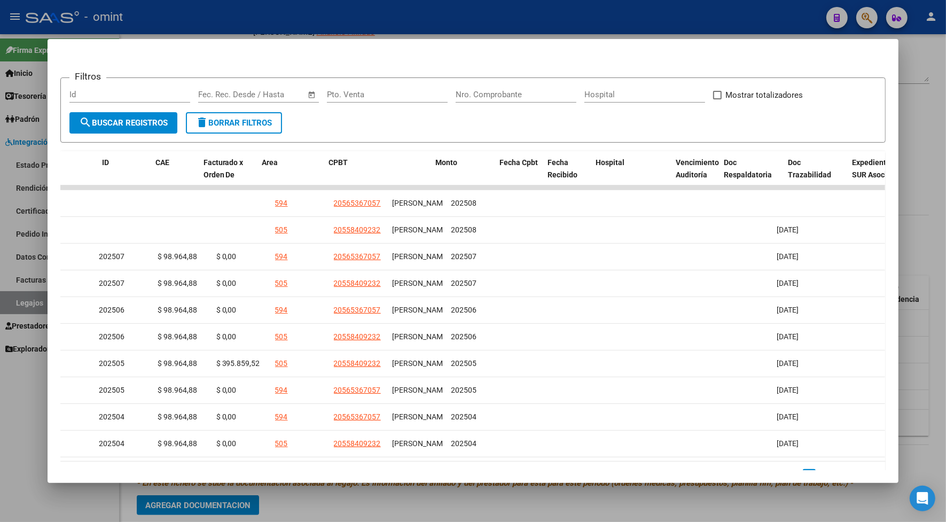
scroll to position [0, 0]
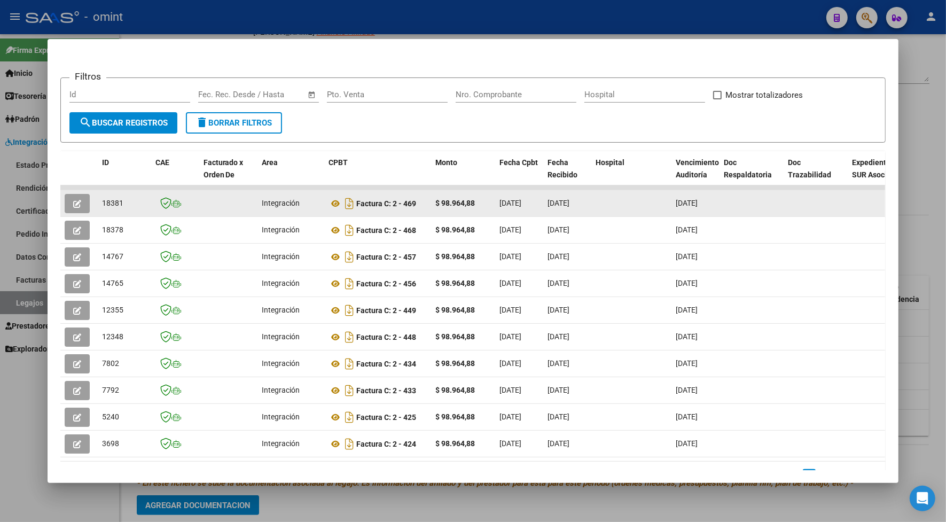
click at [65, 196] on button "button" at bounding box center [77, 203] width 25 height 19
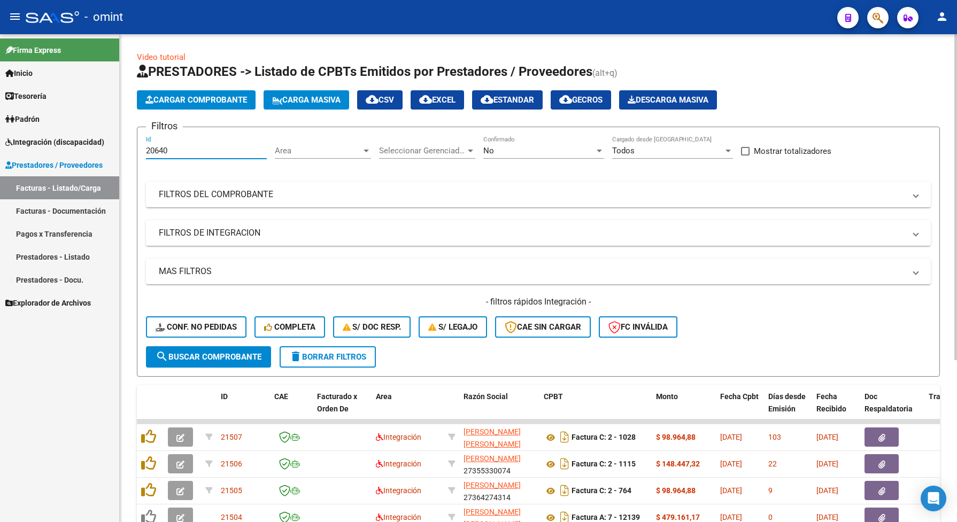
type input "20640"
click at [437, 150] on span "Seleccionar Gerenciador" at bounding box center [422, 151] width 87 height 10
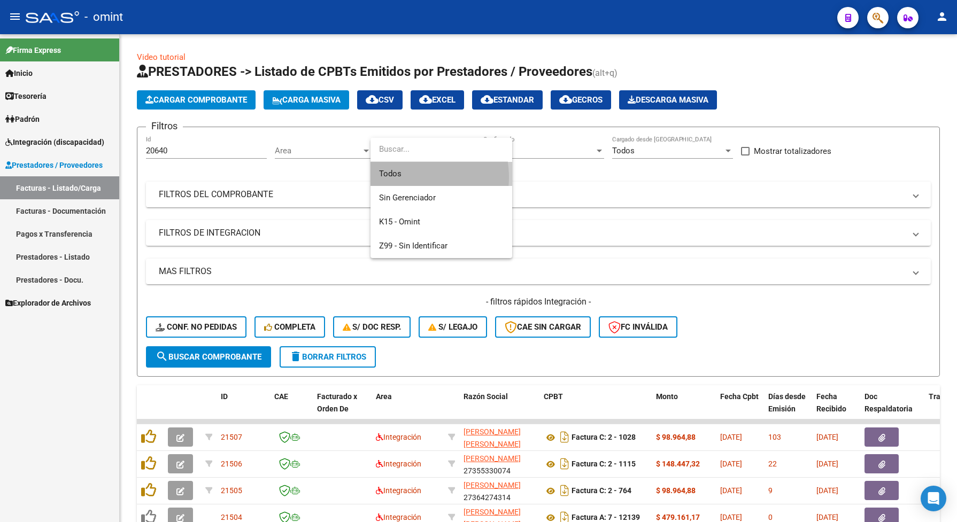
click at [406, 177] on span "Todos" at bounding box center [441, 174] width 125 height 24
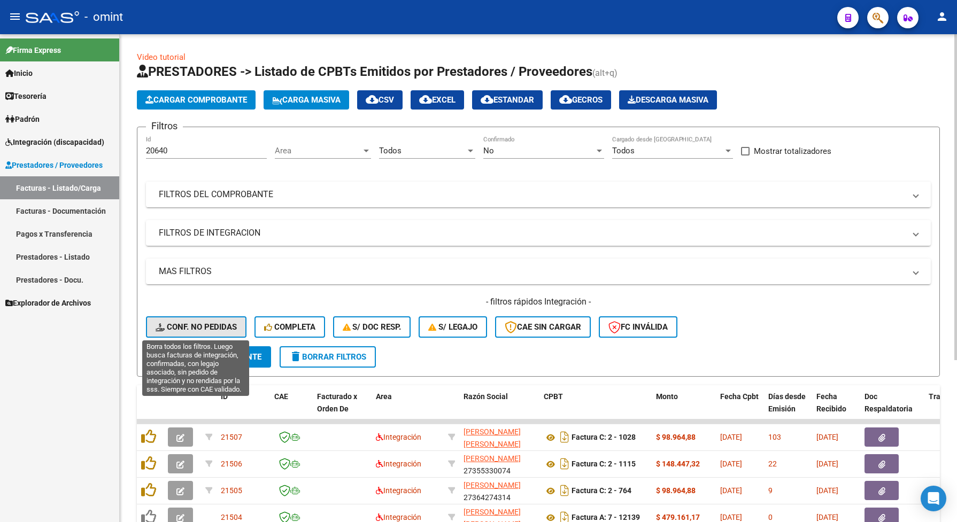
click at [205, 328] on span "Conf. no pedidas" at bounding box center [196, 327] width 81 height 10
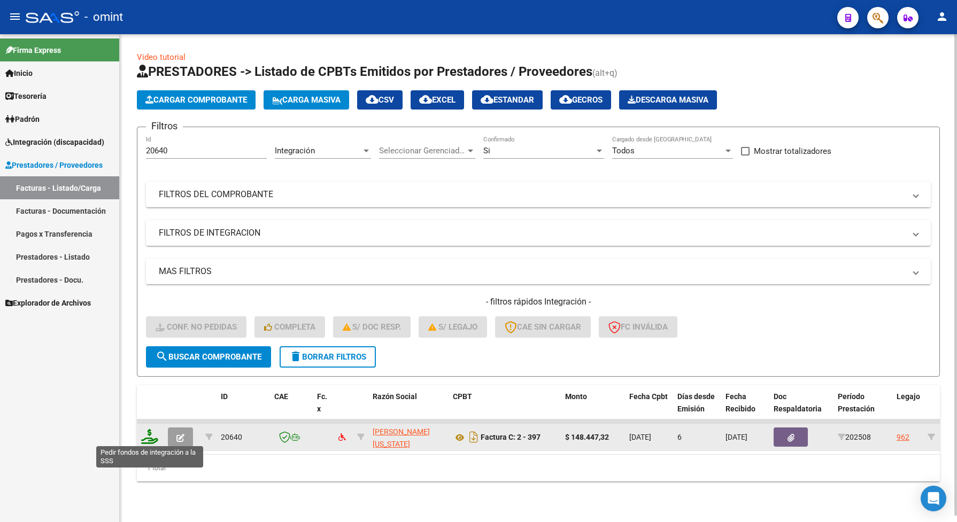
click at [145, 431] on icon at bounding box center [149, 436] width 17 height 15
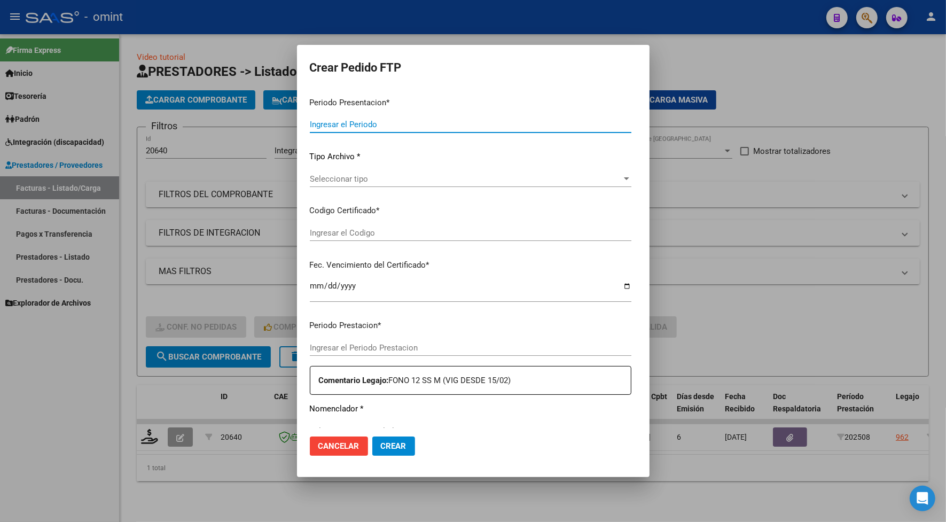
type input "202508"
type input "$ 148.447,32"
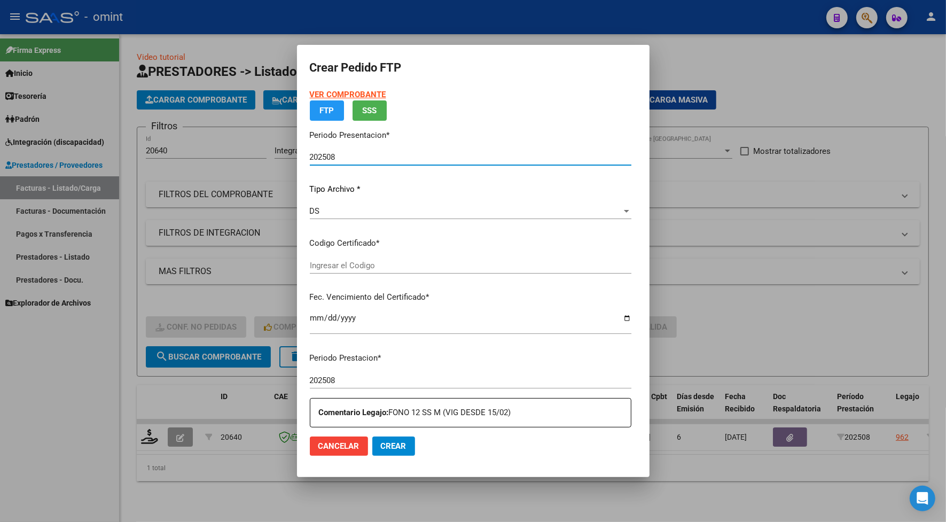
type input "8316706341"
type input "[DATE]"
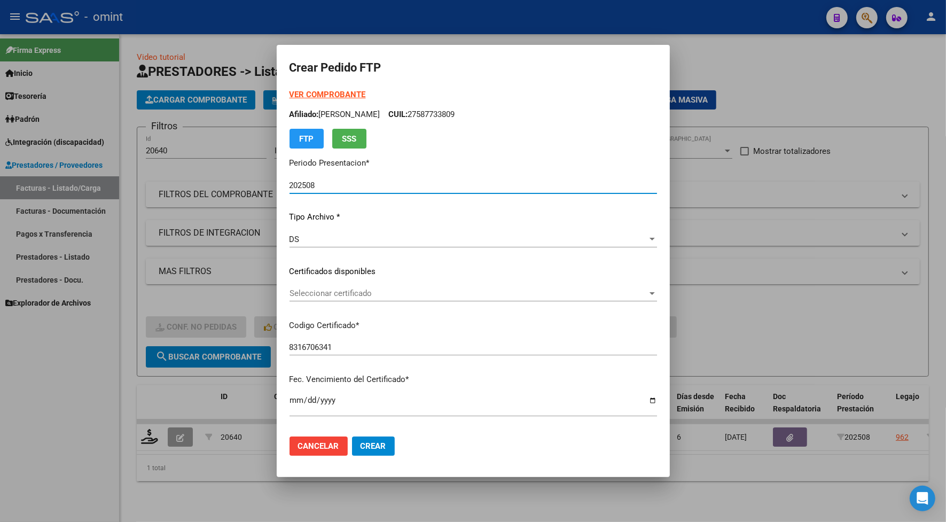
click at [318, 293] on span "Seleccionar certificado" at bounding box center [469, 294] width 358 height 10
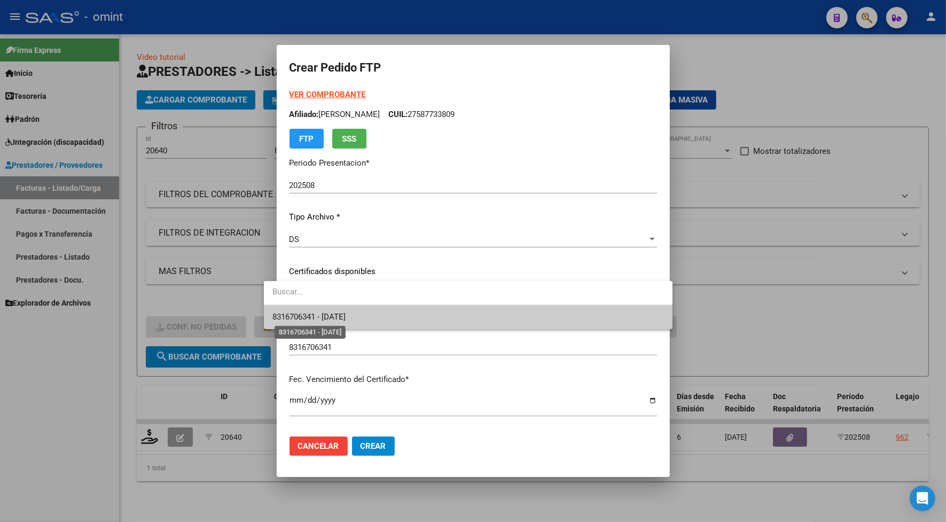
click at [322, 314] on span "8316706341 - [DATE]" at bounding box center [309, 317] width 73 height 10
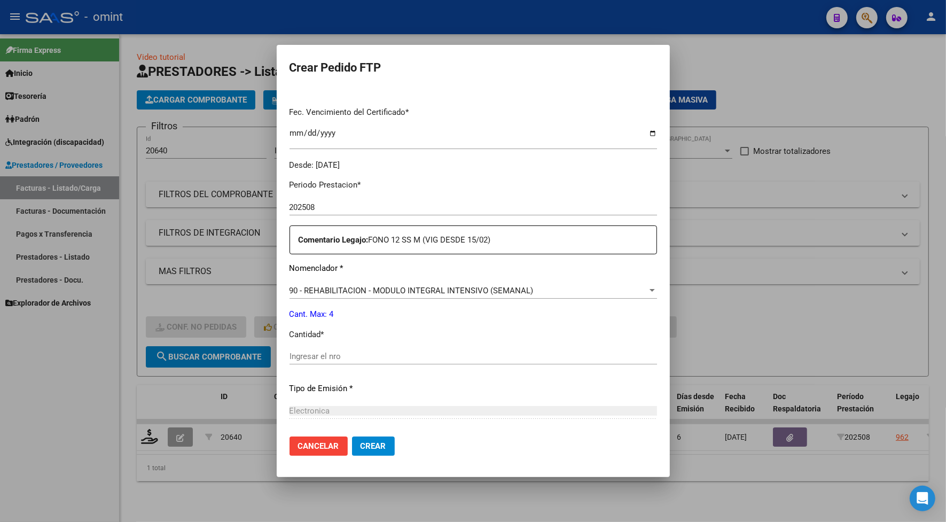
scroll to position [334, 0]
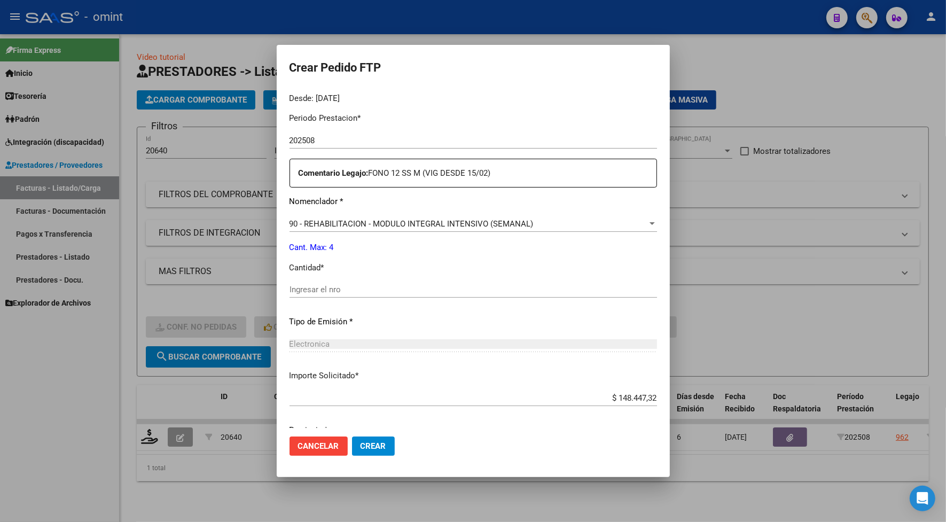
click at [322, 294] on input "Ingresar el nro" at bounding box center [474, 290] width 368 height 10
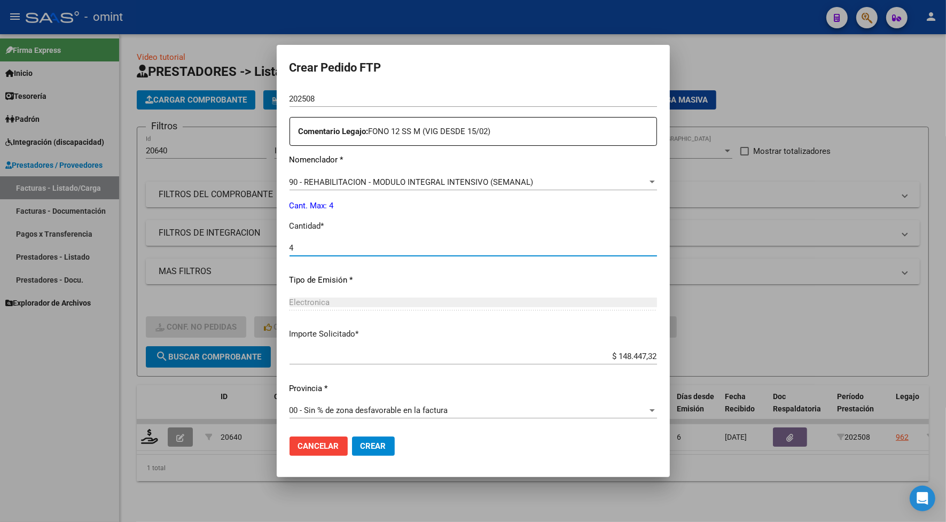
type input "4"
click at [367, 450] on button "Crear" at bounding box center [373, 446] width 43 height 19
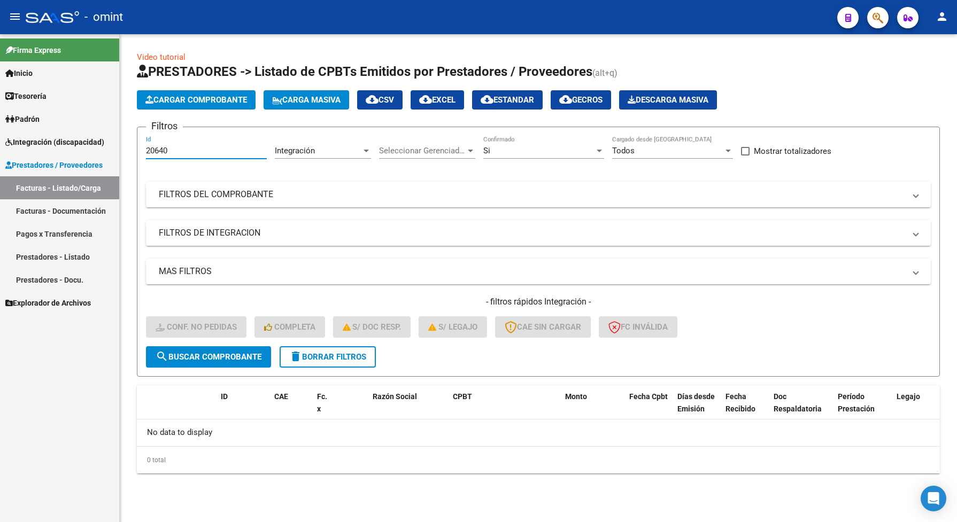
drag, startPoint x: 191, startPoint y: 147, endPoint x: 118, endPoint y: 142, distance: 73.4
click at [124, 146] on div "Video tutorial PRESTADORES -> Listado de CPBTs Emitidos por Prestadores / Prove…" at bounding box center [538, 270] width 837 height 473
drag, startPoint x: 151, startPoint y: 156, endPoint x: 177, endPoint y: 136, distance: 32.1
click at [177, 136] on div "20640 Id" at bounding box center [206, 147] width 121 height 23
paste input "376"
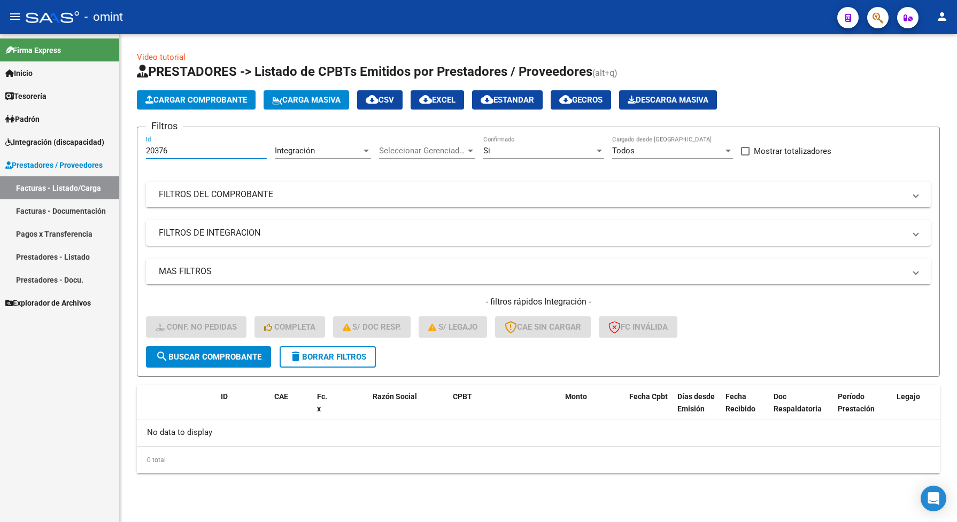
type input "20376"
click at [244, 357] on span "search Buscar Comprobante" at bounding box center [209, 357] width 106 height 10
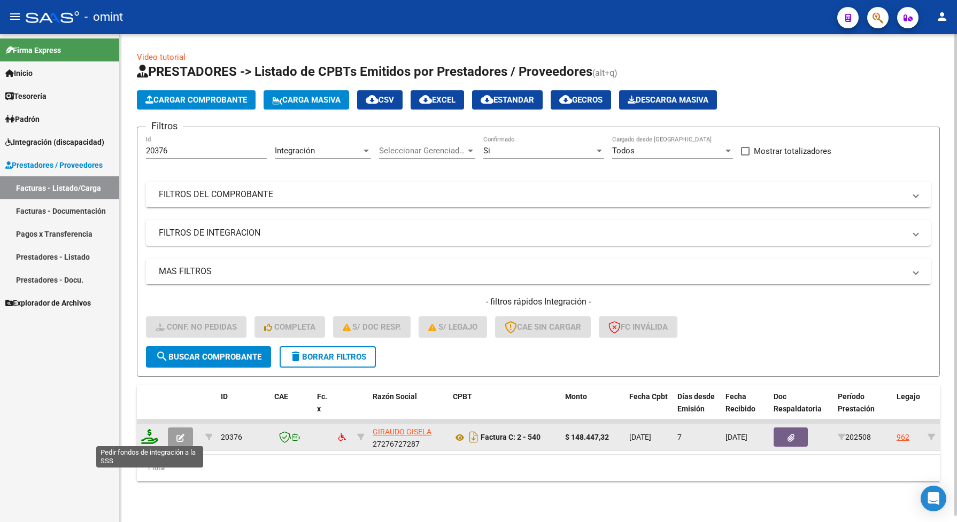
click at [146, 434] on icon at bounding box center [149, 436] width 17 height 15
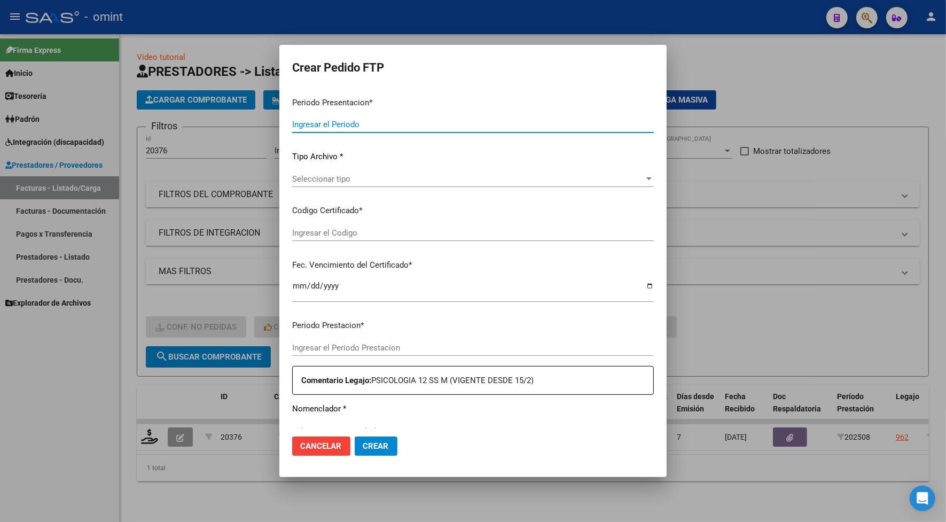
type input "202508"
type input "$ 148.447,32"
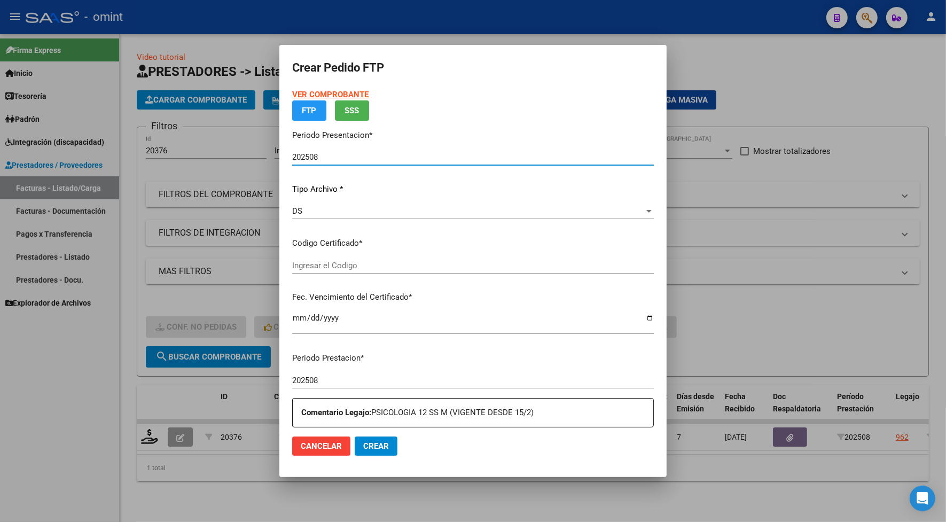
click at [323, 261] on input "Ingresar el Codigo" at bounding box center [473, 266] width 362 height 10
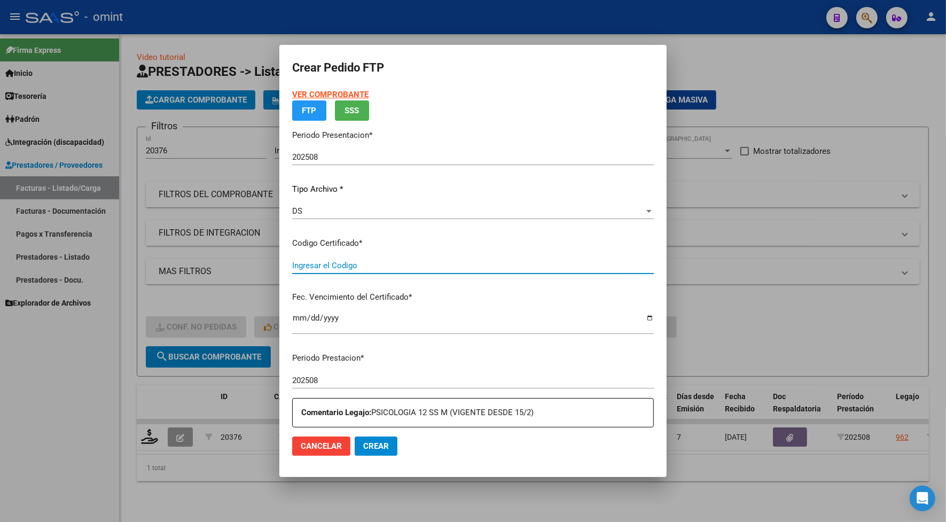
click at [328, 259] on div "Ingresar el Codigo" at bounding box center [473, 266] width 362 height 16
click at [325, 266] on input "Ingresar el Codigo" at bounding box center [473, 266] width 362 height 10
click at [358, 265] on input "Ingresar el Codigo" at bounding box center [473, 266] width 362 height 10
type input "8316706341"
type input "[DATE]"
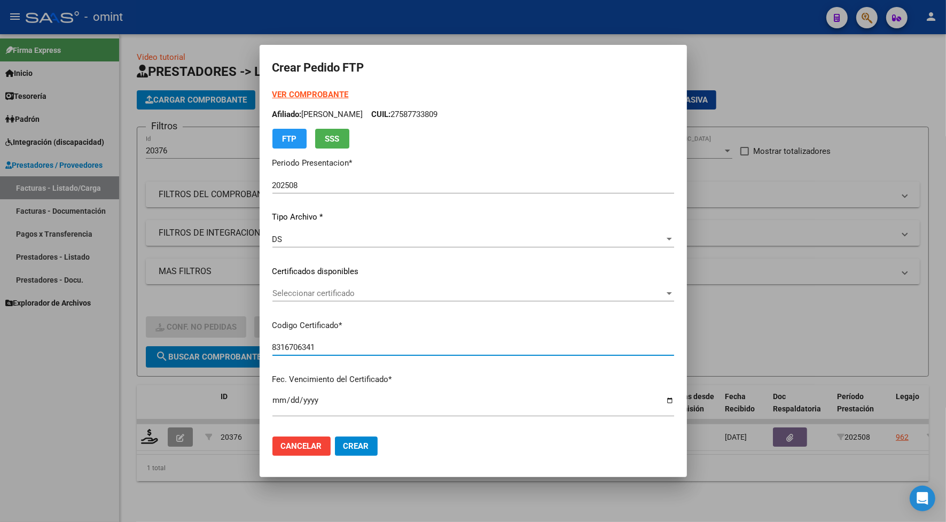
click at [358, 294] on span "Seleccionar certificado" at bounding box center [469, 294] width 392 height 10
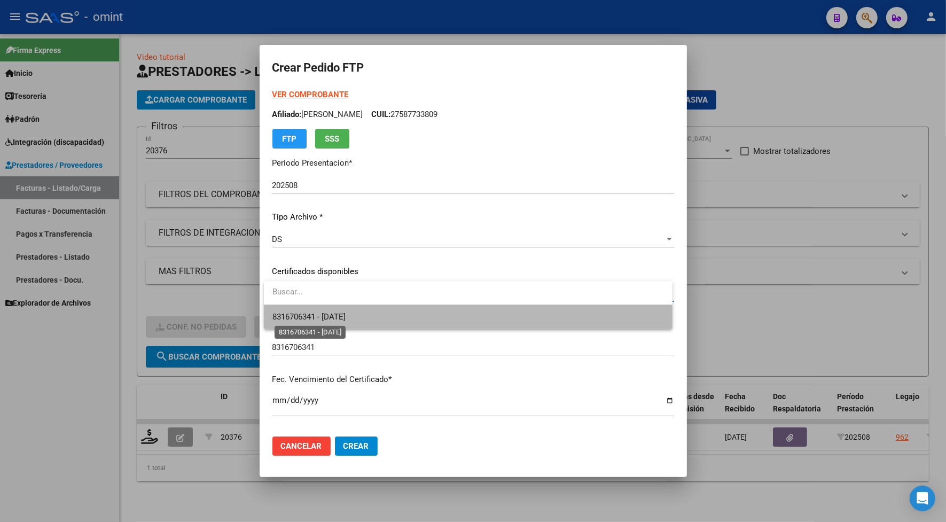
click at [343, 316] on span "8316706341 - [DATE]" at bounding box center [309, 317] width 73 height 10
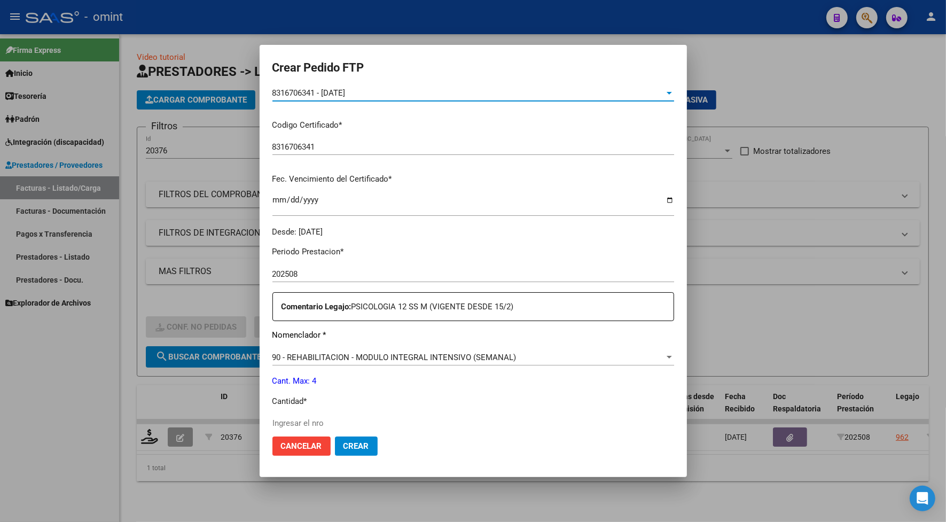
scroll to position [334, 0]
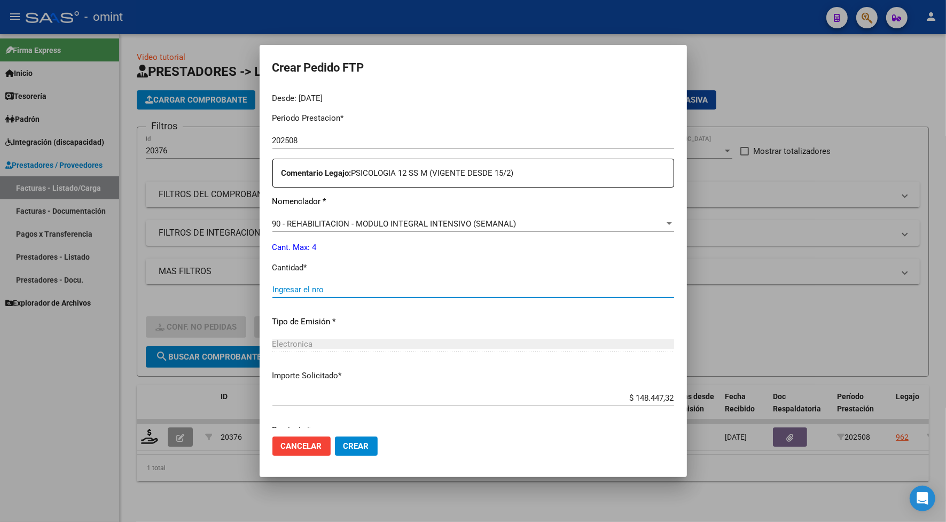
click at [302, 294] on input "Ingresar el nro" at bounding box center [474, 290] width 402 height 10
type input "4"
click at [348, 439] on button "Crear" at bounding box center [356, 446] width 43 height 19
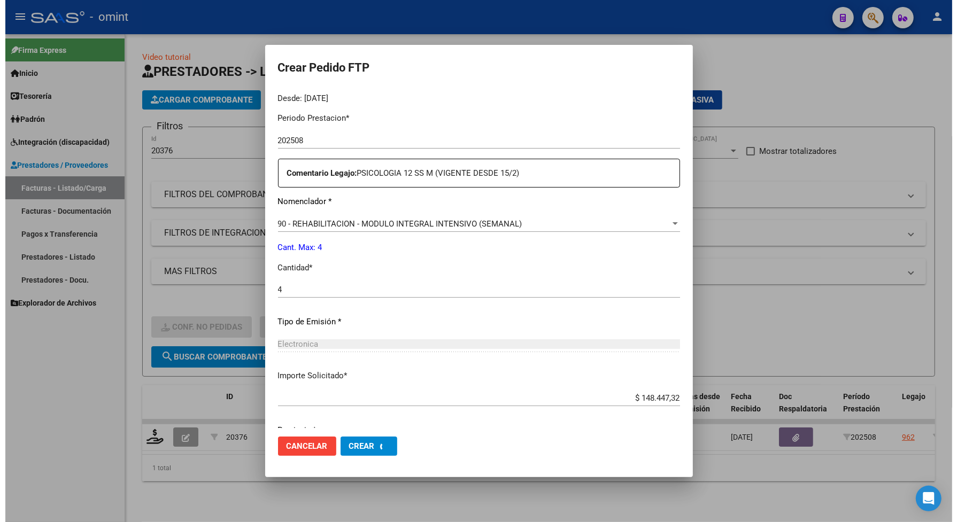
scroll to position [0, 0]
